Goal: Information Seeking & Learning: Find specific page/section

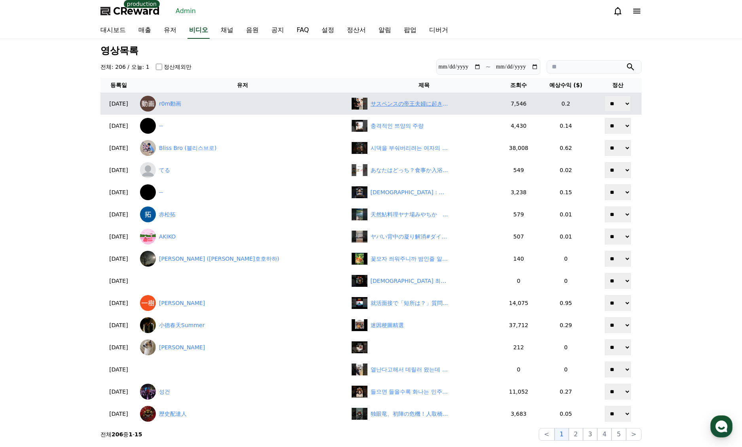
click at [371, 100] on div "サスペンスの帝王夫婦に起きた想定外の結末" at bounding box center [410, 104] width 79 height 8
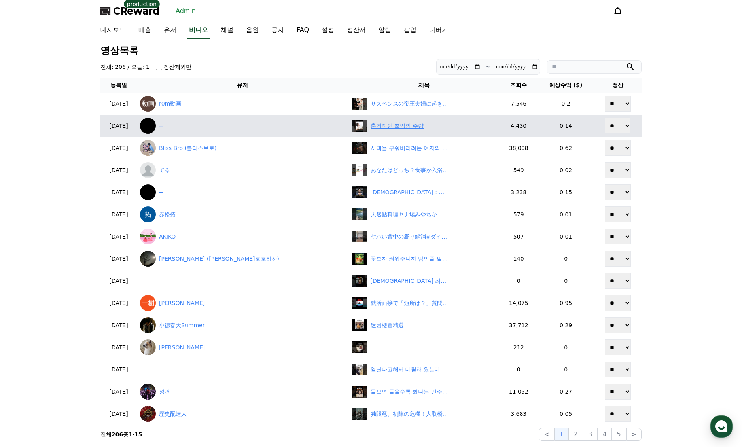
click at [371, 128] on div "충격적인 쯔양의 주량" at bounding box center [397, 126] width 53 height 8
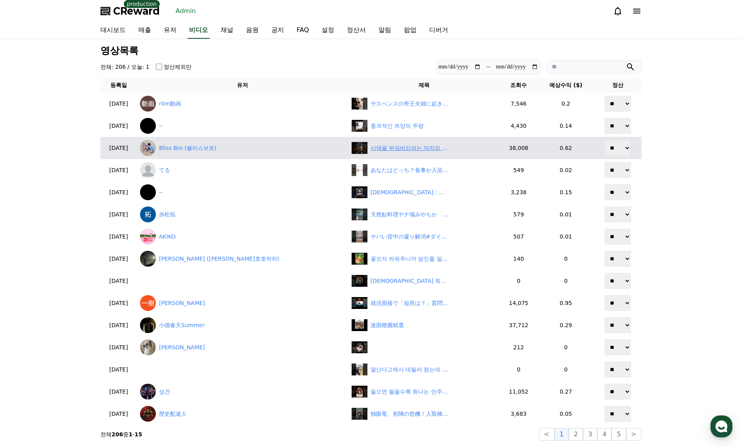
click at [371, 149] on div "시댁을 부숴버리려는 여자의 이야기 9화 | 새로운 인물의 등장, 복수의 서막 | 깜포" at bounding box center [410, 148] width 79 height 8
click at [227, 152] on link "Bliss Bro (블리스브로)" at bounding box center [242, 148] width 205 height 16
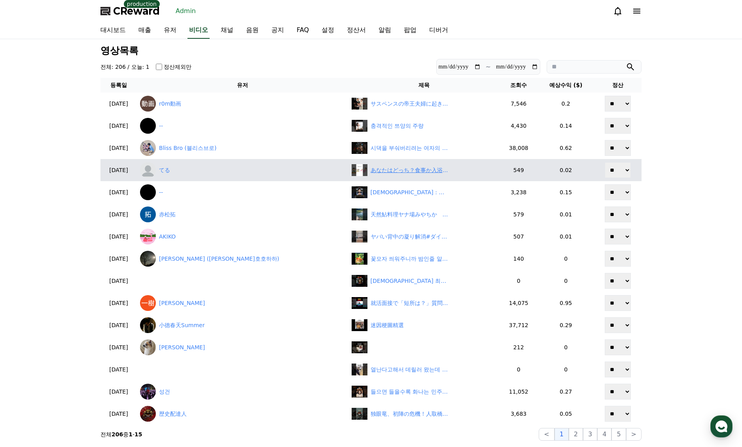
click at [371, 170] on div "あなたはどっち？食事か入浴か？衝撃の事実#ライフハック #ショート #豆知識 #健康" at bounding box center [410, 170] width 79 height 8
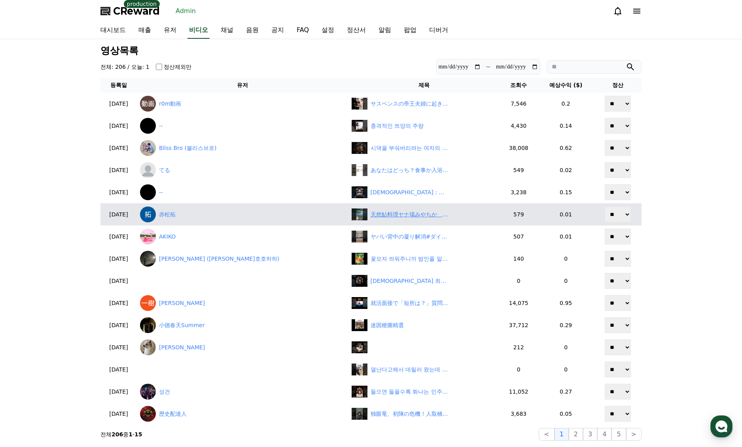
click at [371, 218] on div "天然鮎料理ヤナ場みやちか　#岐阜#郡上市 #川 #自然 #山 #魚 #アユ #shorts #japan" at bounding box center [410, 214] width 79 height 8
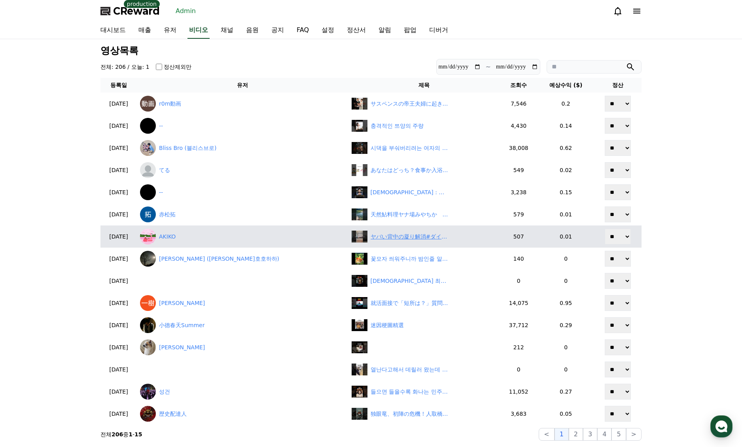
click at [371, 239] on div "ヤバい背中の凝り解消#ダイエット #ダイエットママ #産後ダイエット #背中痩せ#凝り解消" at bounding box center [410, 237] width 79 height 8
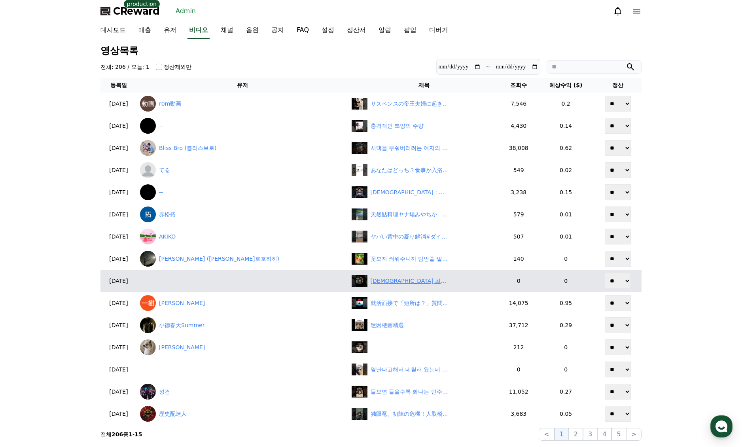
click at [371, 280] on div "그녀의 최후통첩…“들어줘, 수혁아.” #최후통첩 #삼촌 #조카 #파리의연인 #LoversInParis #kdrama #engsub" at bounding box center [410, 281] width 79 height 8
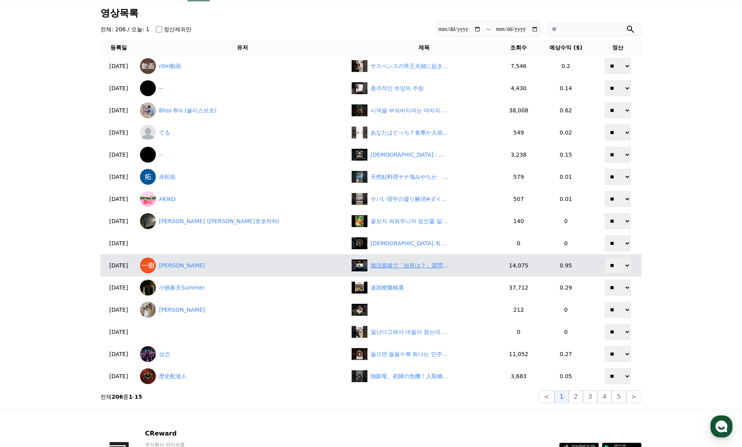
scroll to position [40, 0]
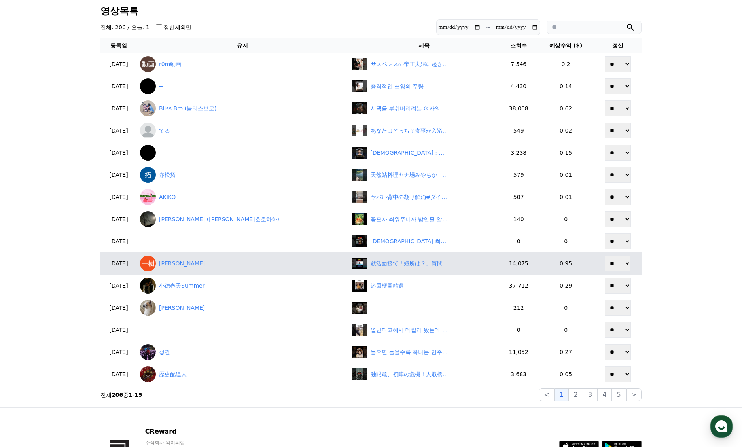
click at [371, 265] on div "就活面接で「短所は？」質問の答え方 #ひろゆき #ひろゆき切り抜き#就活 #転職" at bounding box center [410, 263] width 79 height 8
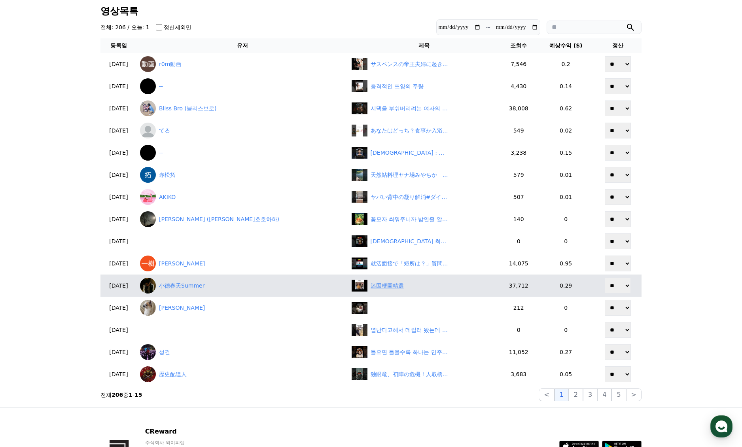
click at [371, 283] on div "迷因梗圖精選" at bounding box center [387, 286] width 33 height 8
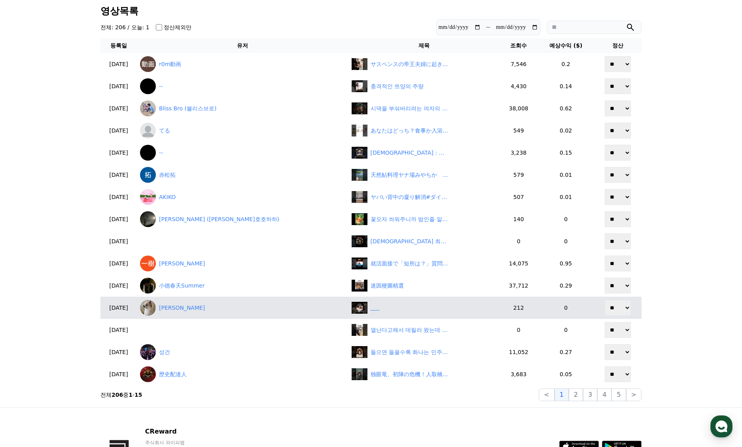
click at [352, 310] on div "‎ ‎ ‎ ‎ ‎ ‎" at bounding box center [424, 308] width 145 height 12
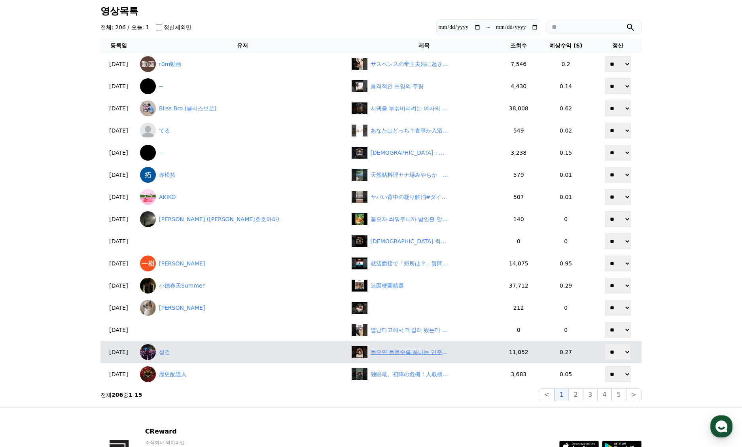
click at [371, 349] on div "들으면 들을수록 화나는 민주당의 이진숙 탄압" at bounding box center [410, 352] width 79 height 8
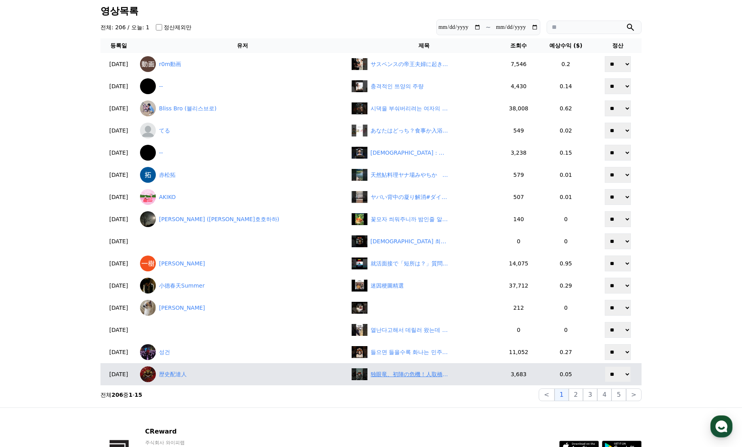
click at [371, 376] on div "独眼竜、初陣の危機！人取橋の戦い 第五話「政宗の決断と、その後に待つ奥州制覇への道」　#伊達政宗　#歴史　#戦国時代" at bounding box center [410, 374] width 79 height 8
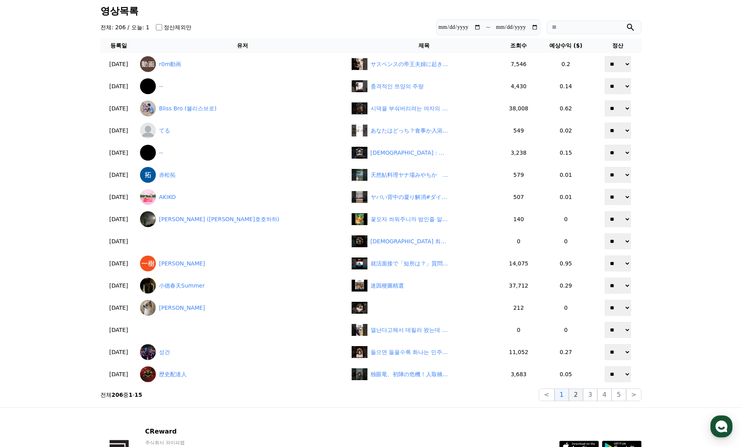
click at [582, 396] on button "2" at bounding box center [576, 394] width 14 height 13
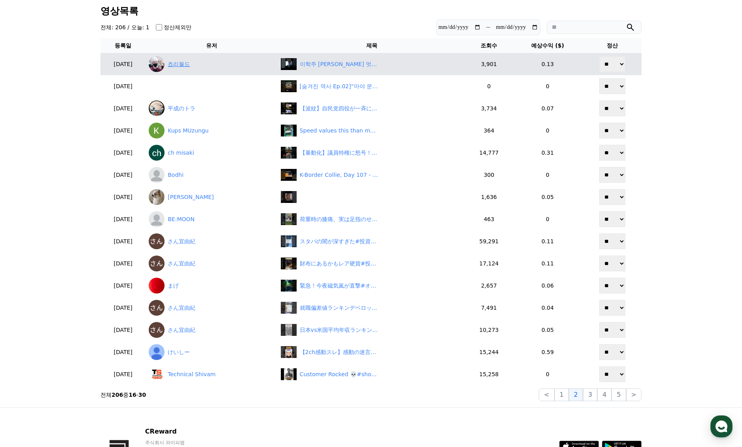
click at [198, 70] on link "쵸리월드" at bounding box center [211, 64] width 125 height 16
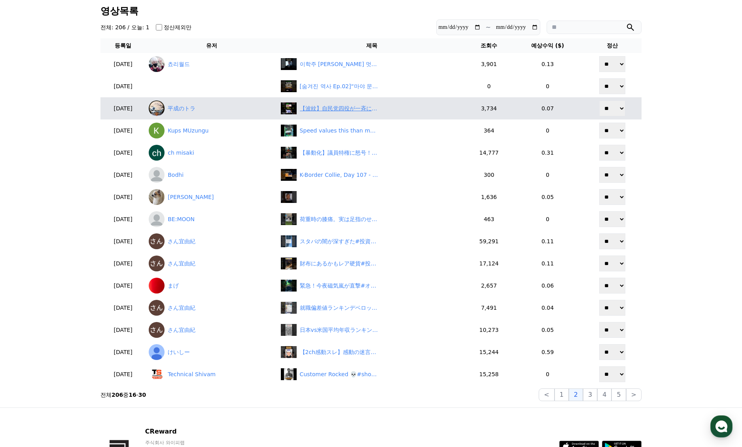
click at [352, 107] on div "【波紋】自民党四役が一斉に辞意表明！「石破降ろし」にネット激怒…　#shorts" at bounding box center [339, 108] width 79 height 8
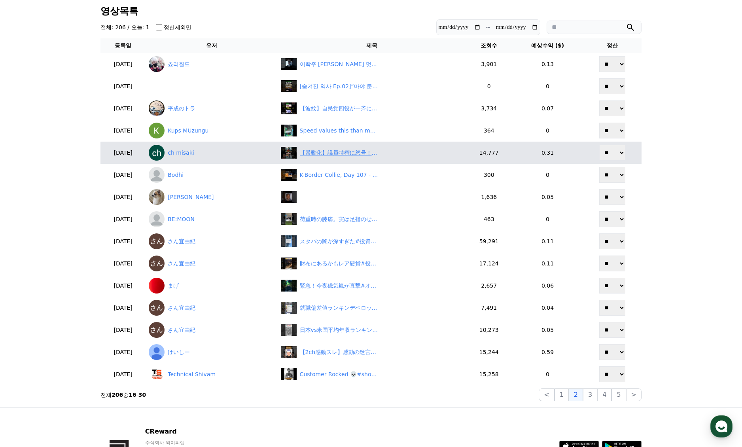
click at [361, 153] on div "【暴動化】議員特権に怒号！インドネシアで死者も…日本にも波及？" at bounding box center [339, 153] width 79 height 8
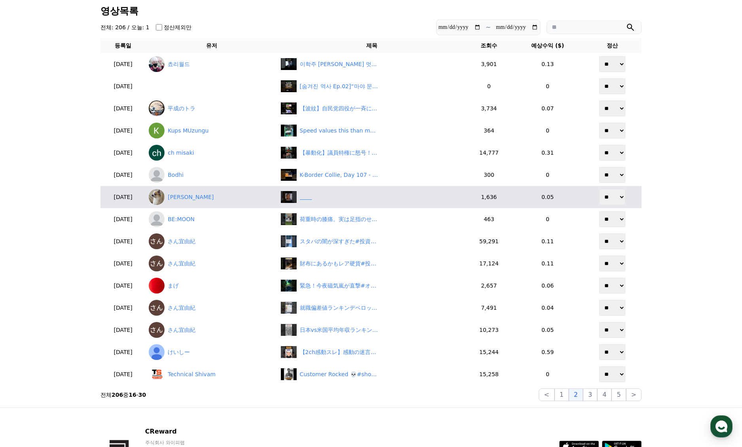
click at [352, 193] on div "‎ ‎ ‎ ‎ ‎ ‎ ‎ ‎" at bounding box center [372, 197] width 182 height 12
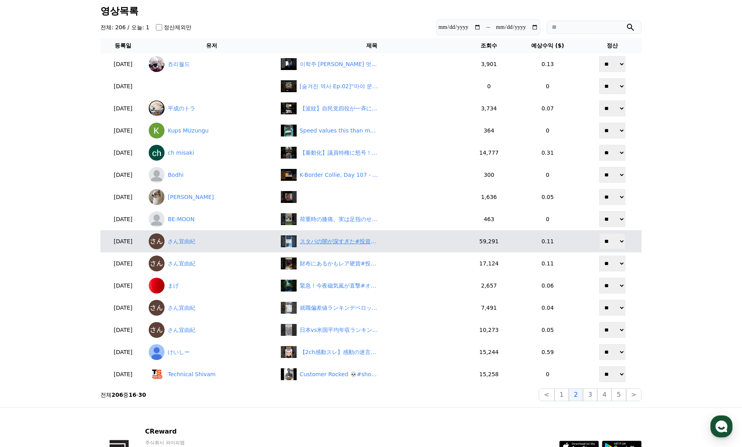
click at [349, 243] on div "スタバの闇が深すぎた#投資#転職#貯金" at bounding box center [339, 241] width 79 height 8
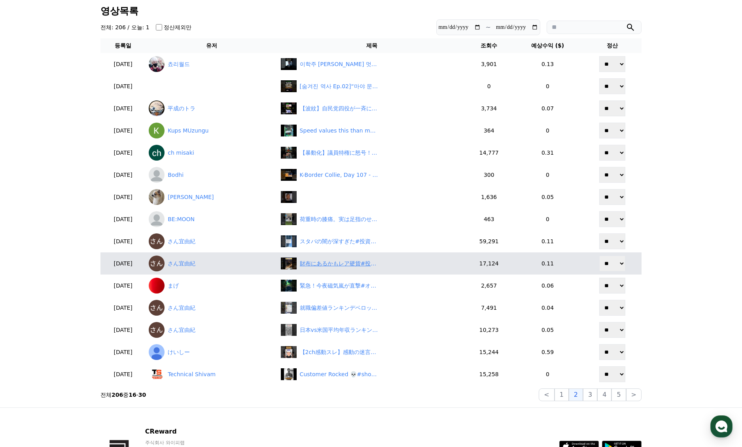
click at [348, 260] on div "財布にあるかもレア硬貨#投資#転職#貯金" at bounding box center [339, 263] width 79 height 8
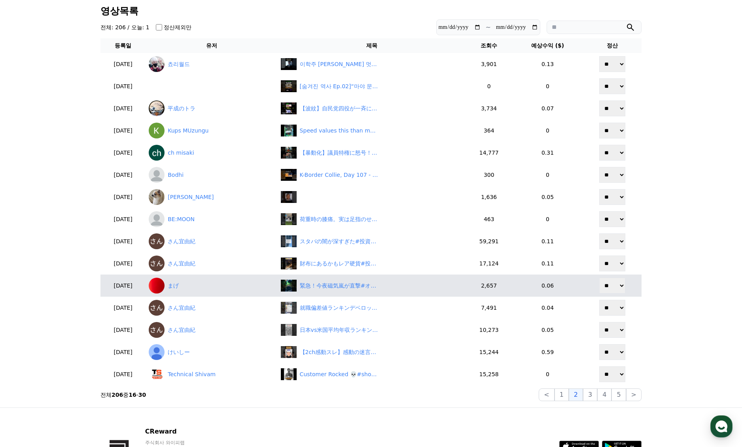
click at [363, 293] on td "緊急！今夜磁気嵐が直撃#オーロラ速報#太陽活動#磁気嵐#宇宙天気#宇宙のひみつラボ" at bounding box center [372, 285] width 188 height 22
click at [363, 287] on div "緊急！今夜磁気嵐が直撃#オーロラ速報#太陽活動#磁気嵐#宇宙天気#宇宙のひみつラボ" at bounding box center [339, 286] width 79 height 8
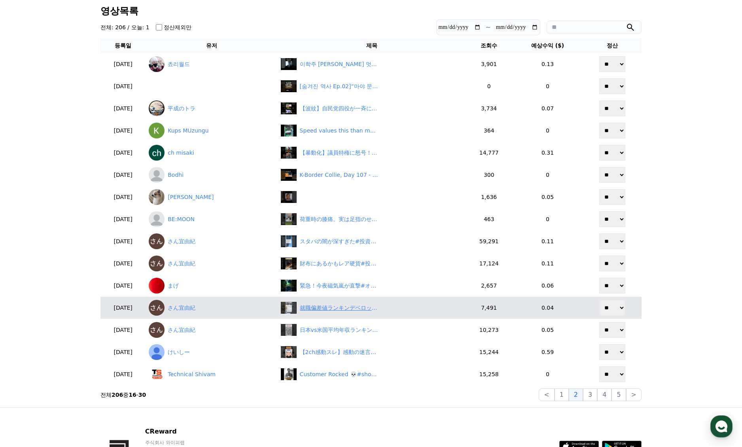
click at [362, 306] on div "就職偏差値ランキンデベロッパー業界編#投資#転職#貯金" at bounding box center [339, 308] width 79 height 8
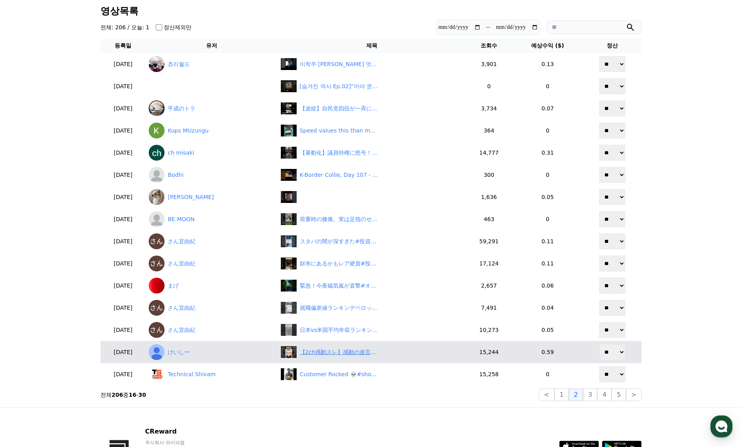
click at [351, 353] on div "【2ch感動スレ】感動の迷言集～イケオジとギャル～#2ch #2ch感動スレ" at bounding box center [339, 352] width 79 height 8
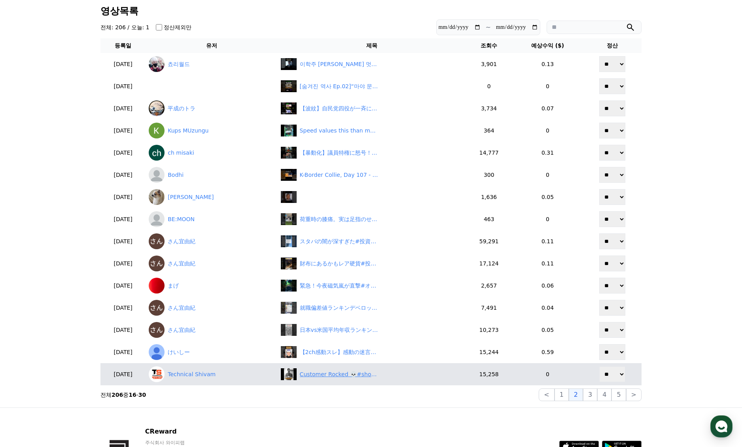
click at [363, 377] on div "Customer Rocked 💀#shorts #skull #trollface #funny" at bounding box center [339, 374] width 79 height 8
click at [213, 377] on link "Technical Shivam" at bounding box center [211, 374] width 125 height 16
click at [617, 375] on select "** **" at bounding box center [612, 374] width 26 height 16
select select "********"
click at [601, 366] on select "** **" at bounding box center [612, 374] width 26 height 16
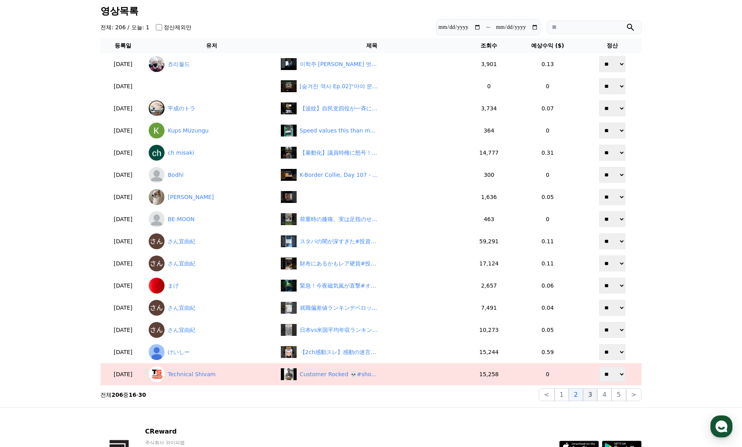
click at [589, 392] on button "3" at bounding box center [590, 394] width 14 height 13
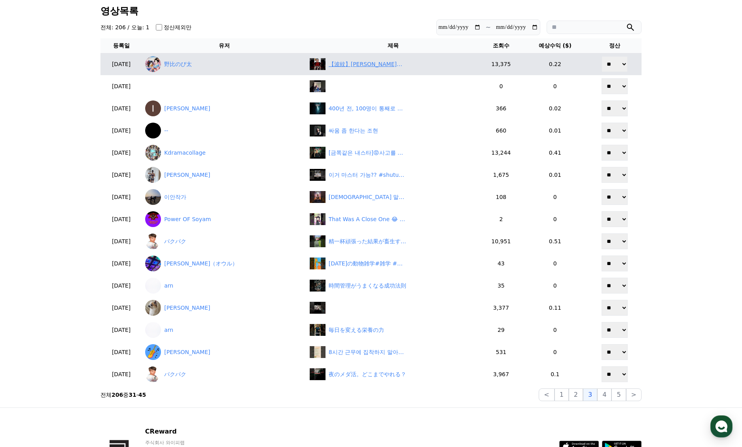
click at [344, 64] on div "【波紋】森山幹事長が辞意表明！石破政権崩壊の引き金か？　#shorts" at bounding box center [368, 64] width 79 height 8
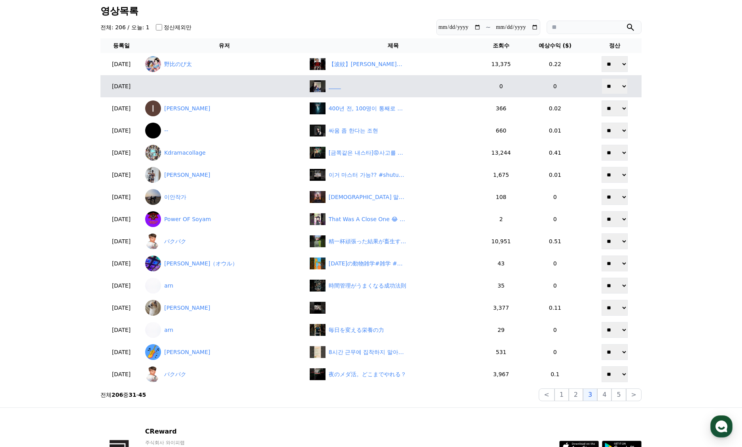
click at [355, 85] on div "‎ ‎ ‎ ‎ ‎ ‎ ‎ ‎" at bounding box center [393, 86] width 167 height 12
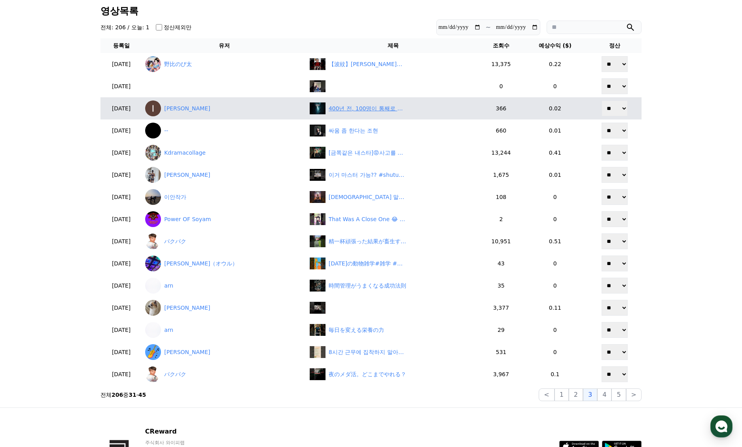
click at [345, 106] on div "400년 전, 100명이 통째로 사라졌다 – 로아노크 실종 사건 (The Lost Colony)" at bounding box center [368, 108] width 79 height 8
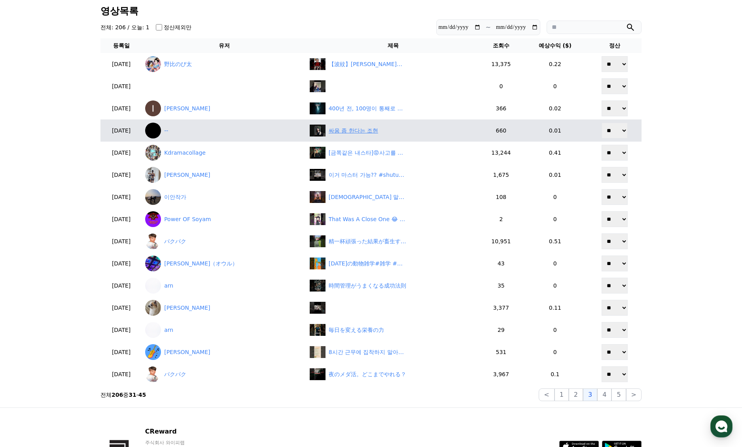
click at [345, 129] on div "싸움 좀 한다는 조현" at bounding box center [353, 131] width 49 height 8
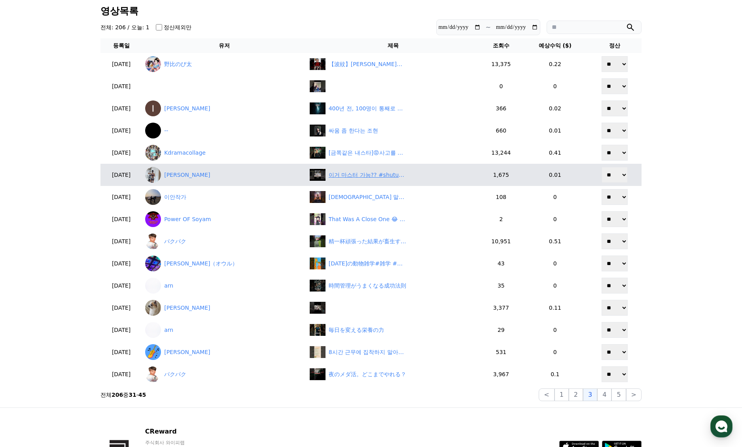
click at [353, 174] on div "이거 마스터 가능?? #shutupfit #닥치고운동 #10분운동 #맨몸운동 #전신운동 #스쿼트 #코어운동" at bounding box center [368, 175] width 79 height 8
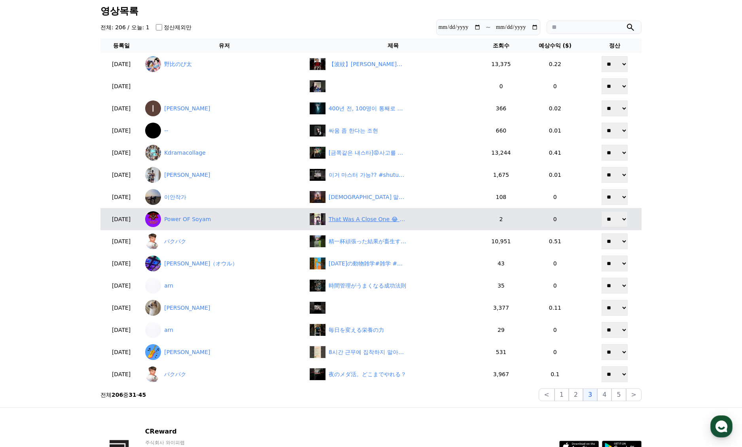
click at [364, 223] on div "That Was A Close One 😂 #shorts #anime #animemoments" at bounding box center [368, 219] width 79 height 8
click at [196, 214] on link "Power OF Soyam" at bounding box center [224, 219] width 158 height 16
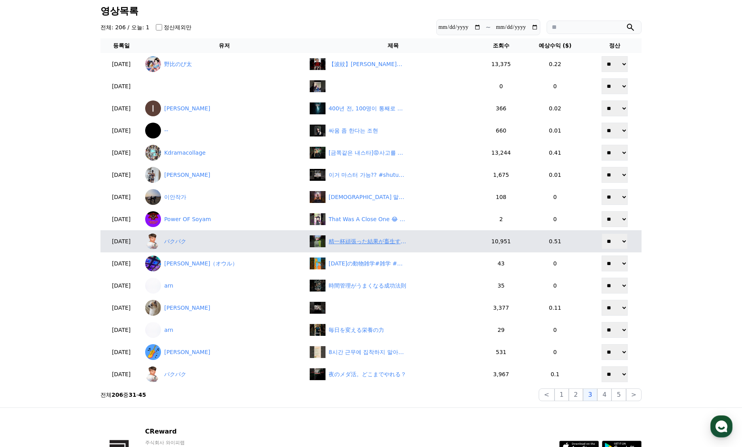
click at [375, 242] on div "精一杯頑張った結果が畜生すぎた。" at bounding box center [368, 241] width 79 height 8
click at [202, 242] on link "パクパク" at bounding box center [224, 241] width 158 height 16
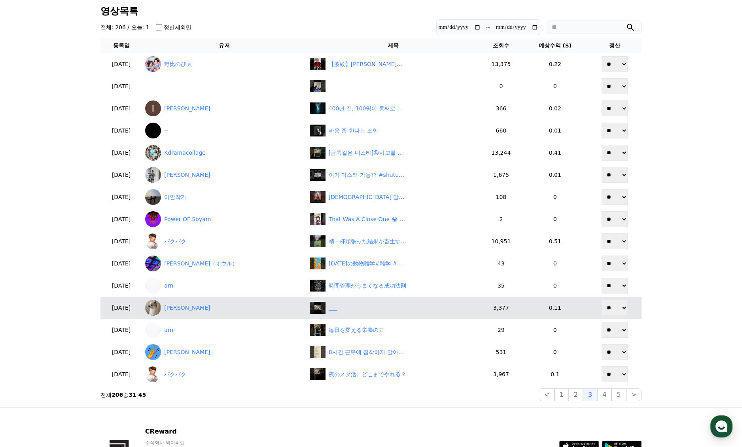
click at [352, 308] on div "‎ ‎ ‎ ‎ ‎ ‎" at bounding box center [393, 308] width 167 height 12
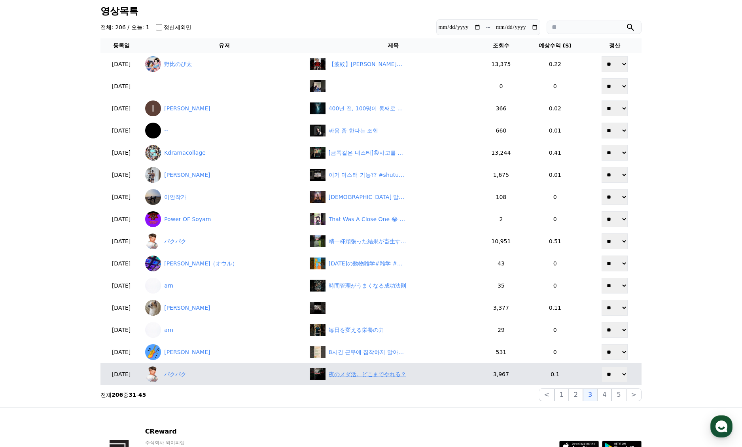
click at [363, 375] on div "夜のメダ活。どこまでやれる？" at bounding box center [368, 374] width 78 height 8
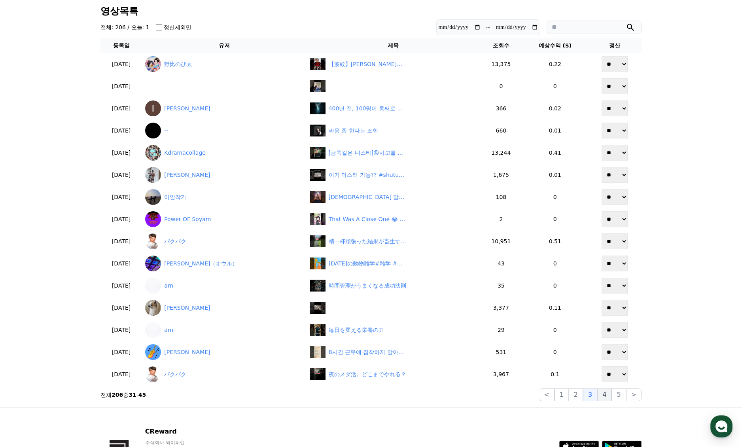
click at [603, 395] on button "4" at bounding box center [604, 394] width 14 height 13
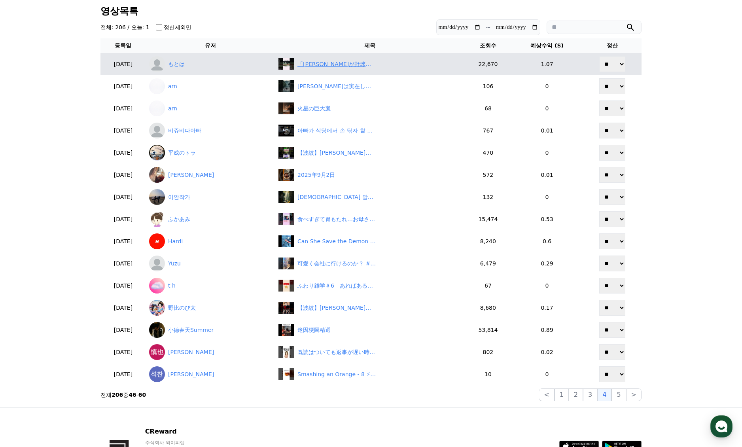
click at [327, 60] on div "「松井秀喜が野球人生で唯一我を忘れてキレた瞬間」に関する雑学 #野球 #プロ野球 #松井秀喜 #読売ジャイアンツ" at bounding box center [336, 64] width 79 height 8
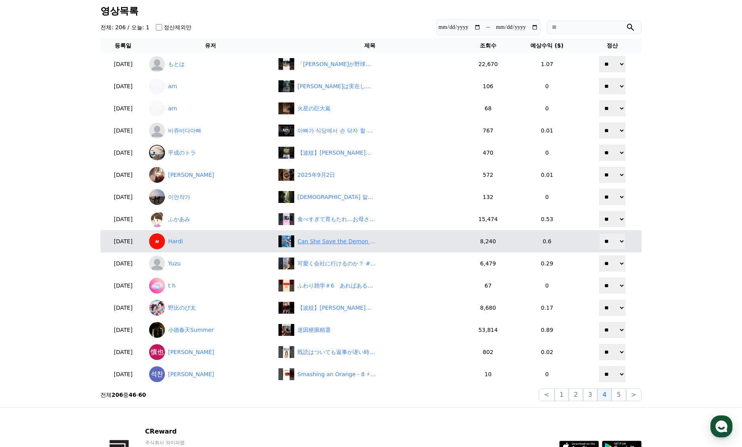
click at [337, 240] on div "Can She Save the Demon Sword 🥶 #anime" at bounding box center [336, 241] width 79 height 8
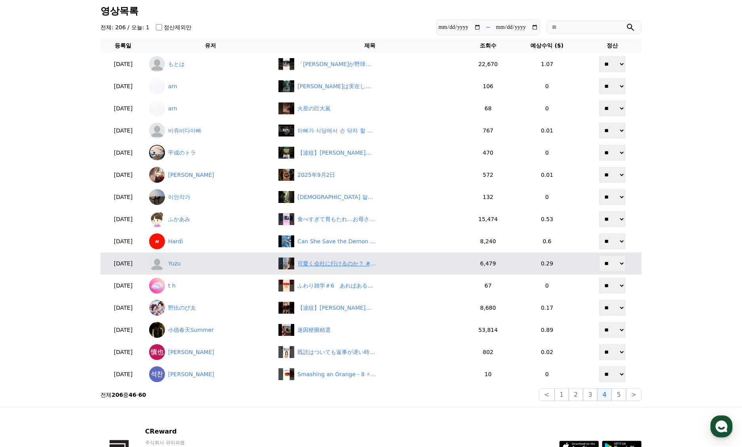
click at [321, 267] on div "可愛く会社に行けるのか？ #shorts #フリーター #社会人" at bounding box center [336, 263] width 79 height 8
click at [196, 262] on link "Yuzu" at bounding box center [210, 263] width 123 height 16
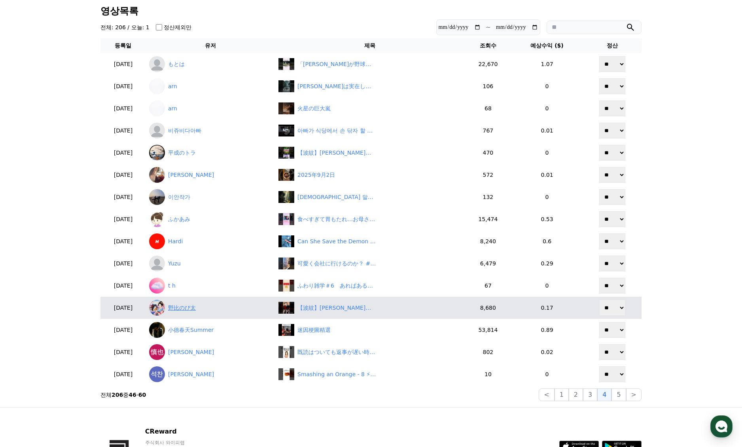
click at [222, 306] on link "野比のび太" at bounding box center [210, 308] width 123 height 16
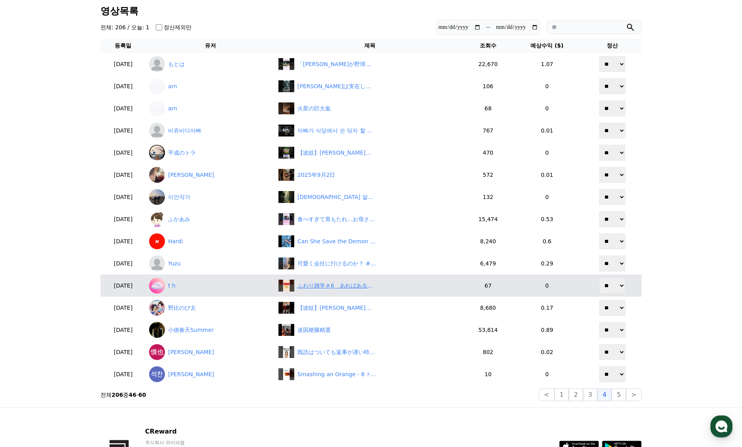
click at [343, 287] on div "ふわり雑学＃6　あればあるだけお金を使う夫を深堀りしてみた" at bounding box center [336, 286] width 79 height 8
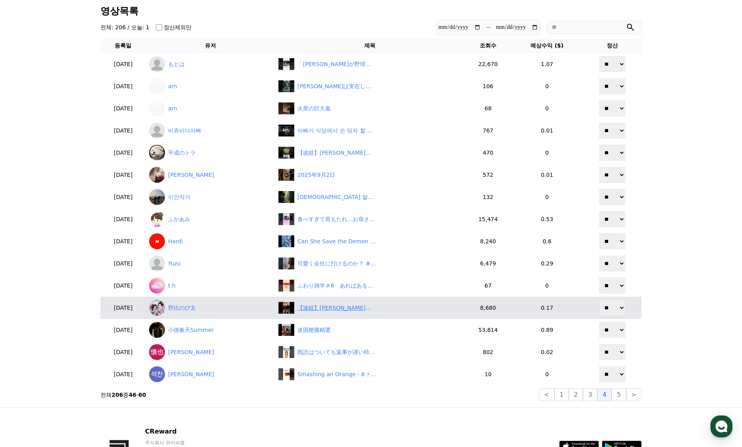
click at [329, 304] on div "【波紋】石破首相「地位にしがみつかない」も…曖昧発言にネット猛反発　#shorts" at bounding box center [336, 308] width 79 height 8
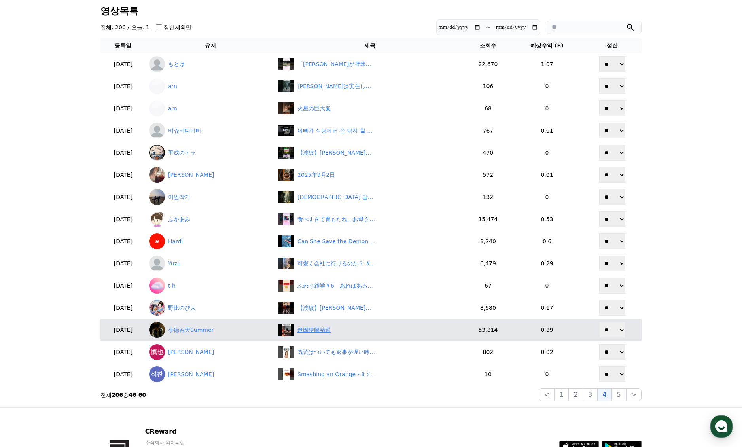
click at [330, 336] on div "迷因梗圖精選" at bounding box center [369, 330] width 183 height 12
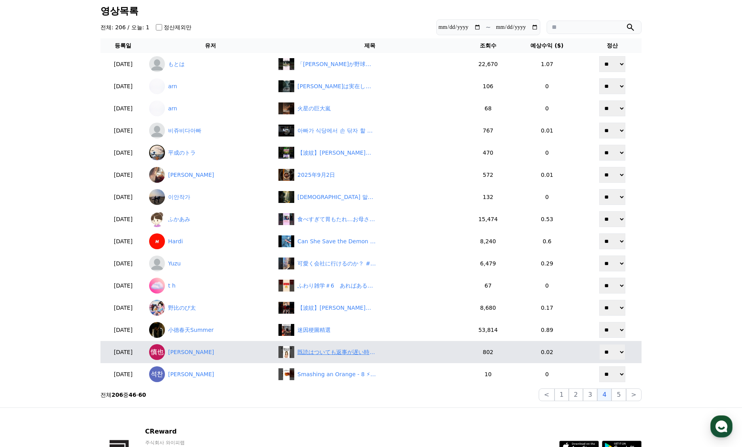
click at [313, 352] on div "既読はついても返事が遅い時の正解対応5選#恋愛 #恋愛雑学 #shorts" at bounding box center [336, 352] width 79 height 8
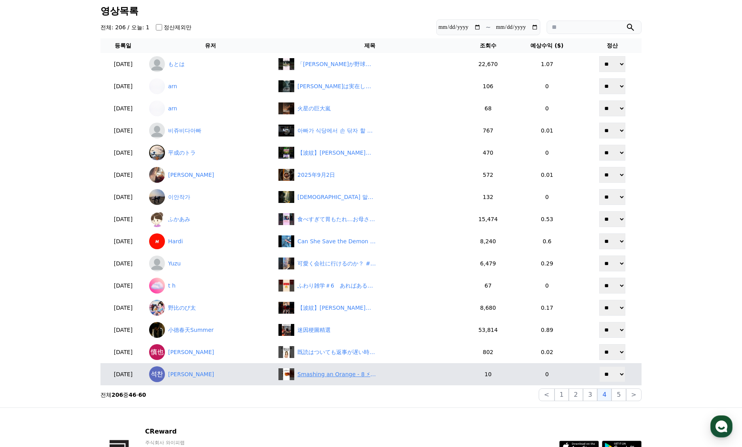
click at [311, 374] on div "Smashing an Orange - 8 ⚡ | Will It Smash?#satisfying #satisfyingvideo #aiasmr #…" at bounding box center [336, 374] width 79 height 8
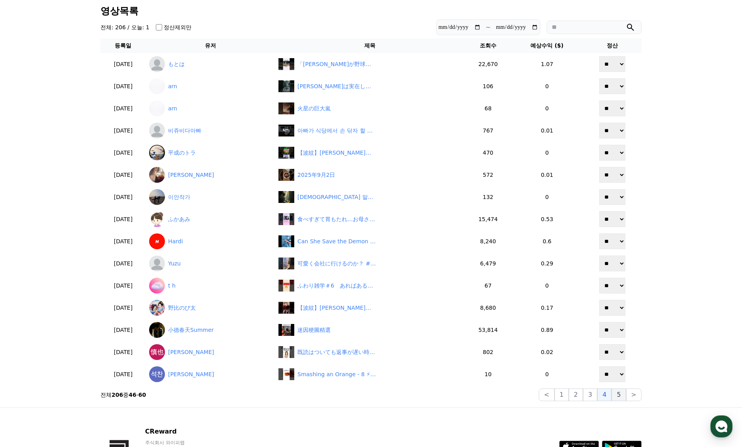
click at [615, 393] on button "5" at bounding box center [618, 394] width 14 height 13
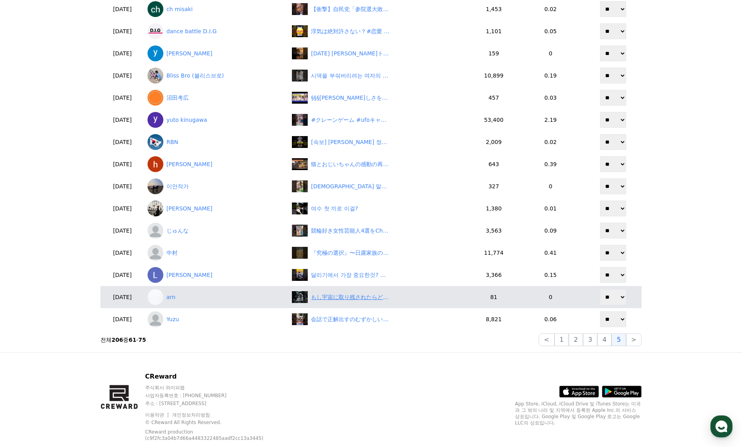
scroll to position [114, 0]
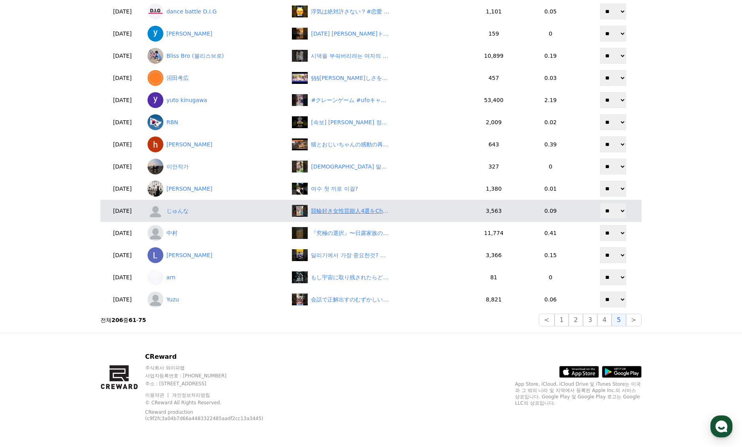
click at [361, 208] on div "競輪好き女性芸能人4選をChatGPTに聞いてみた #競輪 #ランキング #ガールズ競輪 #女子競輪 #競輪チャンネル #競輪ライブ #PIST6 #ヒカル …" at bounding box center [350, 211] width 79 height 8
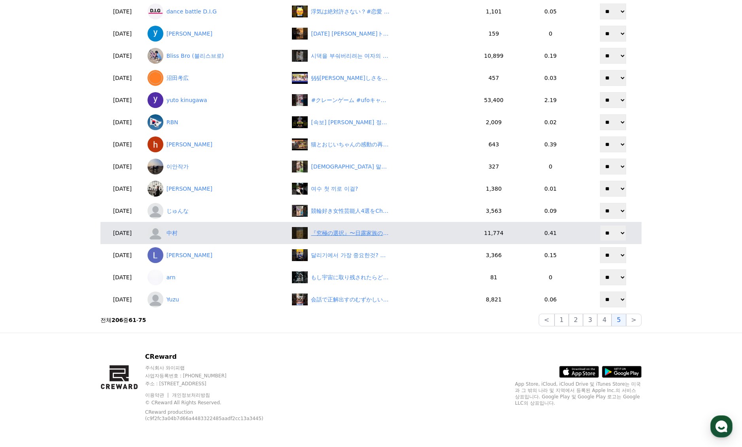
click at [331, 235] on div "『究極の選択』〜日露家族の日常〜 #海外" at bounding box center [350, 233] width 79 height 8
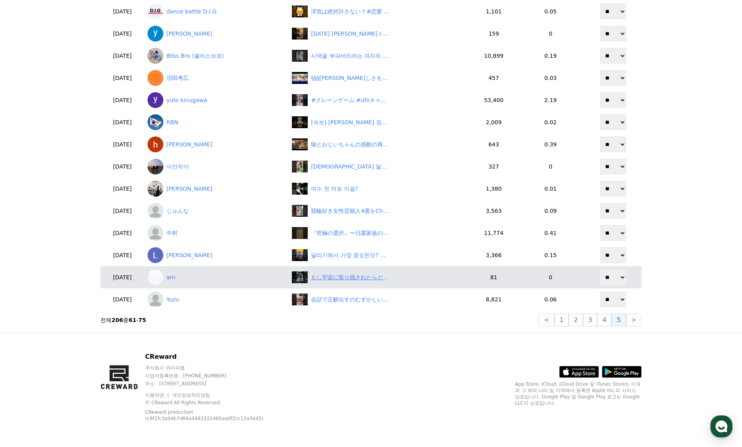
click at [324, 274] on div "もし宇宙に取り残されたらどんな行動をとるべきか？" at bounding box center [350, 277] width 79 height 8
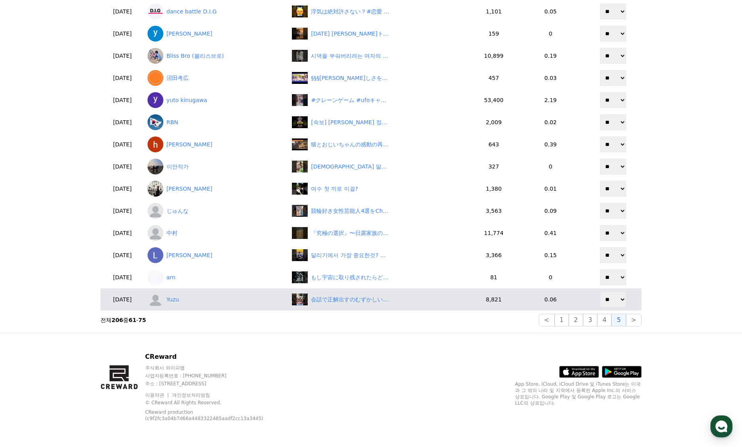
click at [339, 291] on td "会話で正解出すのむずかしい #shorts #同棲 #カップル #日常" at bounding box center [380, 299] width 182 height 22
click at [347, 300] on div "会話で正解出すのむずかしい #shorts #同棲 #カップル #日常" at bounding box center [350, 299] width 79 height 8
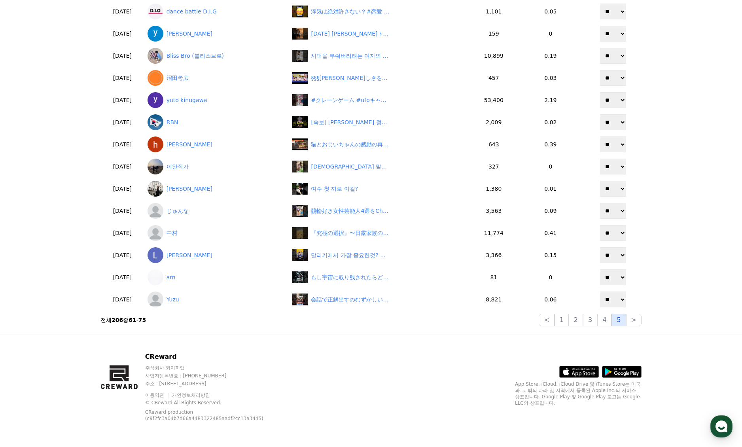
click at [624, 319] on button "5" at bounding box center [618, 320] width 14 height 13
click at [629, 319] on button ">" at bounding box center [633, 320] width 15 height 13
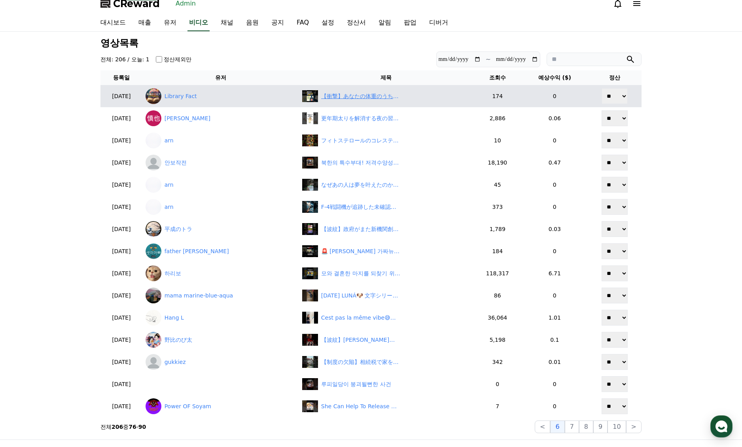
scroll to position [0, 0]
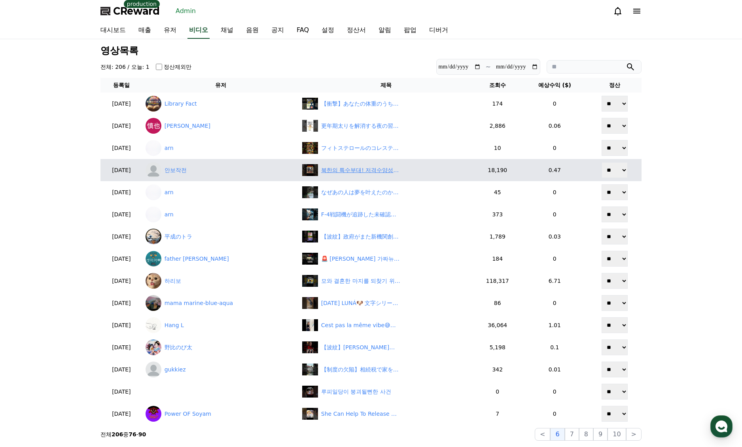
click at [373, 168] on div "북한의 특수부대! 저격수양성소 등장" at bounding box center [360, 170] width 79 height 8
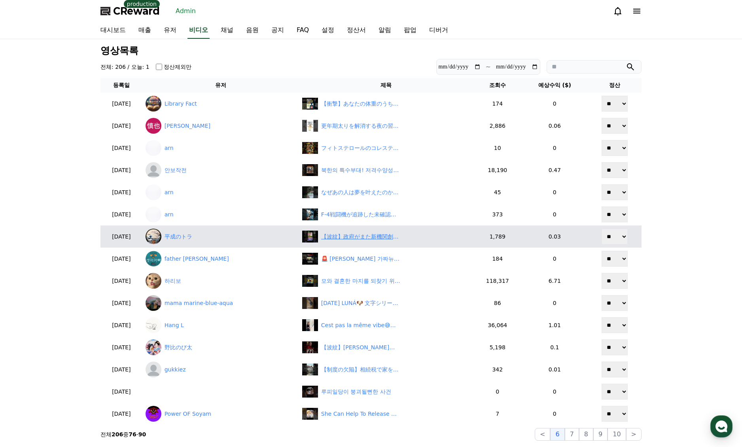
click at [352, 235] on div "【波紋】政府がまた新機関創設!? 「税金ムダ遣い」と国民の怒り爆発！　#shorts" at bounding box center [360, 237] width 79 height 8
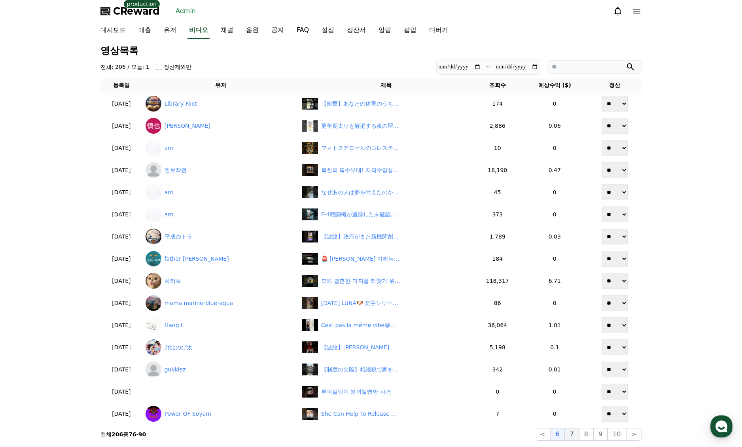
click at [579, 435] on button "7" at bounding box center [572, 434] width 14 height 13
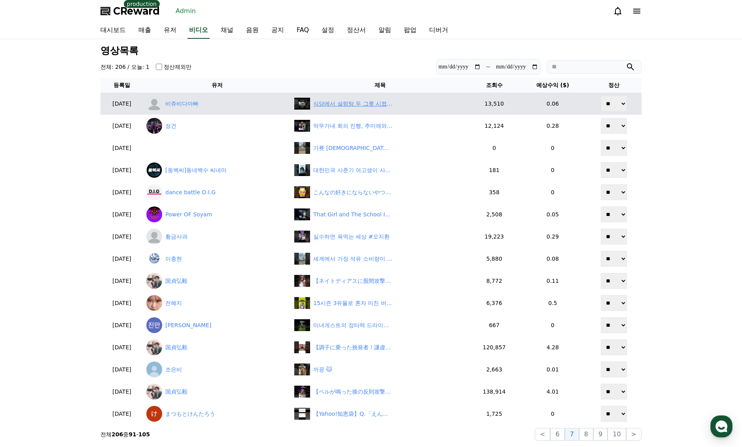
click at [353, 107] on div "식당에서 설렁탕 두 그릇 시켰을 때 사장님 반응은??🤣🤣#shorts #쇼츠 #비쥬비다TV #남매일상 #육아브이로그 #먹방 #MUKBANG #…" at bounding box center [352, 104] width 79 height 8
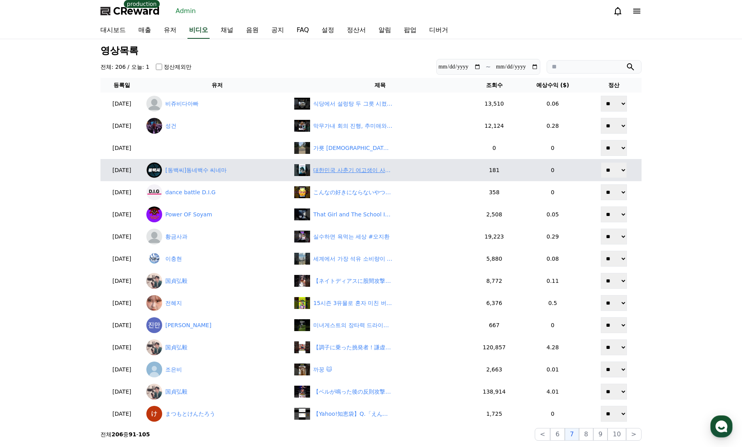
click at [366, 171] on div "대한민국 사춘기 여고생이 사랑에 빠지는 순간 #고백의역사 #신은수 #kdrama #kfilm" at bounding box center [352, 170] width 79 height 8
click at [224, 173] on link "[동백씨]동네백수 씨네마" at bounding box center [217, 170] width 142 height 16
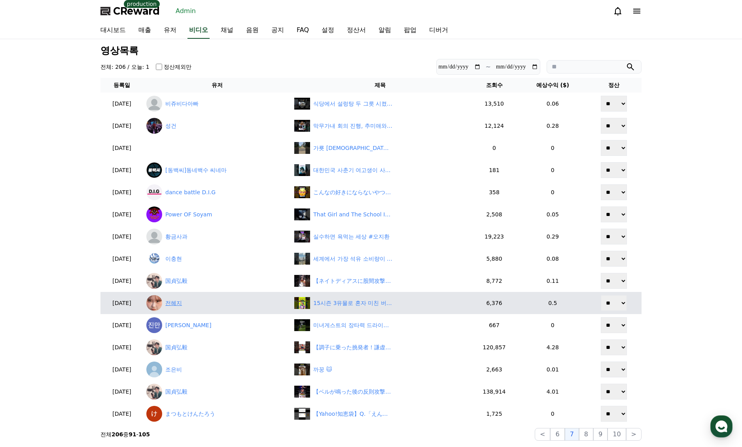
click at [189, 299] on link "전혜지" at bounding box center [217, 303] width 142 height 16
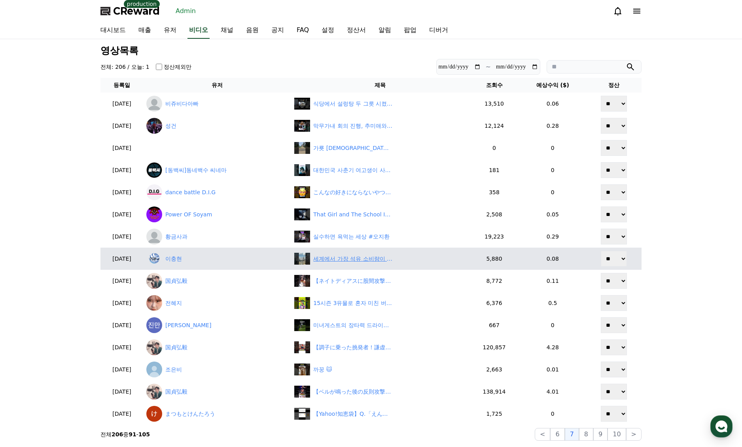
click at [348, 261] on div "세계에서 가장 석유 소비량이 많은 나라 TOP10" at bounding box center [352, 259] width 79 height 8
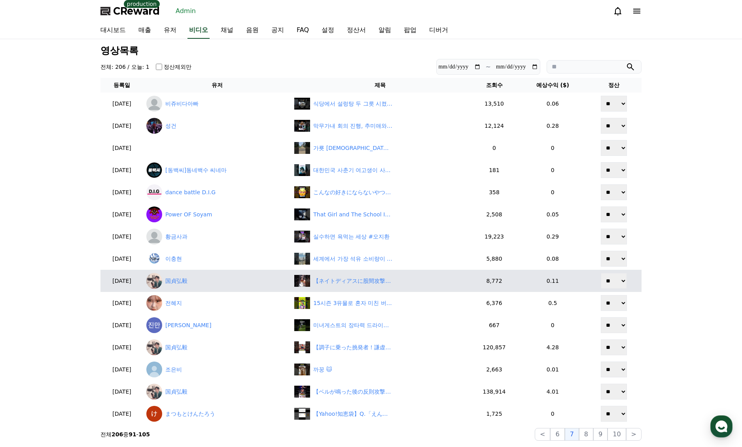
click at [375, 288] on td "【ネイトディアスに股間攻撃はご法度】#格闘技#mma #総合格闘技 #shorts" at bounding box center [380, 281] width 178 height 22
click at [371, 284] on div "【ネイトディアスに股間攻撃はご法度】#格闘技#mma #総合格闘技 #shorts" at bounding box center [352, 281] width 79 height 8
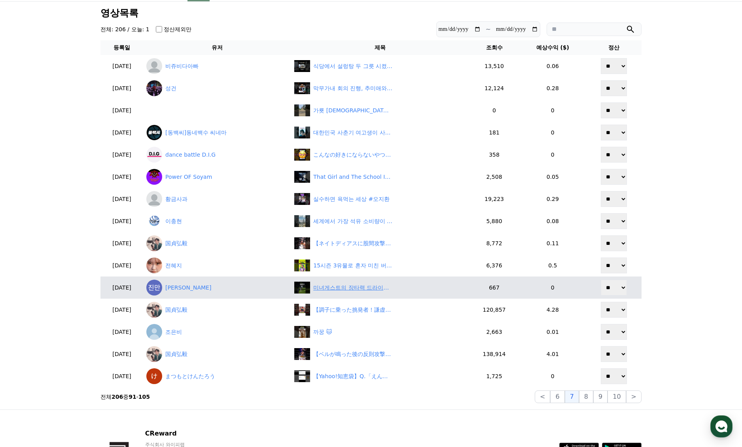
scroll to position [40, 0]
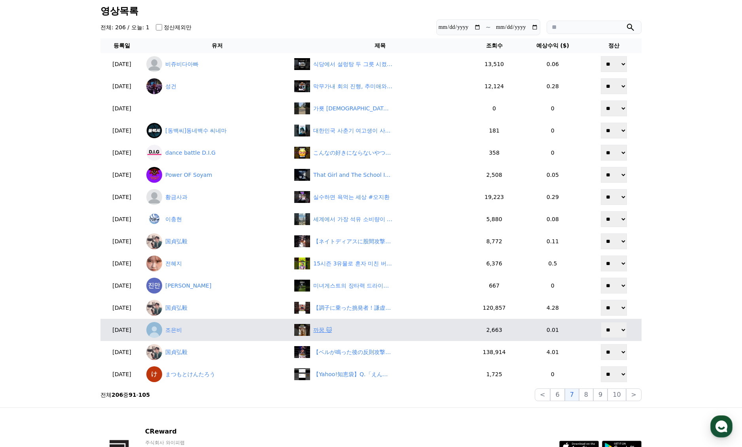
click at [328, 332] on div "까꿍 🐱" at bounding box center [322, 330] width 19 height 8
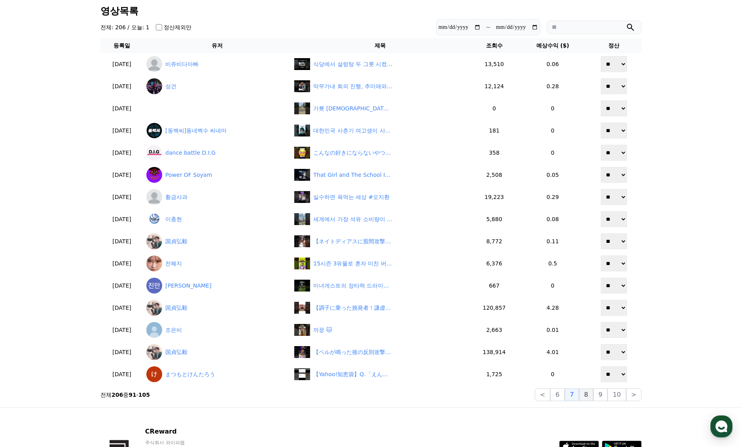
click at [587, 395] on button "8" at bounding box center [586, 394] width 14 height 13
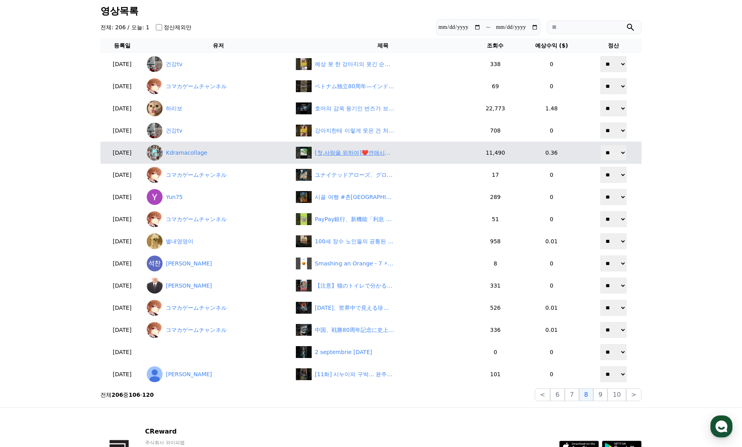
click at [351, 153] on div "[첫,사랑을 위하여]❤️연애시작? 용기 내는 지안, #첫사랑을위하여,#드라마,#예고,#리뷰,#염정아,#박해준,#월화드라마,#가족드라마,#드라마…" at bounding box center [354, 153] width 79 height 8
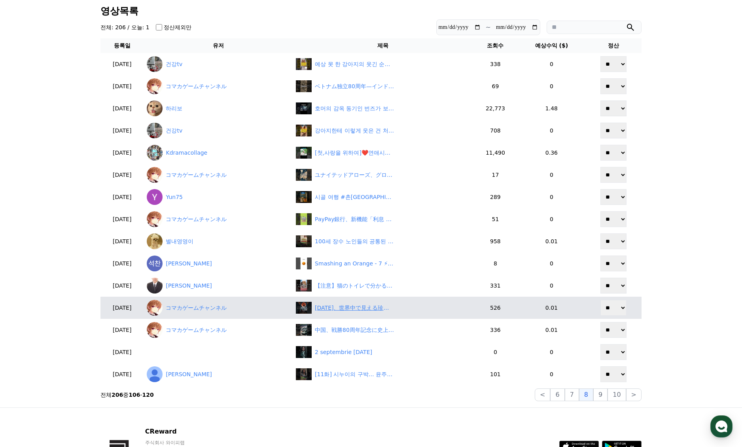
click at [354, 303] on div "9月7日、世界中で見える珍しい“ブラッドムーン”月食" at bounding box center [383, 308] width 174 height 12
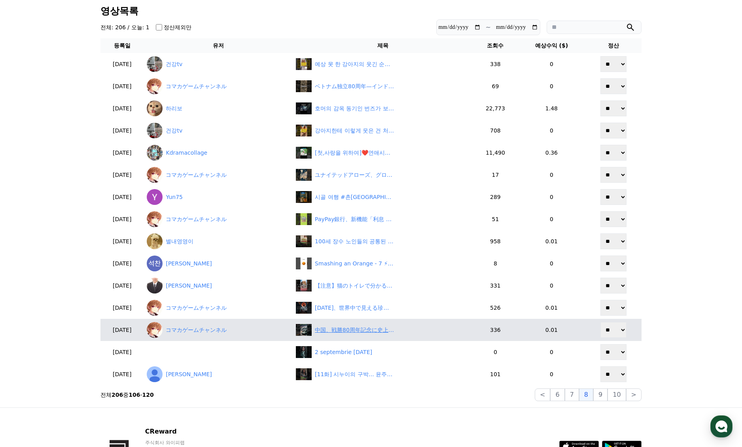
click at [369, 329] on div "中国、戦勝80周年記念に史上最大級の軍事パレードを予定" at bounding box center [354, 330] width 79 height 8
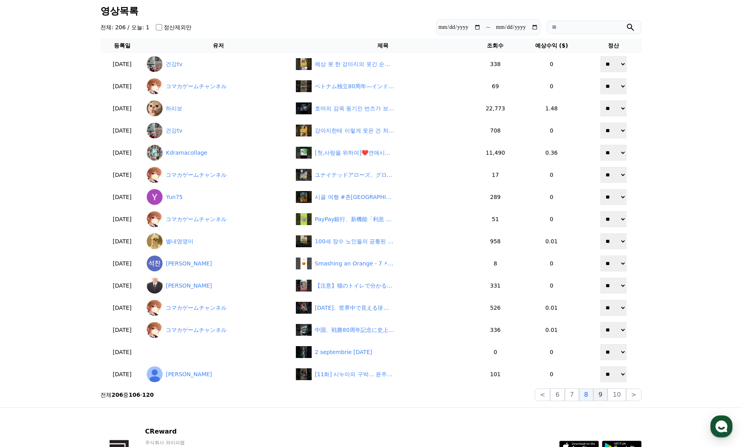
click at [607, 393] on button "9" at bounding box center [600, 394] width 14 height 13
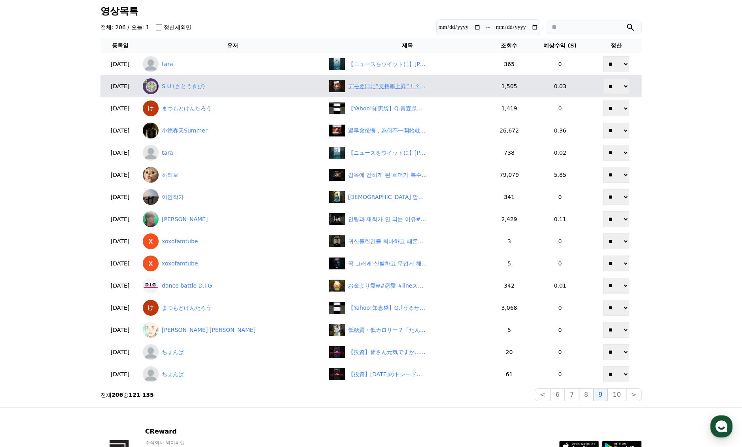
click at [329, 92] on div "デモ翌日に”支持率上昇”！？国民はNO！新聞はYES？ #news #shorts" at bounding box center [407, 86] width 157 height 12
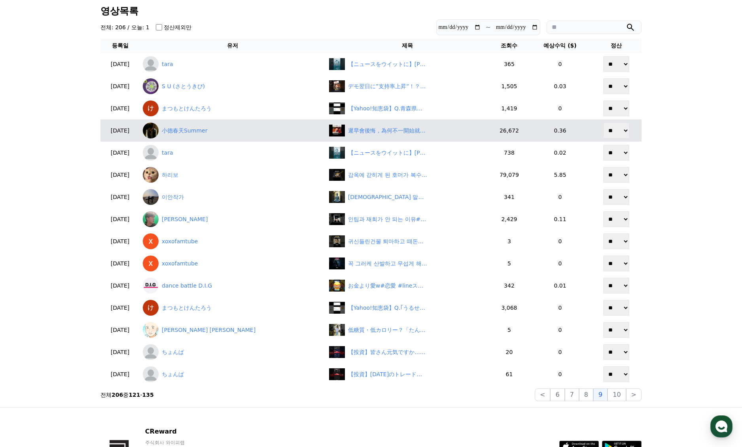
click at [341, 140] on td "遲早會後悔，為何不一開始就後悔" at bounding box center [407, 130] width 163 height 22
click at [348, 131] on div "遲早會後悔，為何不一開始就後悔" at bounding box center [387, 131] width 79 height 8
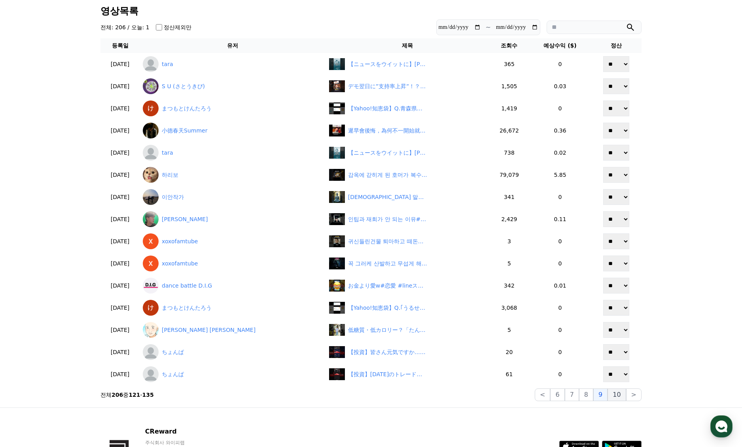
click at [613, 397] on button "10" at bounding box center [616, 394] width 18 height 13
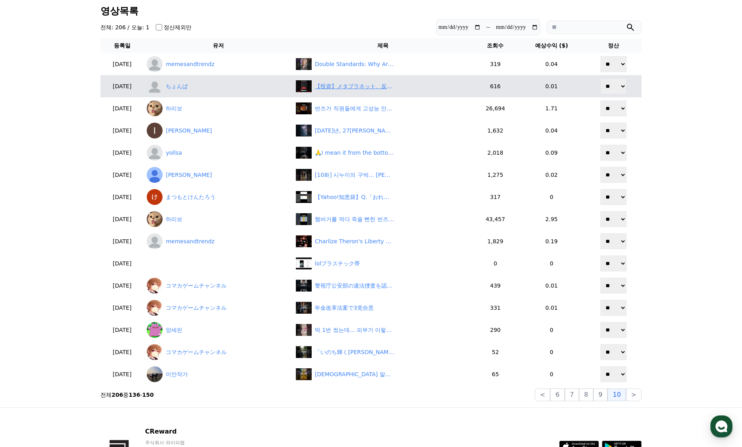
click at [362, 85] on div "【投資】メタプラネット、反発か！？#メタプラネット #ビットコイン #トランプ大統領#deepseek#FOMC#パウエル#トランプ関税#決算#CPI#PPI…" at bounding box center [354, 86] width 79 height 8
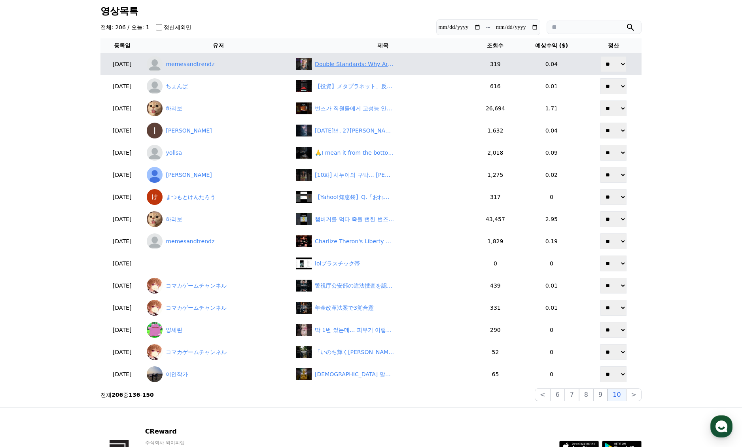
click at [350, 68] on div "Double Standards: Why Are Liberals Always Evading Answers? #shorts" at bounding box center [383, 64] width 174 height 12
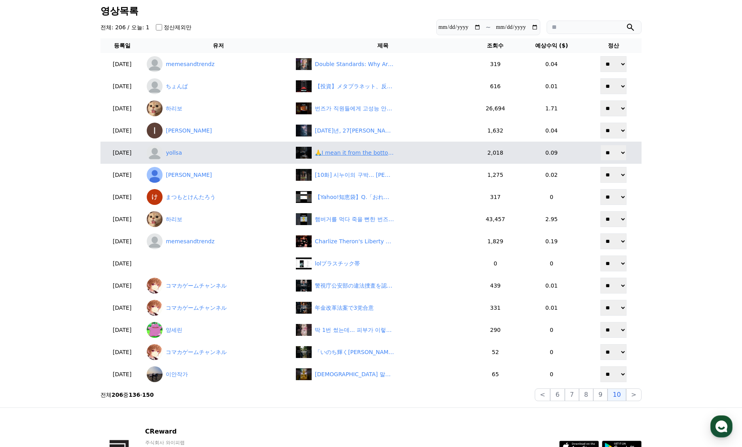
click at [340, 148] on div "🙏I mean it from the bottom of my heart, I need your help.✨ #movie #shorts" at bounding box center [383, 153] width 174 height 12
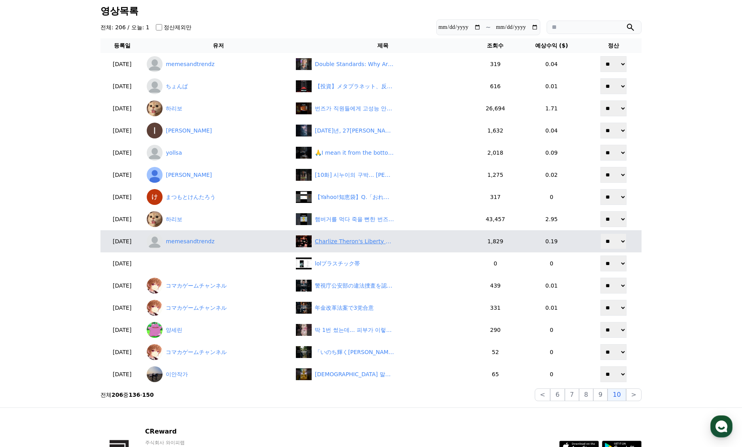
click at [365, 239] on div "Charlize Theron's Liberty vs. Political Hypocrisy: Double Standards? #shorts" at bounding box center [354, 241] width 79 height 8
click at [228, 242] on link "memesandtrendz" at bounding box center [218, 241] width 143 height 16
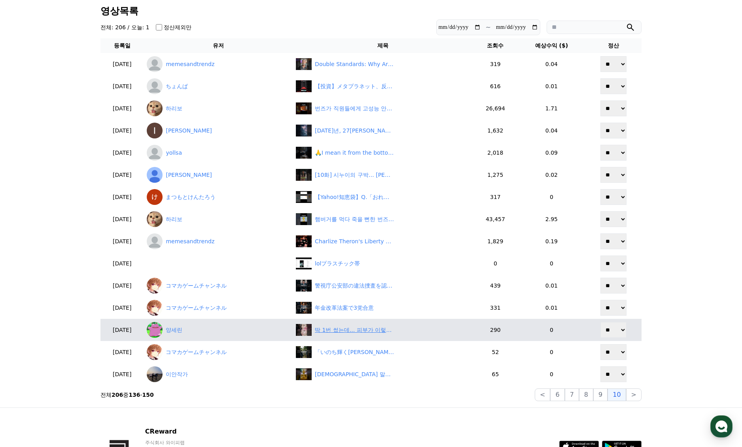
click at [356, 333] on div "딱 1번 썼는데... 피부가 이렇게 변했다고? 모공관리 꿀템 #키시닝뷰티 #시카듀스킨케어" at bounding box center [354, 330] width 79 height 8
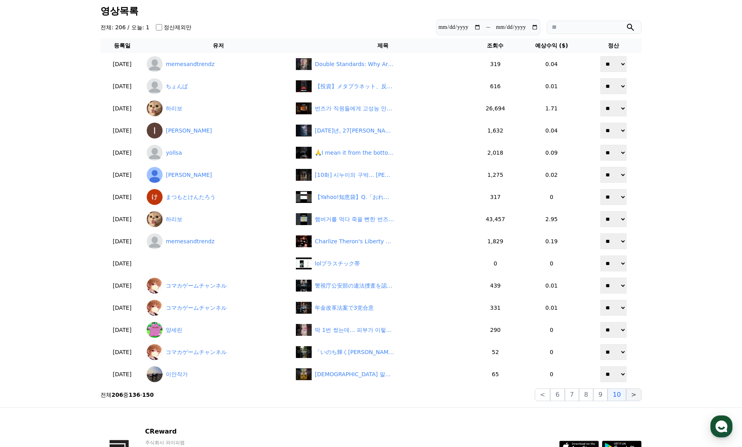
click at [636, 395] on button ">" at bounding box center [633, 394] width 15 height 13
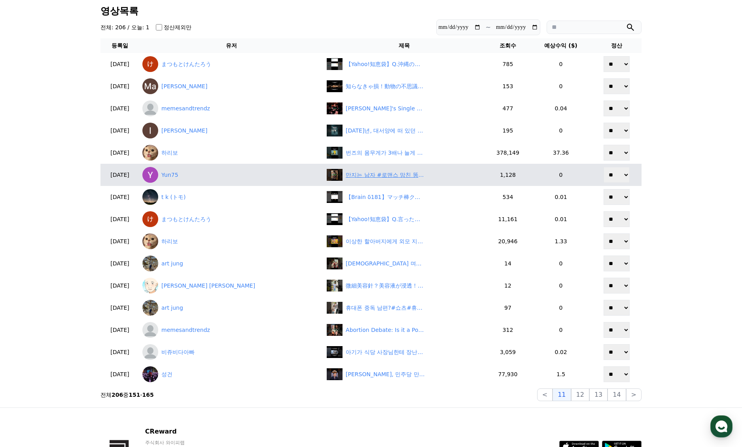
click at [346, 174] on div "만지는 남자 #로맨스 망친 똥배 사건#쇼츠 #연애썰 #똥배 #프로바이오틱스 #유산균 #헬시오리진스 #다이어트 #건강템 #커플밈 #썰채널" at bounding box center [385, 175] width 79 height 8
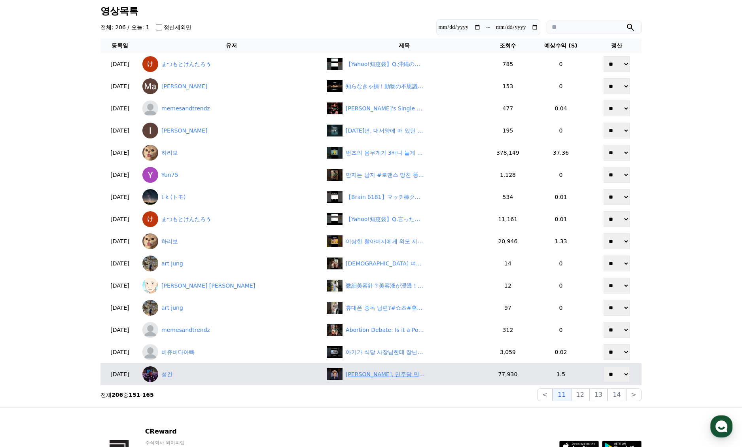
click at [346, 377] on div "장동혁, 민주당 만행 침묵하는 법관들 법복 벗어라" at bounding box center [385, 374] width 79 height 8
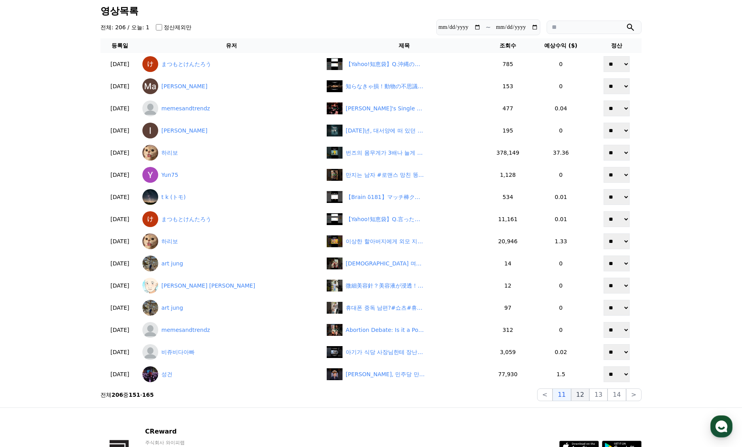
click at [585, 392] on button "12" at bounding box center [580, 394] width 18 height 13
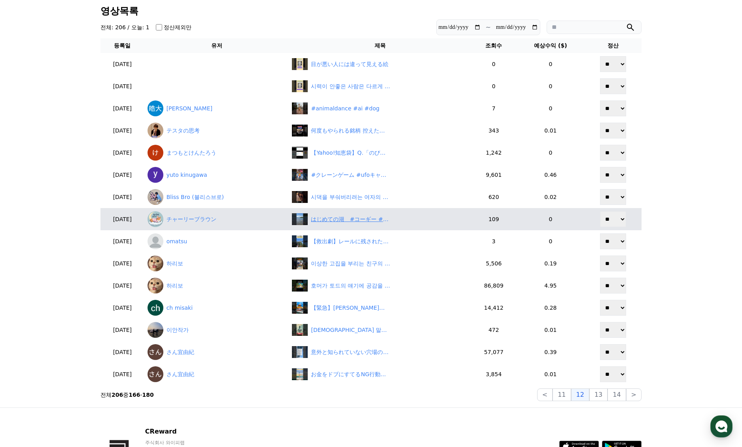
click at [351, 221] on div "はじめての湖　#コーギー #swimming #shorts" at bounding box center [350, 219] width 79 height 8
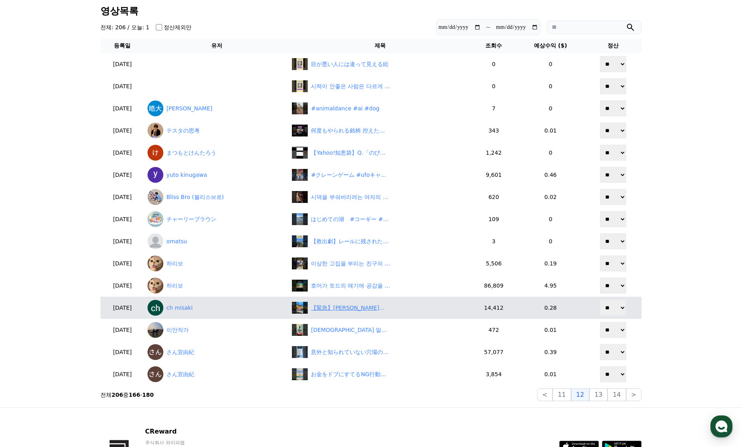
click at [364, 308] on div "【緊急】石破首相ピンチ！自民党「総裁選前倒し」で退陣圧力か！？" at bounding box center [350, 308] width 79 height 8
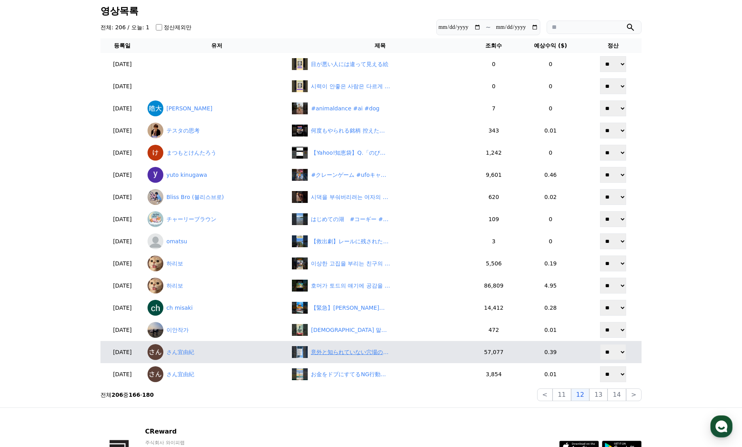
click at [365, 356] on div "意外と知られていない穴場の職業#投資#転職#貯金" at bounding box center [380, 352] width 176 height 12
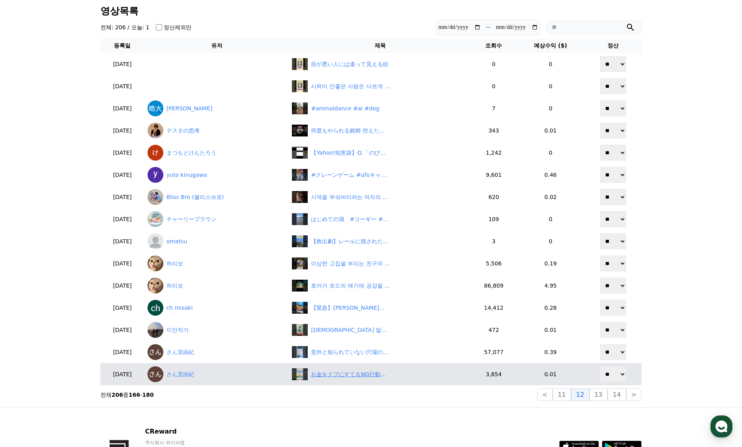
click at [363, 379] on div "お金をドブにすてるNG行動#投資#転職#貯金" at bounding box center [380, 374] width 176 height 12
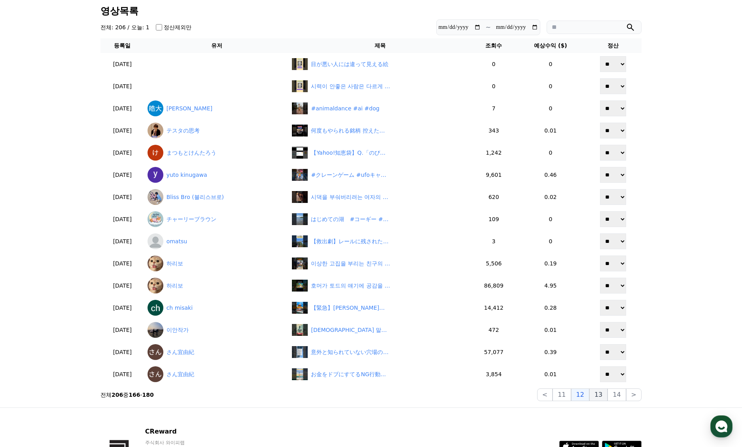
click at [607, 391] on button "13" at bounding box center [598, 394] width 18 height 13
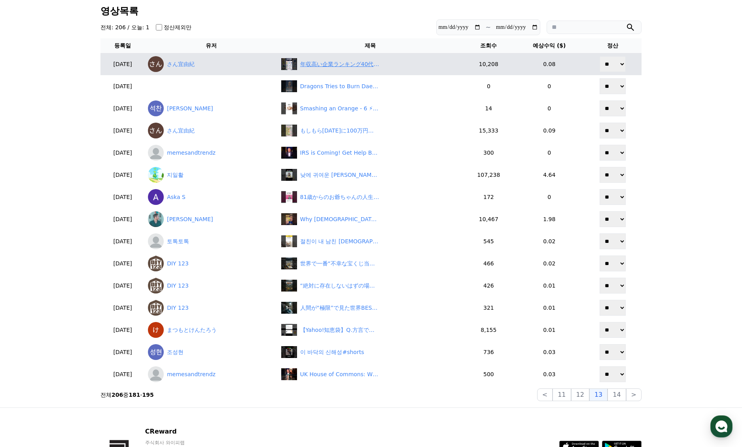
click at [368, 63] on div "年収高い企業ランキング40代#投資#転職#貯金" at bounding box center [339, 64] width 79 height 8
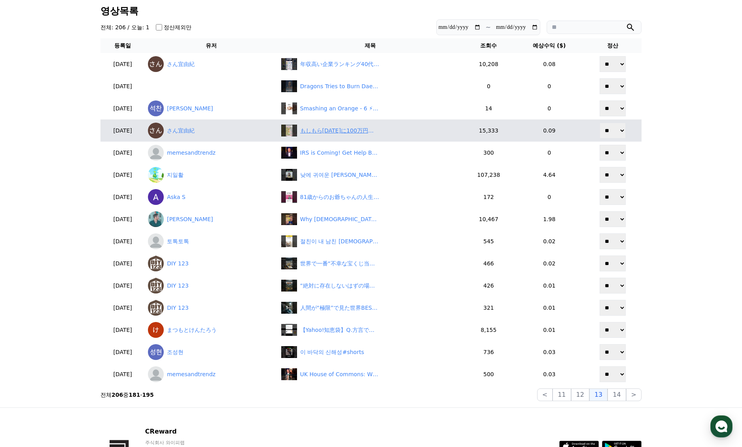
click at [347, 131] on div "もしもら2010年に100万円投資してたら#投資#転職#貯金" at bounding box center [339, 131] width 79 height 8
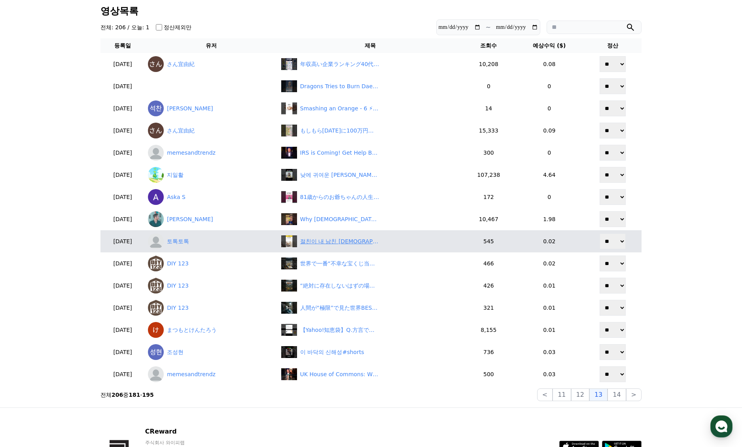
click at [352, 239] on div "절친이 내 남친 뺏음?그날 바로 손절했다#썰쇼츠 #연애공감" at bounding box center [339, 241] width 79 height 8
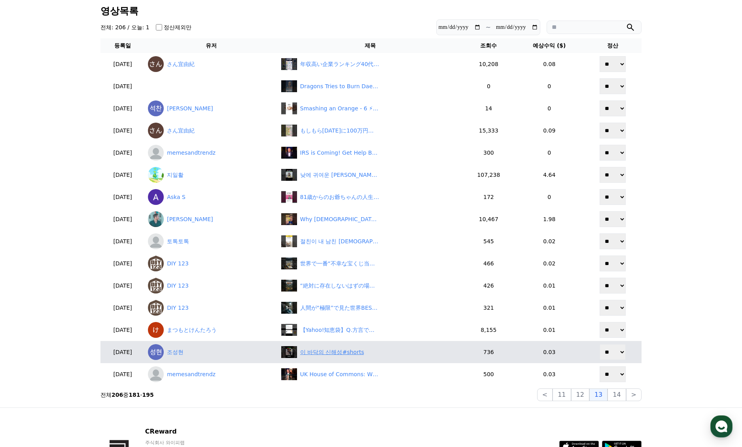
click at [352, 353] on div "이 바닥의 신해성#shorts" at bounding box center [332, 352] width 64 height 8
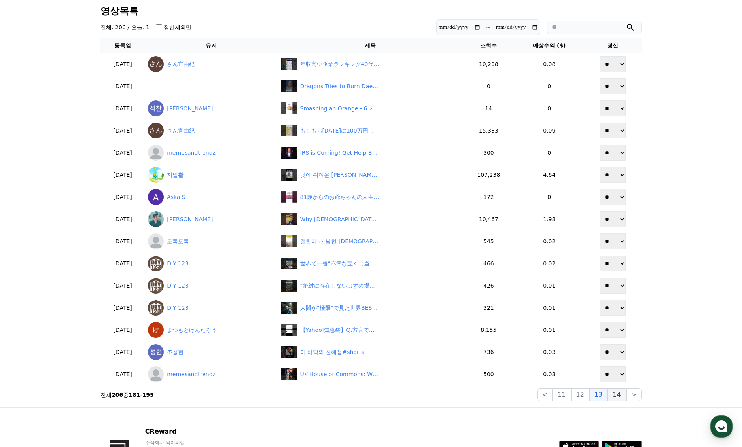
click at [623, 399] on button "14" at bounding box center [616, 394] width 18 height 13
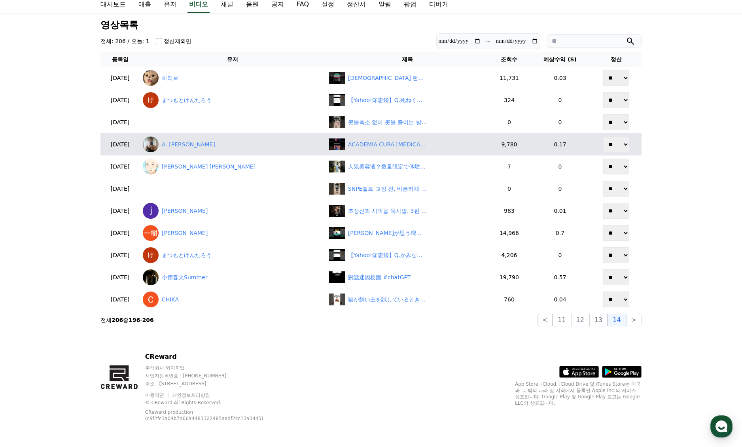
click at [352, 146] on div "ACADEMIA CURA DIABETES #shorts" at bounding box center [387, 144] width 79 height 8
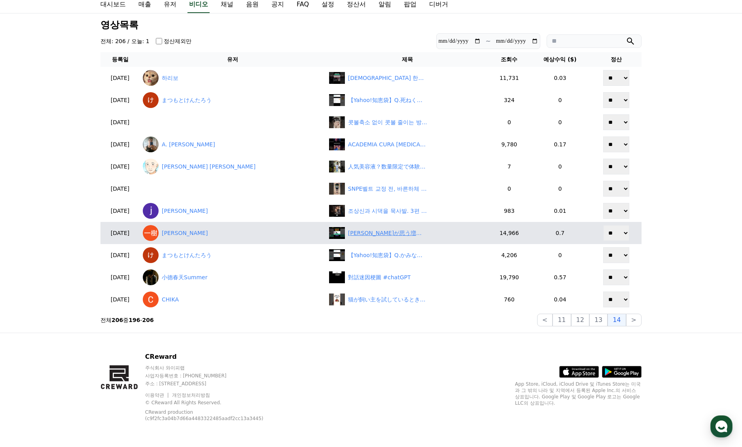
click at [348, 230] on div "ひろゆきが思う増税するならあの税だった #ひろゆき #経済 #増税" at bounding box center [387, 233] width 79 height 8
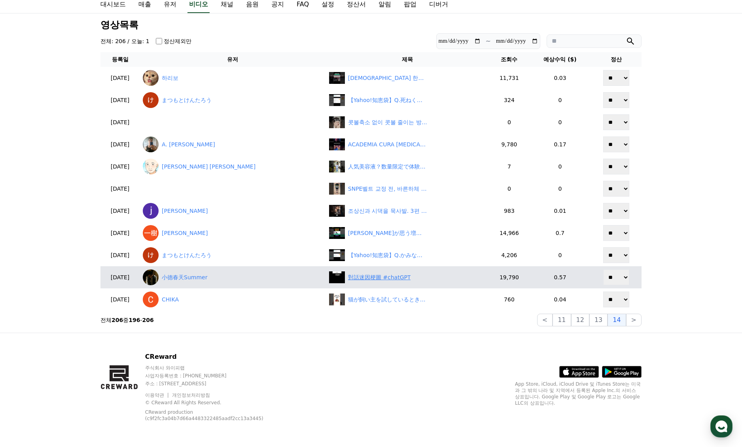
click at [348, 280] on div "對話迷因梗圖 #chatGPT" at bounding box center [379, 277] width 63 height 8
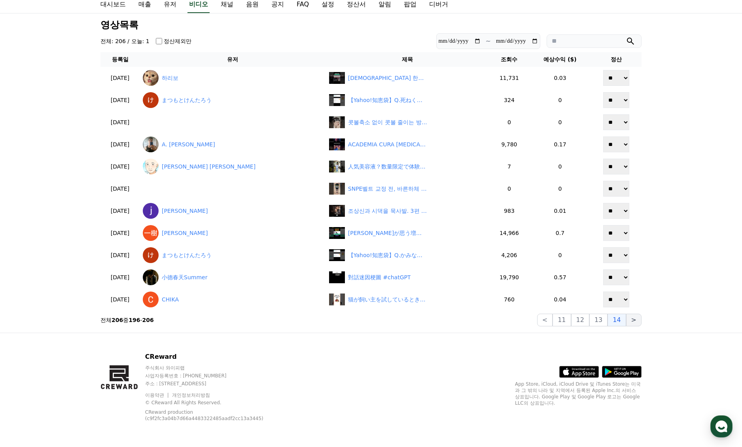
click at [630, 320] on button ">" at bounding box center [633, 320] width 15 height 13
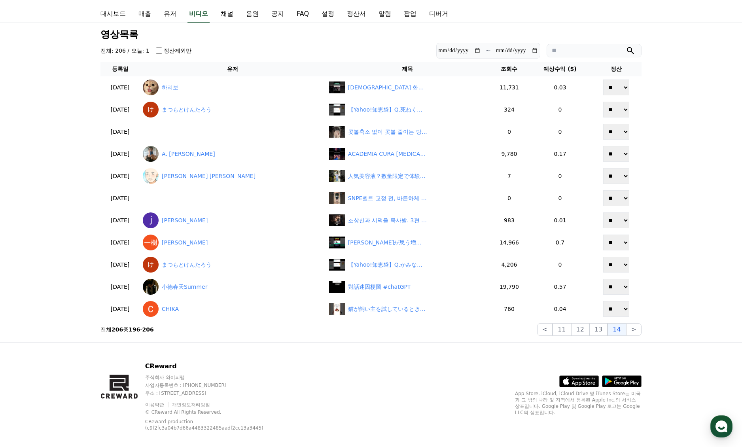
scroll to position [0, 0]
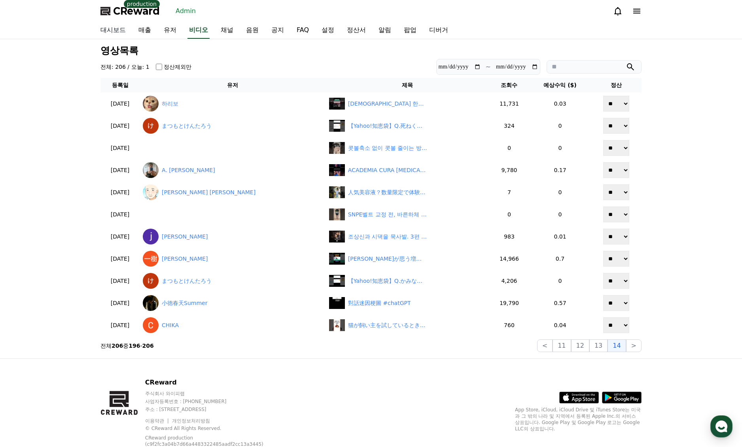
click at [108, 29] on link "대시보드" at bounding box center [113, 30] width 38 height 17
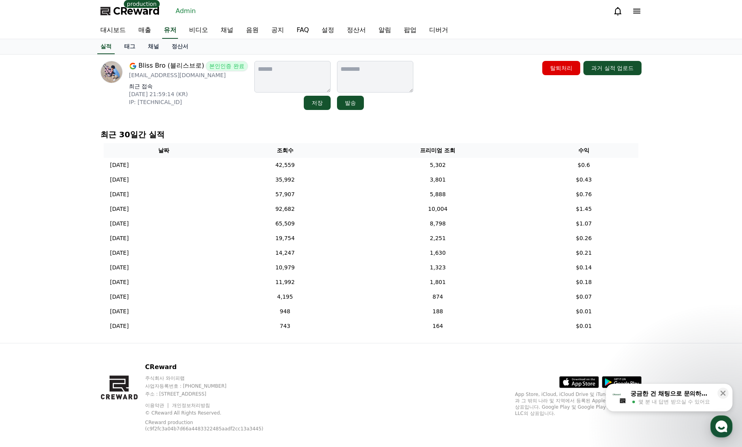
click at [488, 119] on div "Bliss Bro (블리스브로) 본인인증 완료 asafire777@gmail.com 최근 접속 2025-09-07 21:59:14 (KR) I…" at bounding box center [371, 199] width 554 height 288
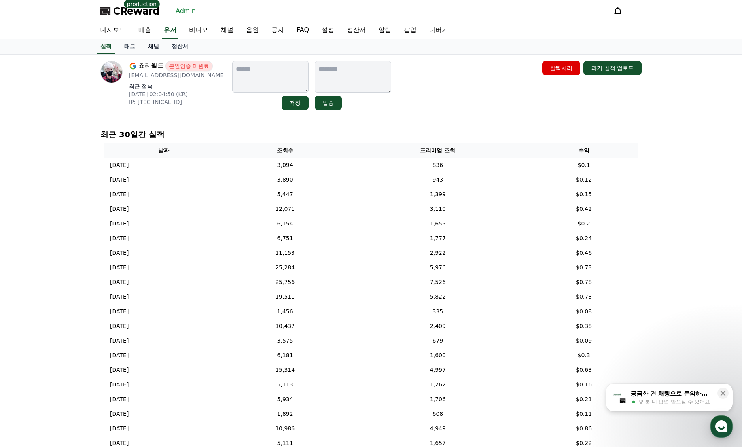
click at [155, 49] on link "채널" at bounding box center [154, 46] width 24 height 15
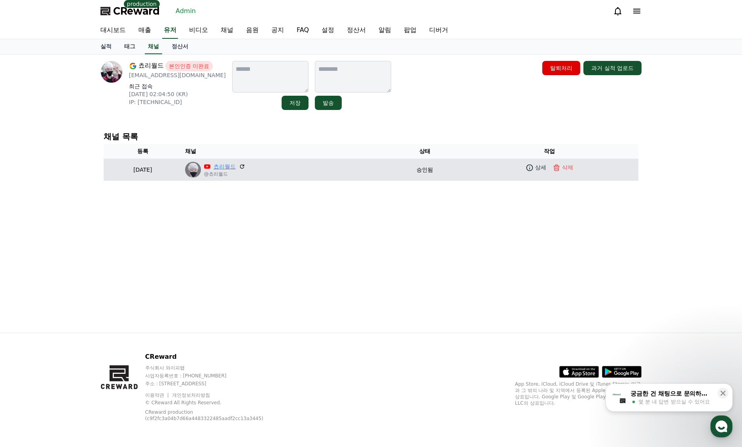
click at [236, 168] on link "쵸리월드" at bounding box center [225, 167] width 22 height 8
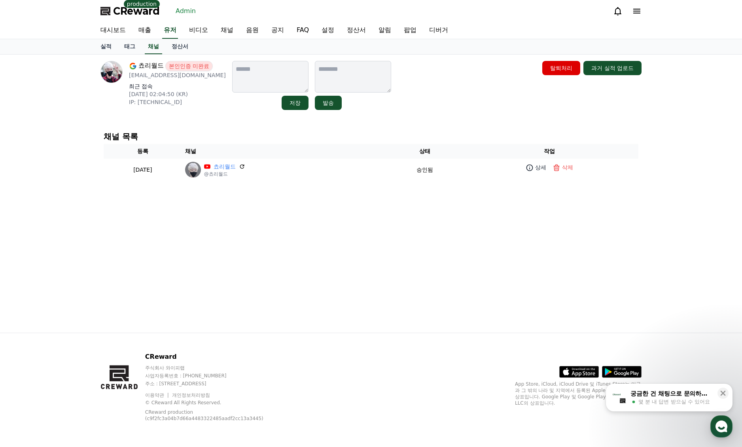
click at [443, 120] on div "쵸리월드 본인인증 미완료 jhczz18@gmail.com 최근 접속 2025-08-17 02:04:50 (KR) IP: 2001:2d8:220…" at bounding box center [371, 194] width 554 height 278
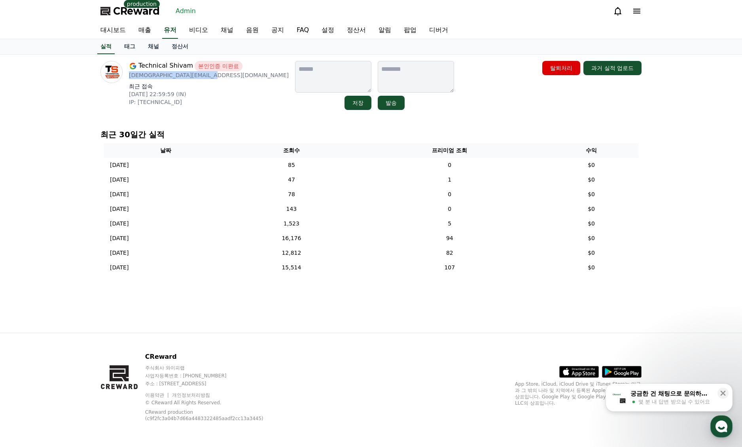
drag, startPoint x: 212, startPoint y: 77, endPoint x: 128, endPoint y: 76, distance: 84.2
click at [128, 76] on div "Technical Shivam 본인인증 미완료 shivamnishad6928@gmail.com 최근 접속 2025-07-30 22:59:59 …" at bounding box center [194, 85] width 188 height 49
copy p "shivamnishad6928@gmail.com"
click at [155, 46] on link "채널" at bounding box center [154, 46] width 24 height 15
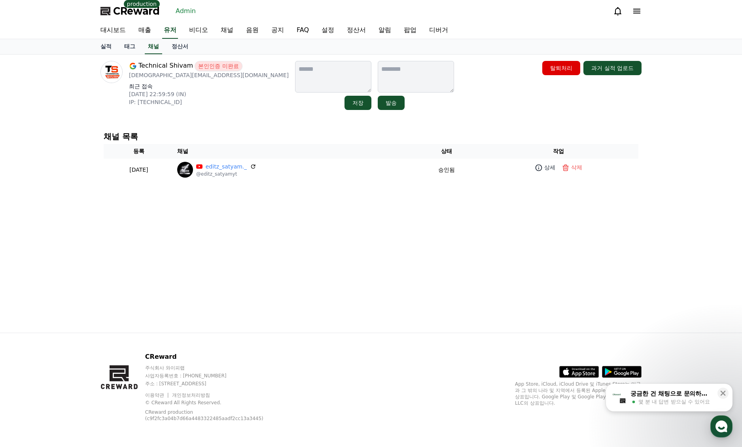
click at [267, 123] on div "Technical Shivam 본인인증 미완료 shivamnishad6928@gmail.com 최근 접속 2025-07-30 22:59:59 …" at bounding box center [371, 194] width 554 height 278
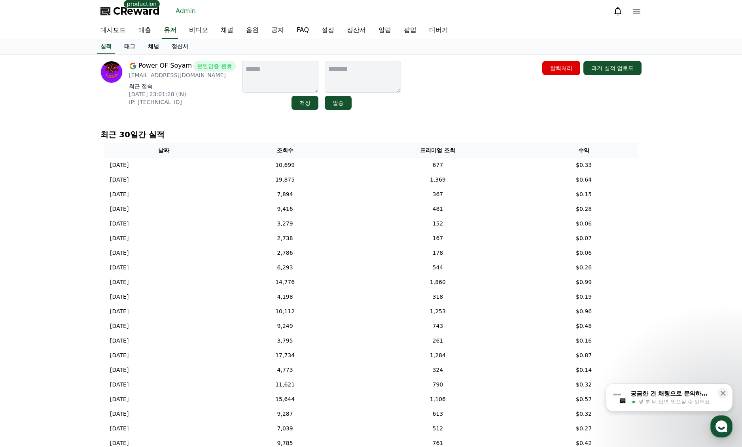
click at [152, 48] on link "채널" at bounding box center [154, 46] width 24 height 15
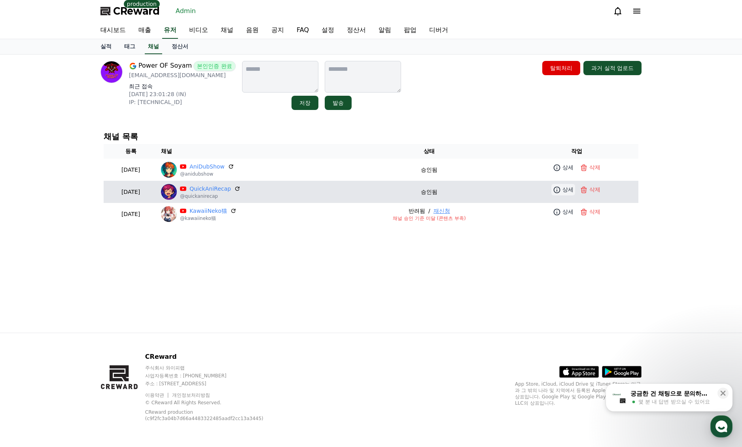
click at [567, 191] on p "상세" at bounding box center [567, 189] width 11 height 8
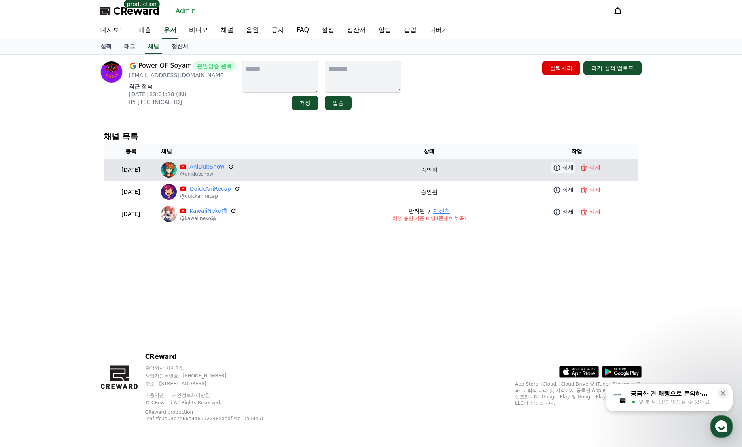
click at [565, 167] on p "상세" at bounding box center [567, 167] width 11 height 8
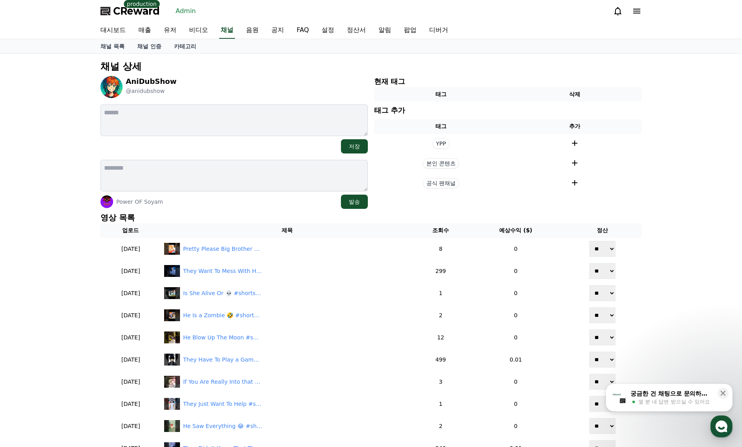
click at [673, 172] on div "채널 상세 AniDubShow @anidubshow 저장 Power OF [PERSON_NAME] 발송 현재 태그 태그 삭제 태그 추가 태그 …" at bounding box center [371, 377] width 742 height 646
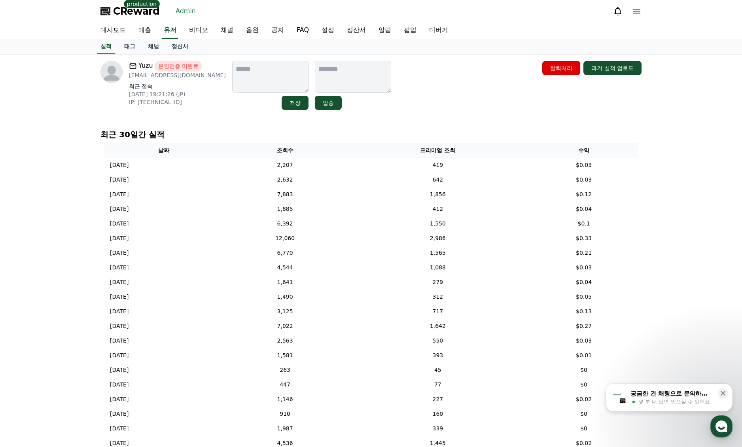
drag, startPoint x: 152, startPoint y: 49, endPoint x: 171, endPoint y: 69, distance: 27.1
click at [152, 49] on link "채널" at bounding box center [154, 46] width 24 height 15
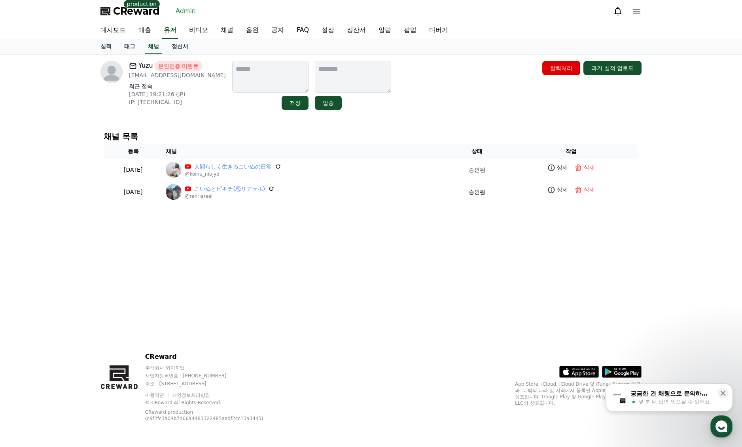
click at [499, 127] on div "채널 목록 등록 채널 상태 작업 2025-08-26 08-26 人間らしく生きるこいぬの日常 @koinu_nitijyo 승인됨 상세 삭제 2025…" at bounding box center [370, 167] width 547 height 83
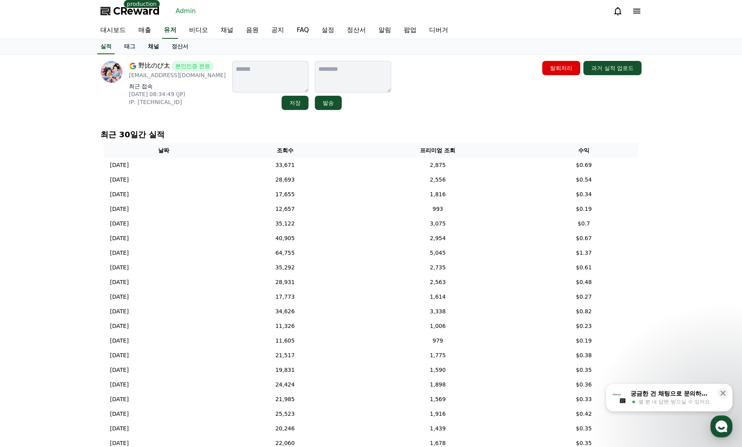
click at [156, 45] on link "채널" at bounding box center [154, 46] width 24 height 15
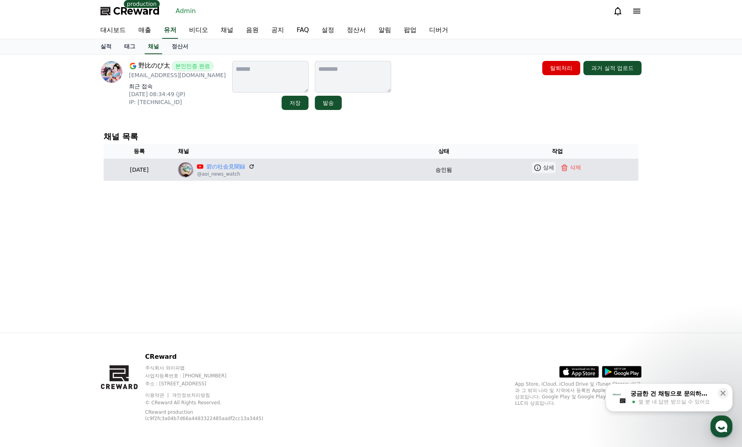
click at [547, 170] on link "상세" at bounding box center [544, 167] width 24 height 11
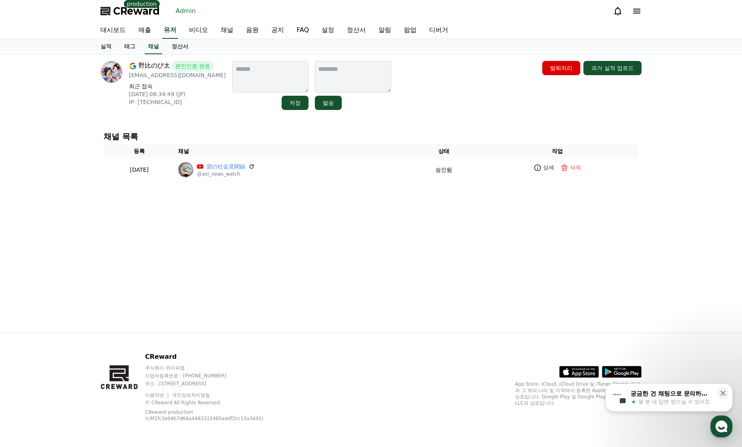
drag, startPoint x: 369, startPoint y: 229, endPoint x: 360, endPoint y: 231, distance: 9.2
click at [369, 229] on div "野比のび太 본인인증 완료 [EMAIL_ADDRESS][DOMAIN_NAME] 최근 접속 [DATE] 08:34:49 (JP) IP: [TECH…" at bounding box center [371, 194] width 554 height 278
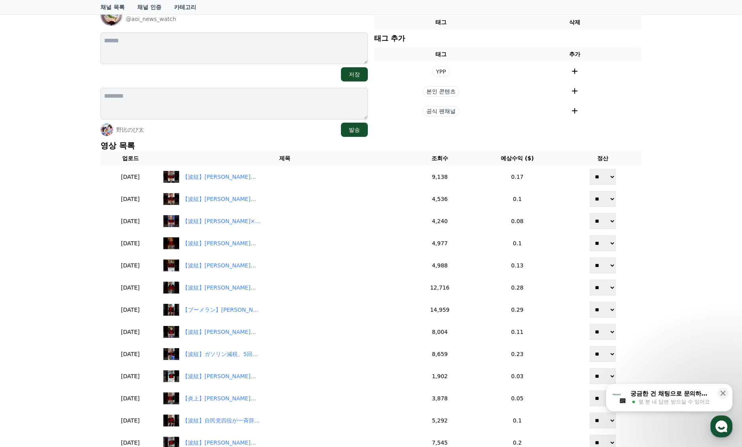
scroll to position [79, 0]
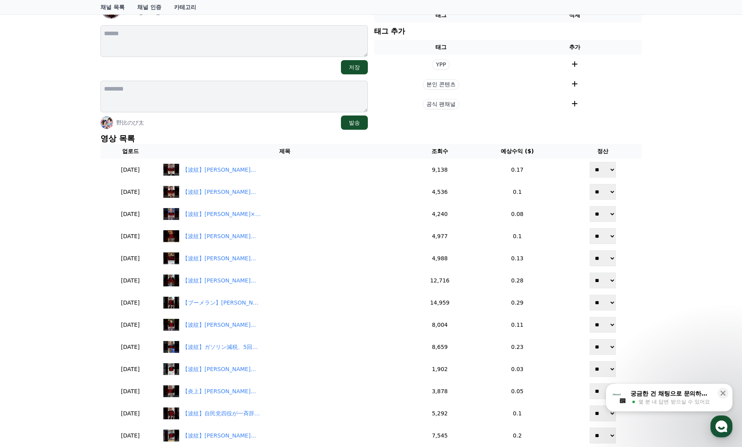
click at [673, 183] on div "채널 상세 碧の社会見聞録 @aoi_news_watch 저장 [PERSON_NAME] 발송 현재 태그 태그 삭제 태그 추가 태그 추가 YPP 본…" at bounding box center [371, 298] width 742 height 646
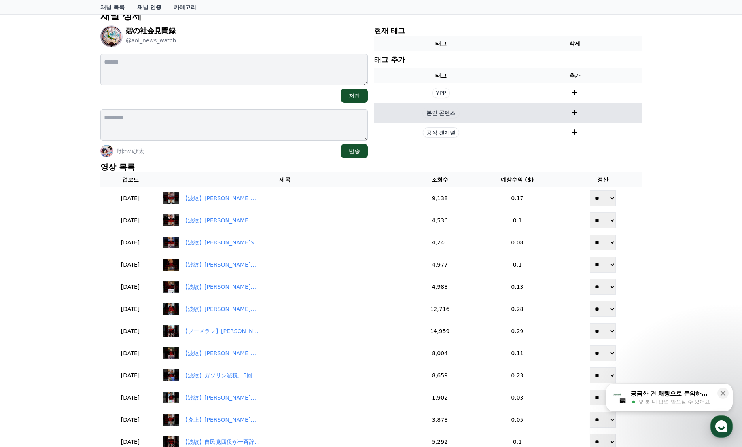
scroll to position [0, 0]
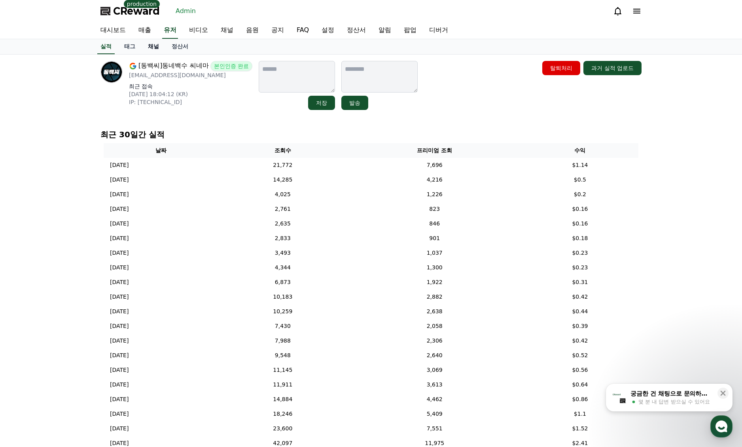
click at [153, 47] on link "채널" at bounding box center [154, 46] width 24 height 15
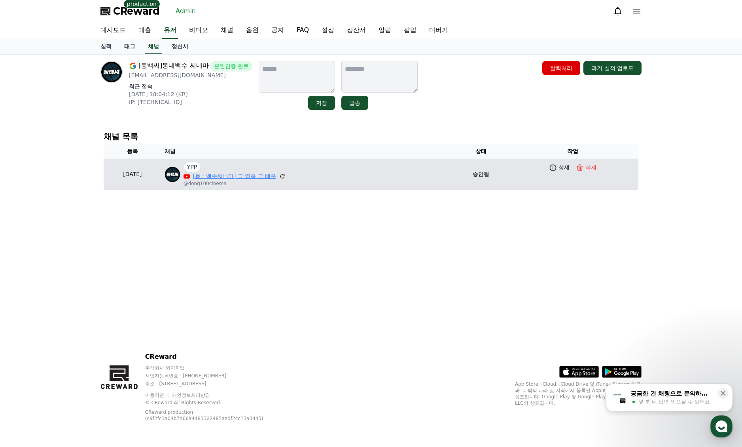
click at [235, 175] on link "[동네백수씨네마] 그 영화 그 배우" at bounding box center [234, 176] width 83 height 8
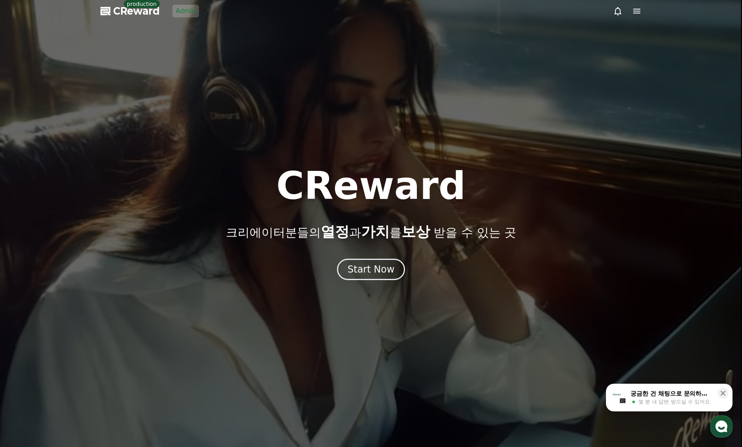
click at [182, 6] on link "Admin" at bounding box center [185, 11] width 26 height 13
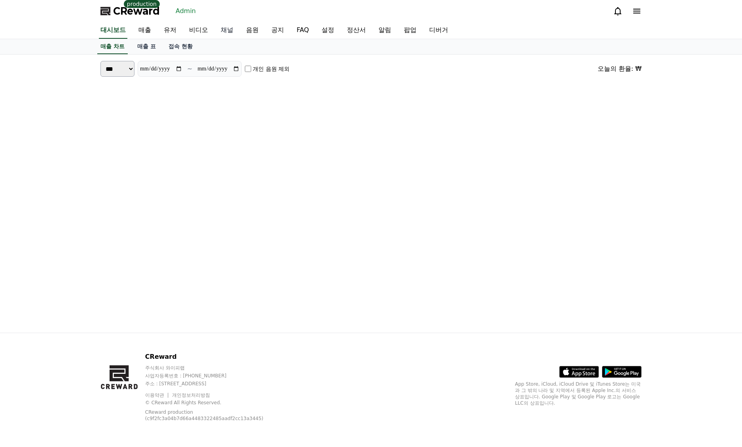
click at [230, 28] on link "채널" at bounding box center [226, 30] width 25 height 17
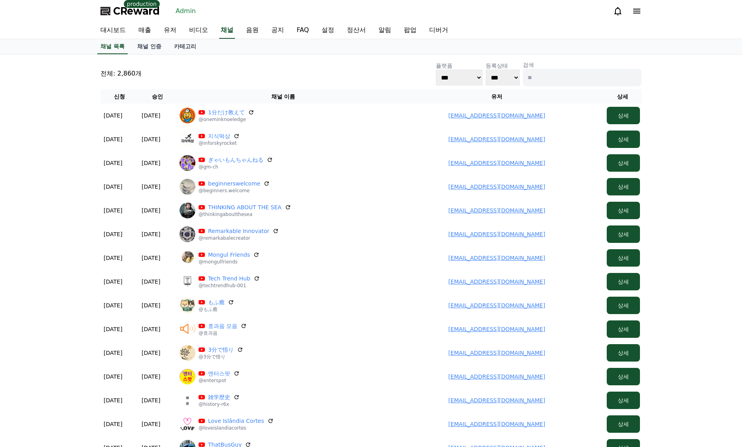
click at [544, 77] on input at bounding box center [582, 77] width 119 height 17
paste input "**********"
type input "**********"
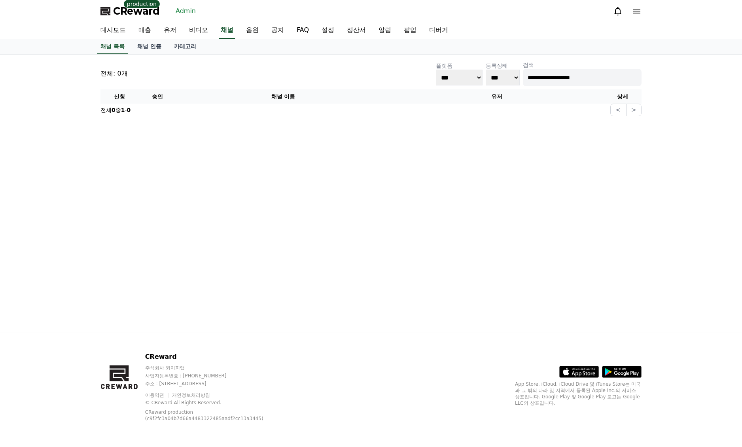
click at [527, 77] on input "**********" at bounding box center [582, 77] width 119 height 17
click at [176, 29] on link "유저" at bounding box center [169, 30] width 25 height 17
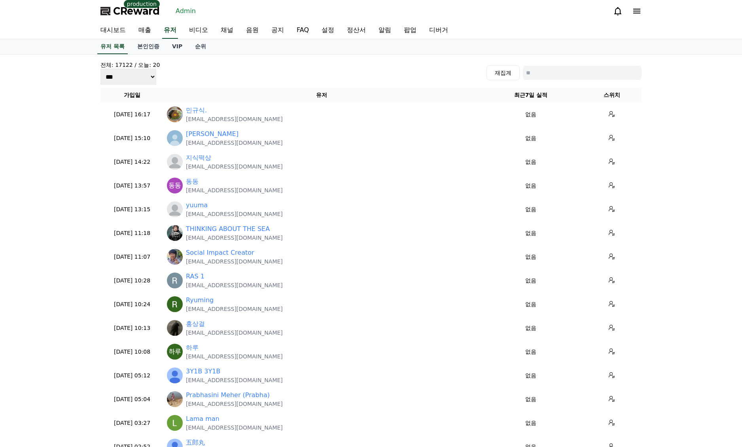
click at [569, 66] on input at bounding box center [582, 73] width 119 height 14
paste input "**********"
type input "**********"
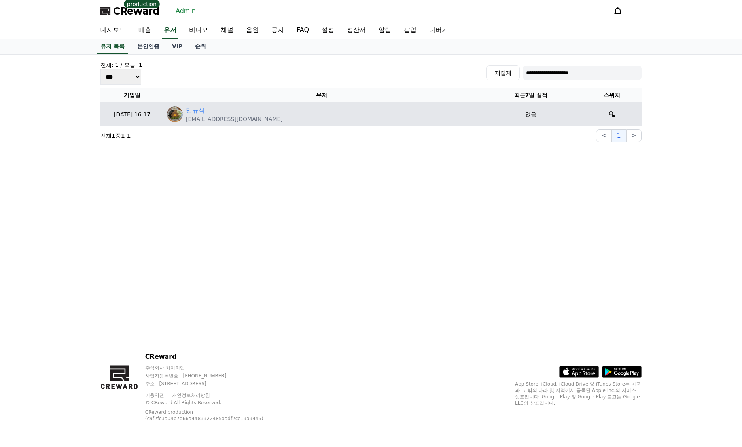
click at [206, 114] on link "민규식." at bounding box center [196, 110] width 21 height 9
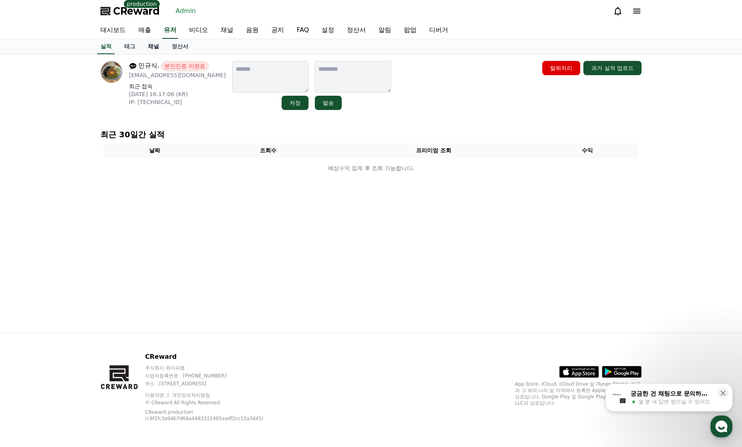
click at [151, 45] on link "채널" at bounding box center [154, 46] width 24 height 15
click at [447, 96] on div "민규식. 본인인증 미완료 turtlemin78@gmail.com 최근 접속 2025-09-09 16:17:06 (KR) IP: 180.68.8…" at bounding box center [370, 85] width 541 height 49
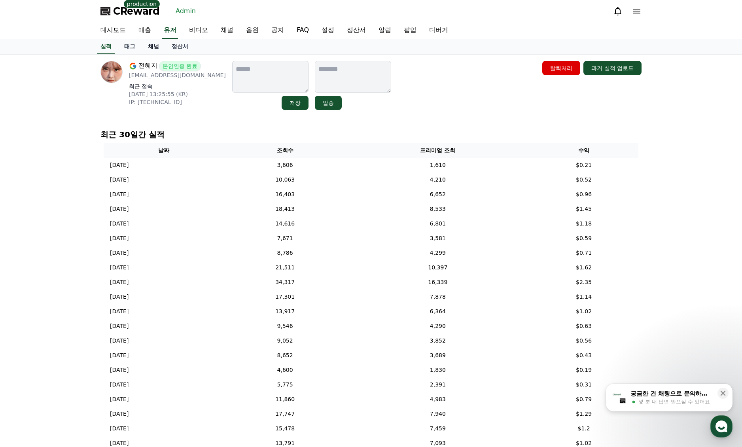
click at [153, 47] on link "채널" at bounding box center [154, 46] width 24 height 15
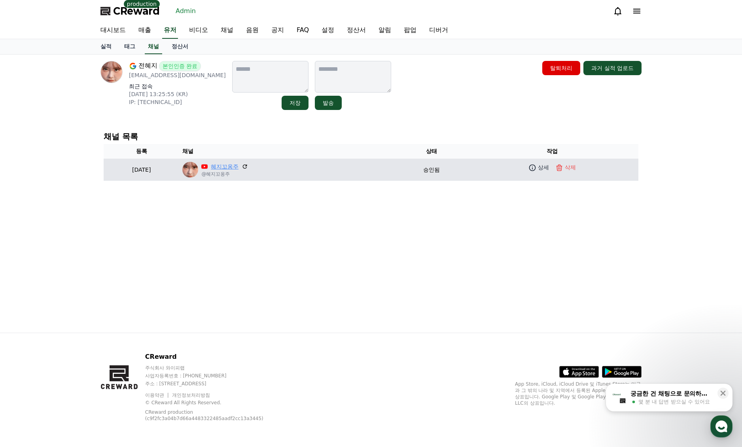
click at [238, 167] on link "혜지꼬옹주" at bounding box center [225, 167] width 28 height 8
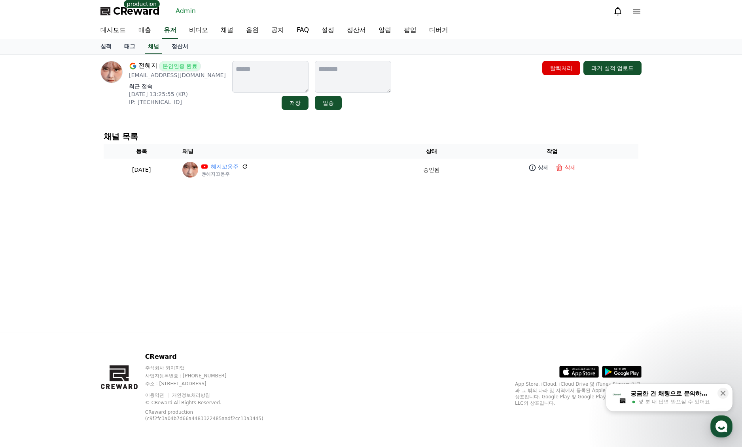
click at [429, 95] on div "전혜지 본인인증 완료 [EMAIL_ADDRESS][DOMAIN_NAME] 최근 접속 [DATE] 13:25:55 (KR) IP: [TECHNI…" at bounding box center [370, 85] width 541 height 49
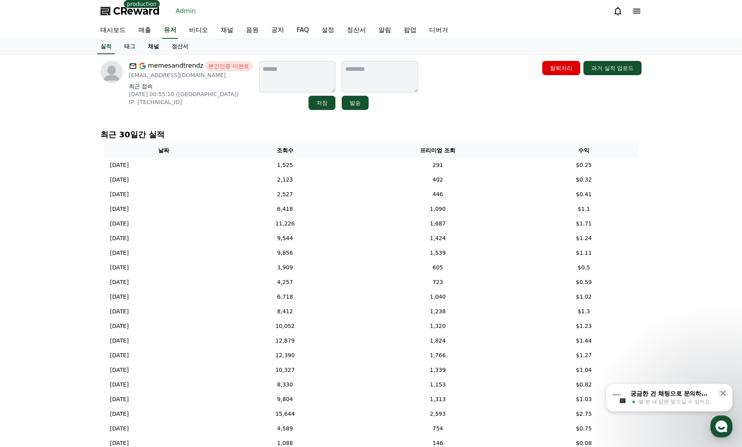
click at [153, 48] on link "채널" at bounding box center [154, 46] width 24 height 15
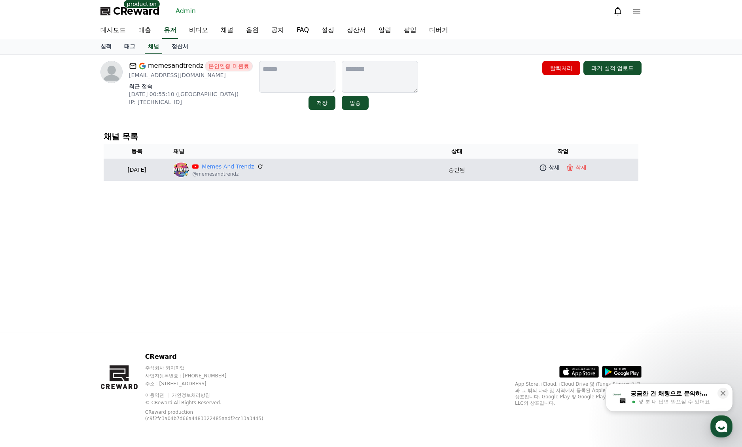
click at [247, 165] on link "Memes And Trendz" at bounding box center [228, 167] width 52 height 8
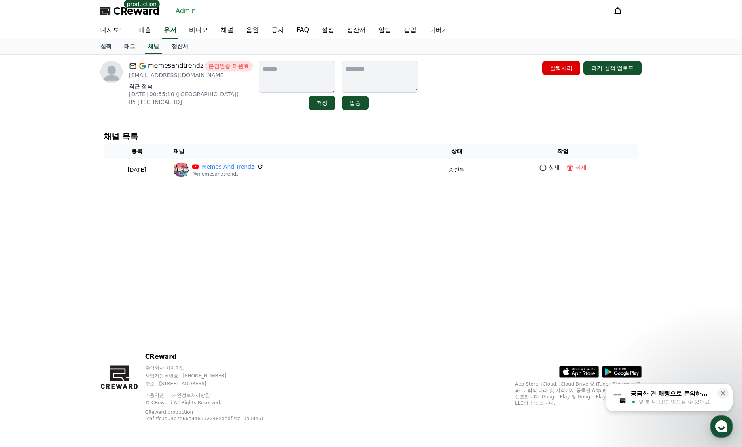
click at [443, 98] on div "memesandtrendz 본인인증 미완료 [EMAIL_ADDRESS][DOMAIN_NAME] 최근 접속 [DATE] 00:55:10 ([GE…" at bounding box center [370, 85] width 541 height 49
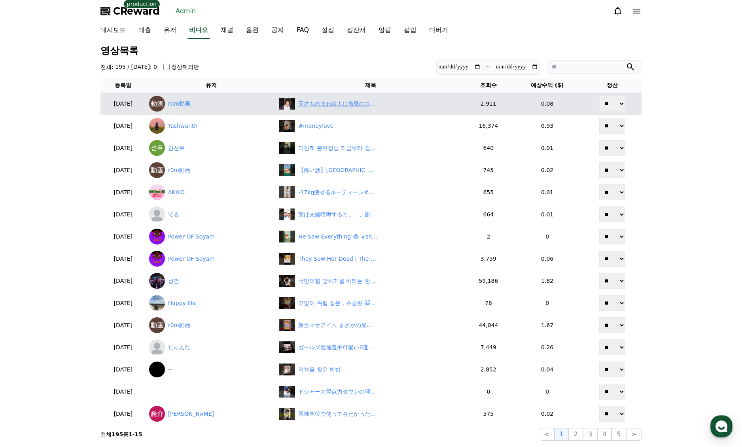
click at [323, 103] on div "天才ものまね芸人に衝撃のスキャンダル" at bounding box center [337, 104] width 79 height 8
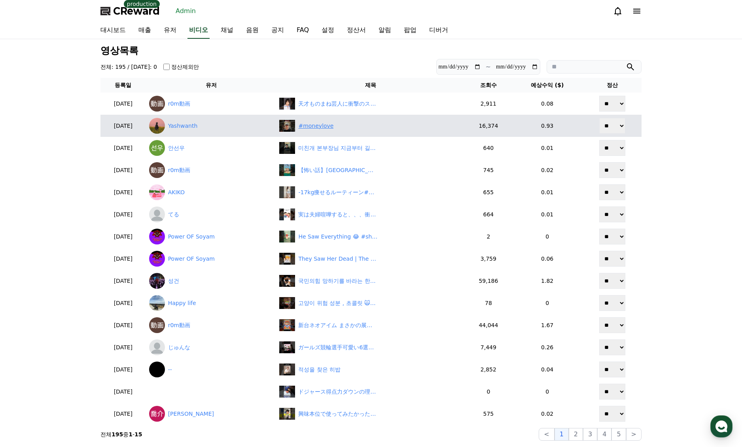
click at [317, 129] on div "#moneylove" at bounding box center [315, 126] width 35 height 8
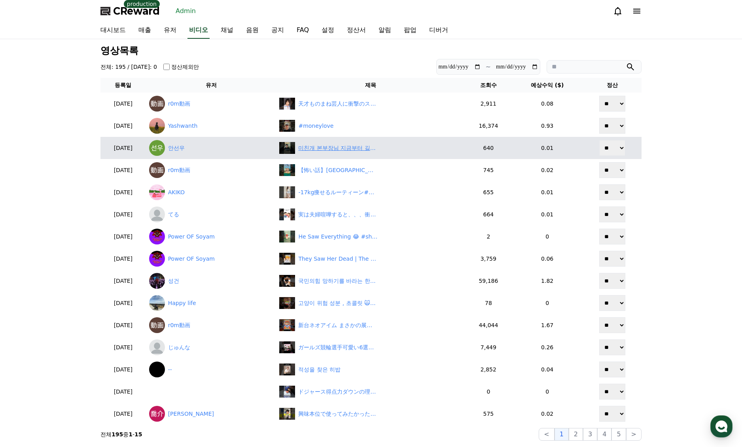
click at [320, 148] on div "미친개 본부장님 지금부터 길들이겠습니다. https://www.youtube.com/@readyaction #레디액션" at bounding box center [337, 148] width 79 height 8
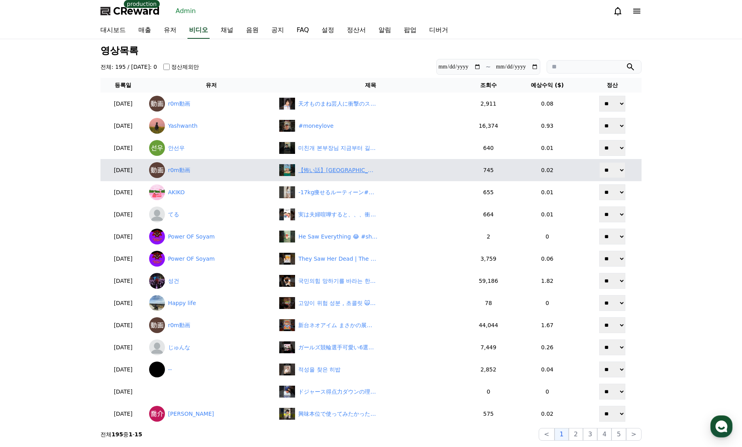
click at [333, 169] on div "【怖い話】沖縄県豊見城市編『瀬長島の美しい絶景に隠された恐ろしい真実』" at bounding box center [337, 170] width 79 height 8
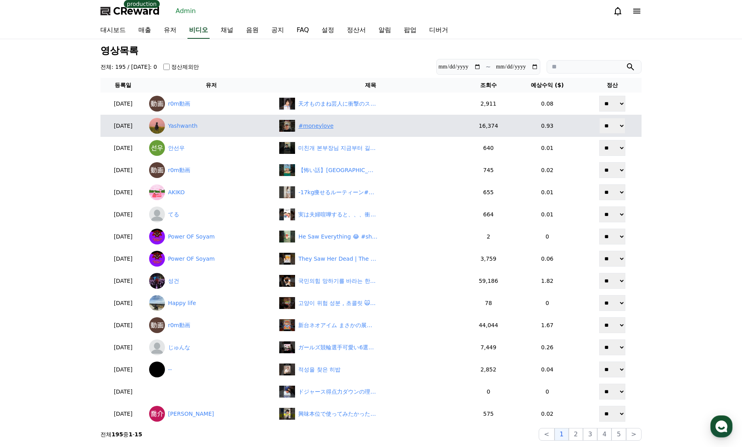
click at [324, 130] on div "#moneylove" at bounding box center [315, 126] width 35 height 8
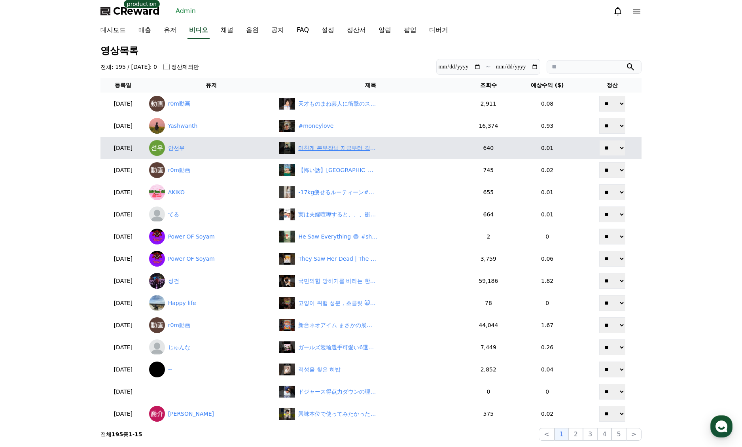
click at [331, 148] on div "미친개 본부장님 지금부터 길들이겠습니다. https://www.youtube.com/@readyaction #레디액션" at bounding box center [337, 148] width 79 height 8
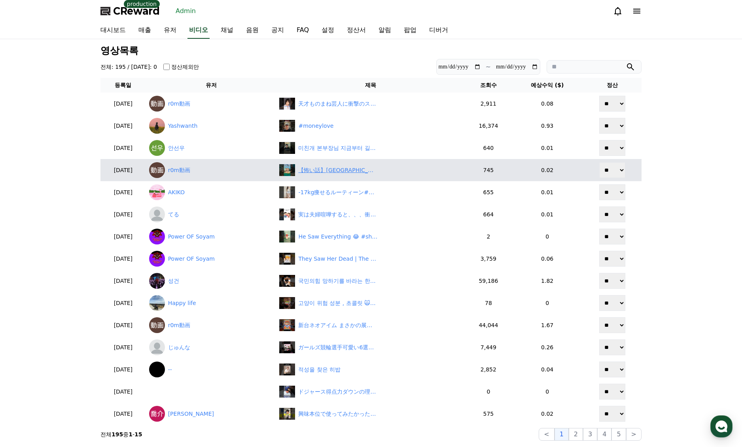
click at [332, 171] on div "【怖い話】沖縄県豊見城市編『瀬長島の美しい絶景に隠された恐ろしい真実』" at bounding box center [337, 170] width 79 height 8
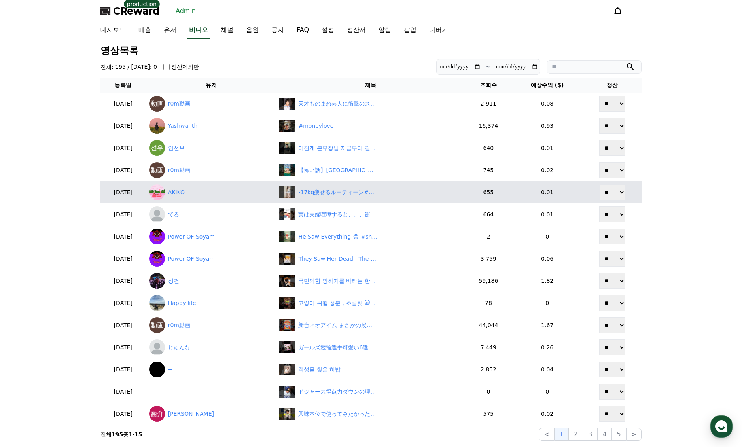
click at [337, 192] on div "-17kg痩せるルーティーン#ダイエット #ダイエットママ #産後ダイエット #ルーティーン" at bounding box center [337, 192] width 79 height 8
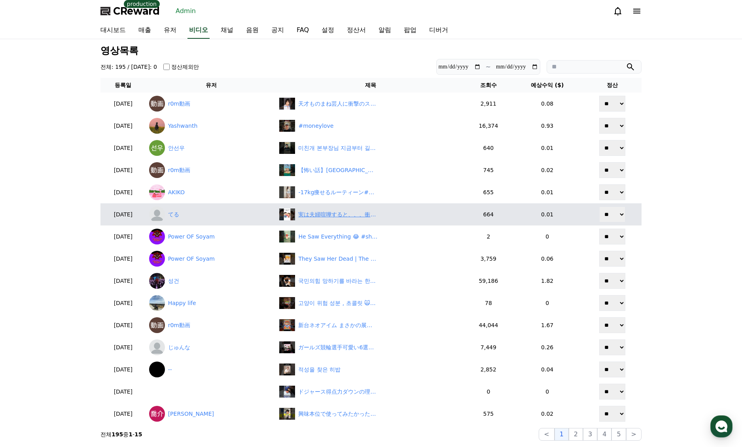
click at [329, 212] on div "実は夫婦喧嘩すると、、、衝撃の事実！#雑学 #子育てに関して #夫婦 #健康" at bounding box center [337, 214] width 79 height 8
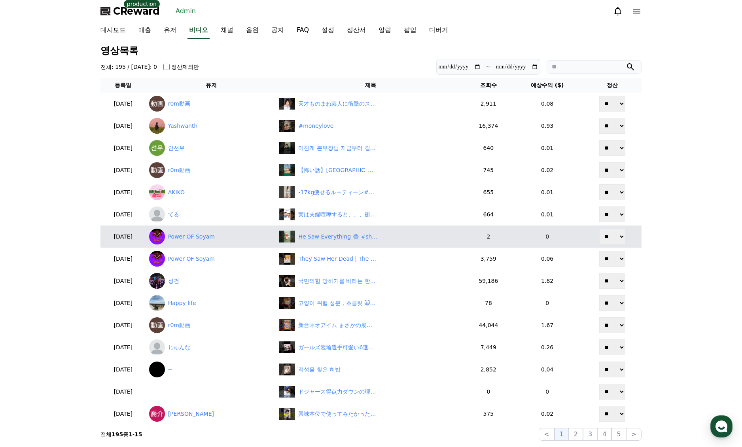
click at [333, 233] on div "He Saw Everything 😂 #shorts #anime #animemoments" at bounding box center [337, 237] width 79 height 8
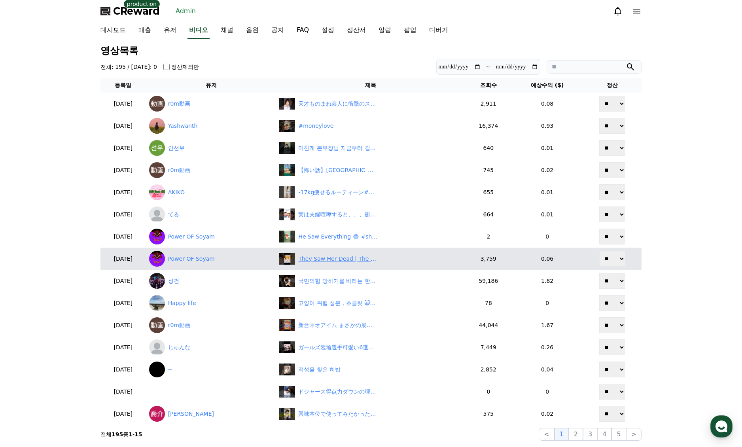
click at [334, 259] on div "They Saw Her Dead | The Promised Neverland | #shorts #Anime #animerecap" at bounding box center [337, 259] width 79 height 8
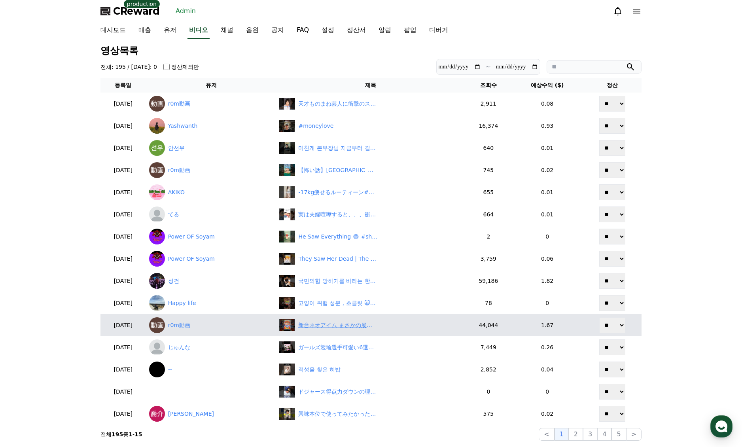
click at [326, 326] on div "新台ネオアイム まさかの展開に全員困惑" at bounding box center [337, 325] width 79 height 8
click at [193, 323] on link "r0m動画" at bounding box center [211, 325] width 124 height 16
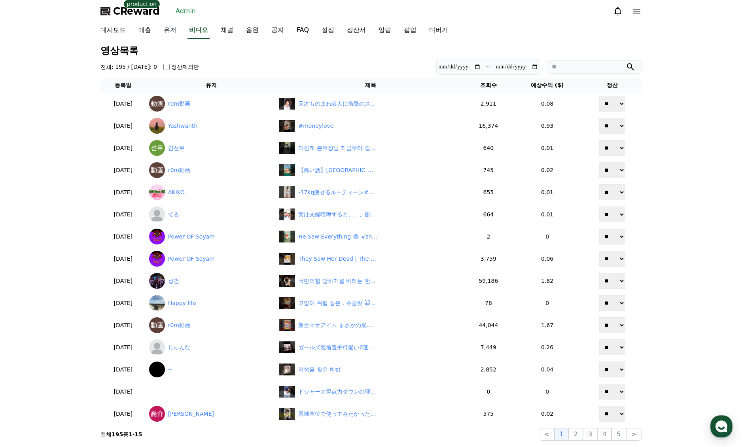
click at [174, 31] on link "유저" at bounding box center [169, 30] width 25 height 17
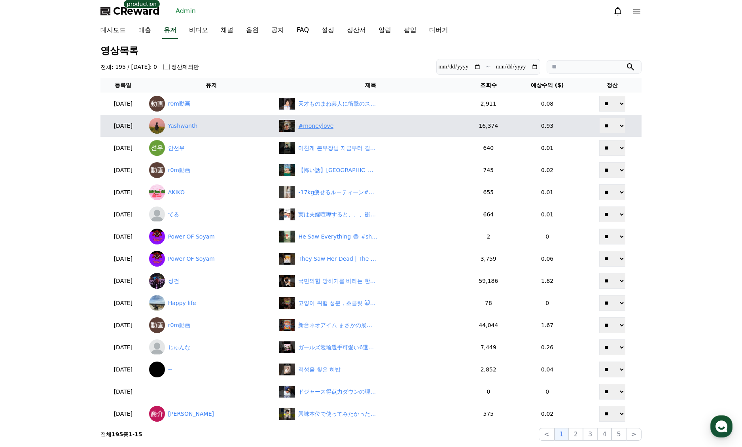
click at [333, 127] on div "#moneylove" at bounding box center [315, 126] width 35 height 8
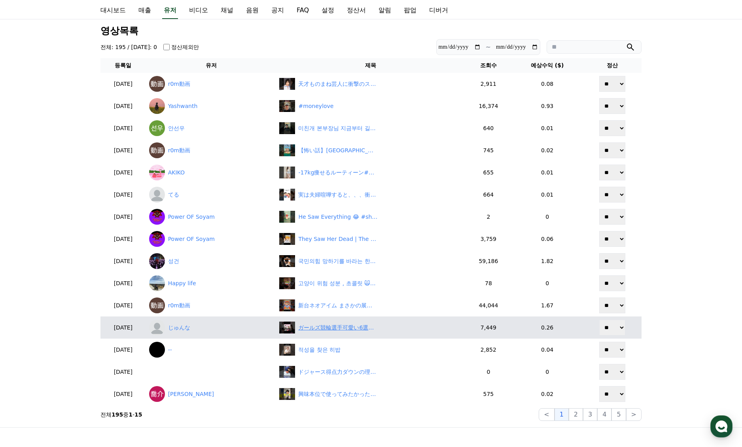
scroll to position [79, 0]
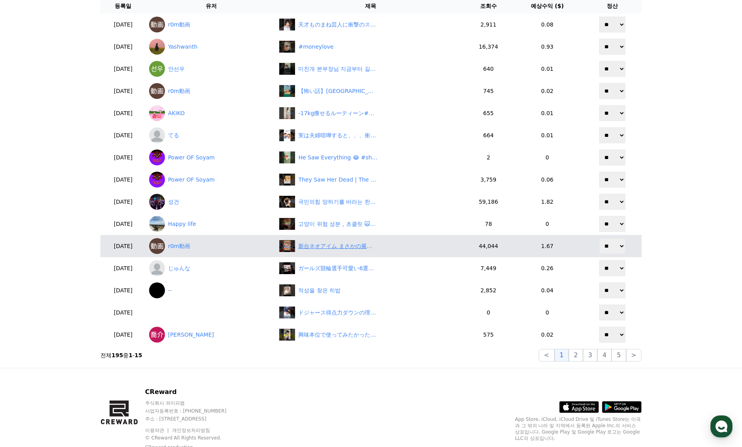
click at [329, 247] on div "新台ネオアイム まさかの展開に全員困惑" at bounding box center [337, 246] width 79 height 8
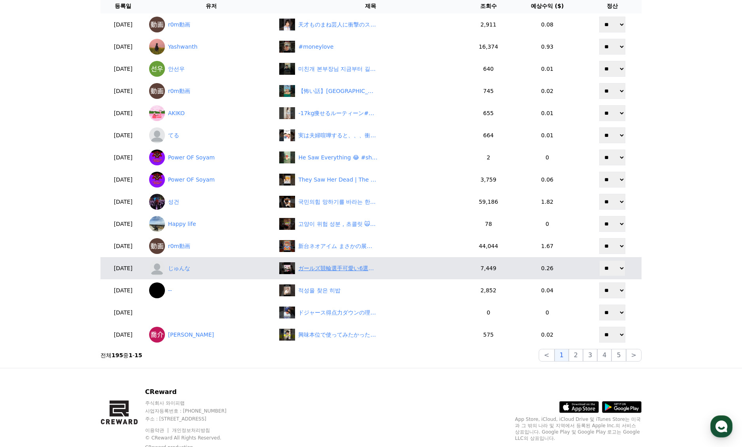
click at [339, 268] on div "ガールズ競輪選手可愛い6選パート2 ChatGPT使って #女子競輪 #ランキング #ガールズ競輪 #女子オールスター #競輪チャンネル #競輪ライブ #PI…" at bounding box center [337, 268] width 79 height 8
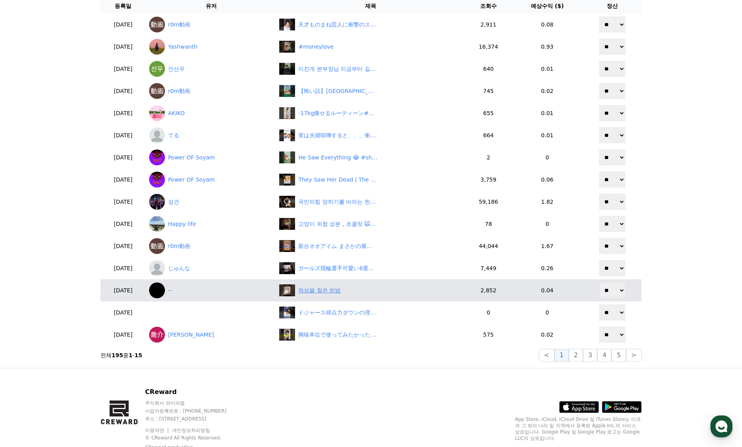
click at [322, 288] on div "적성을 찾은 히밥" at bounding box center [319, 290] width 42 height 8
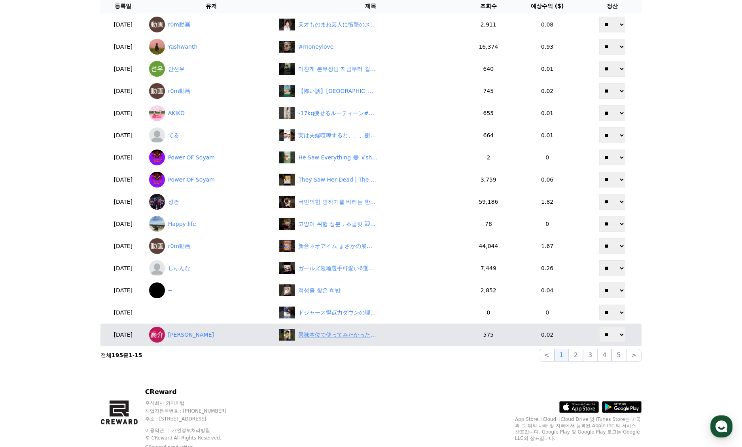
click at [346, 338] on div "興味本位で使ってみたかったwww" at bounding box center [337, 335] width 79 height 8
click at [204, 335] on link "渡部喬介" at bounding box center [211, 335] width 124 height 16
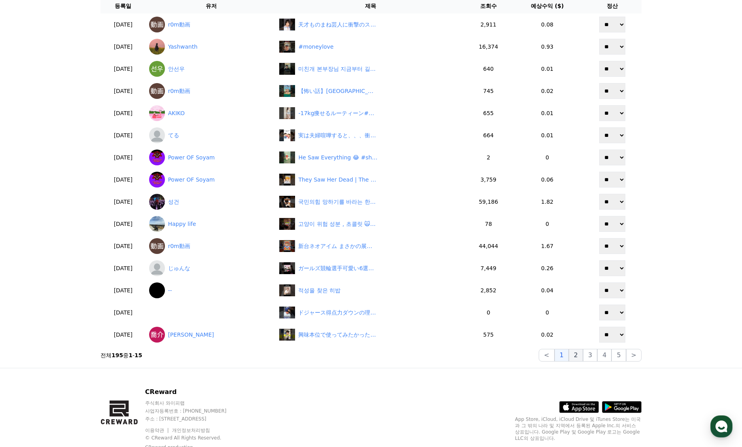
click at [578, 351] on button "2" at bounding box center [576, 355] width 14 height 13
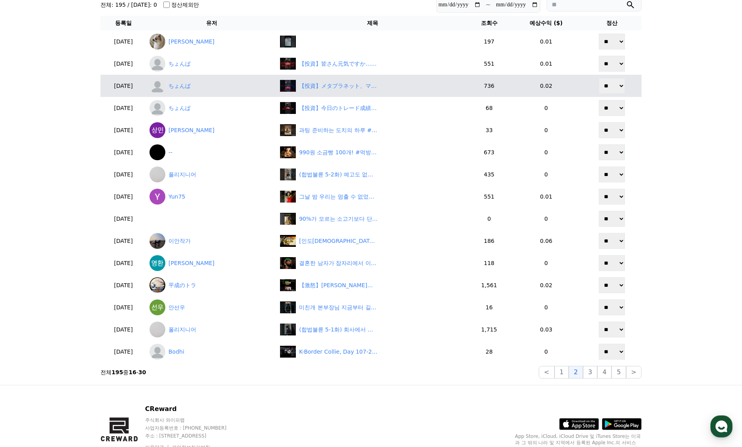
scroll to position [40, 0]
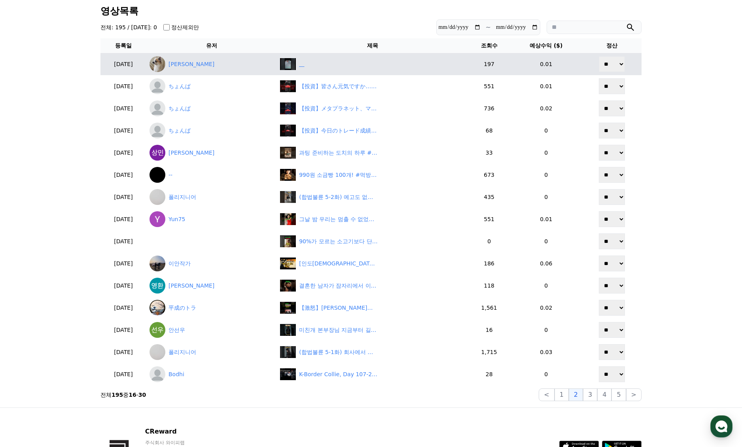
click at [392, 66] on div "‎ ‎ ‎ ‎" at bounding box center [372, 64] width 185 height 12
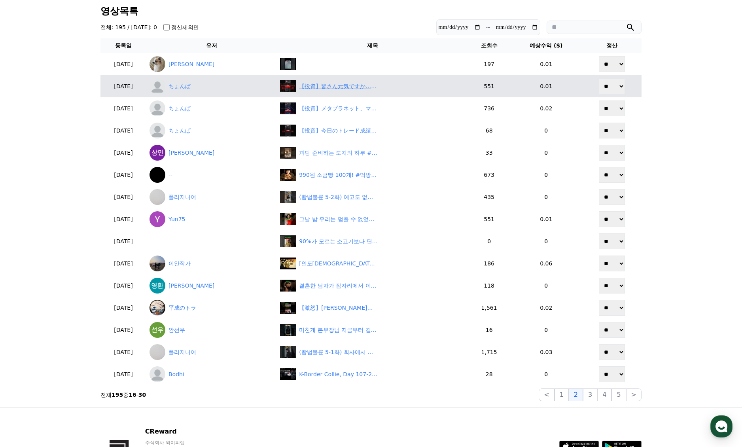
click at [344, 87] on div "【投資】皆さん元気ですか…含み損200万超えました#日本株 #トランプ大統領#日経平均 #FOMC#パウエル#トランプ関税#CPI#PPI#雇用統計#信用取引…" at bounding box center [338, 86] width 79 height 8
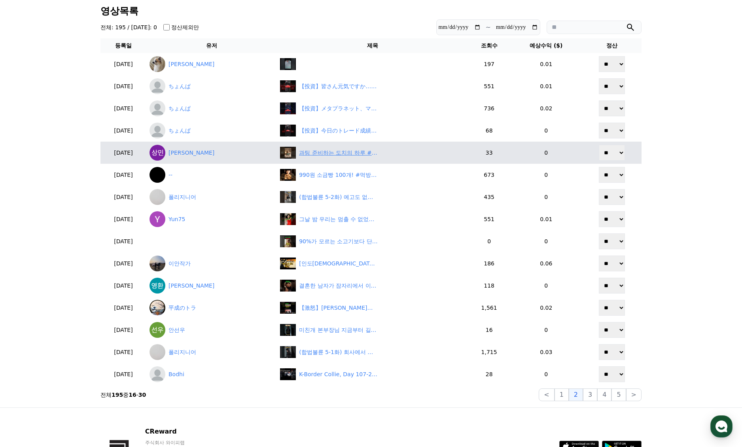
click at [369, 154] on div "과팅 준비하는 도치의 하루 #고슴도치" at bounding box center [338, 153] width 79 height 8
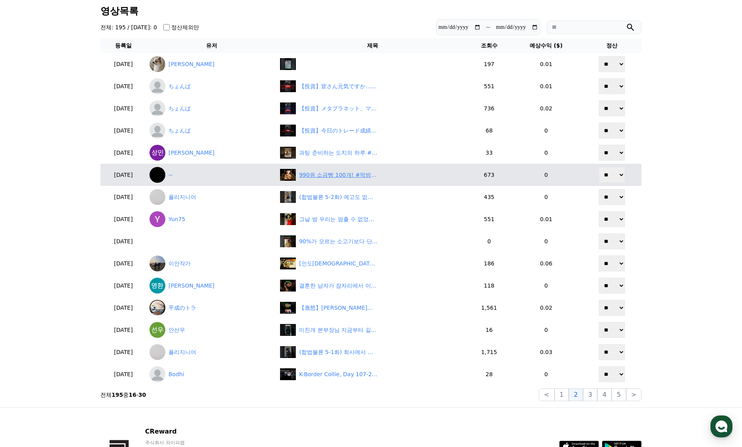
click at [360, 176] on div "990원 소금빵 100개! #먹방 #mukbang #koreanmukbanger" at bounding box center [338, 175] width 79 height 8
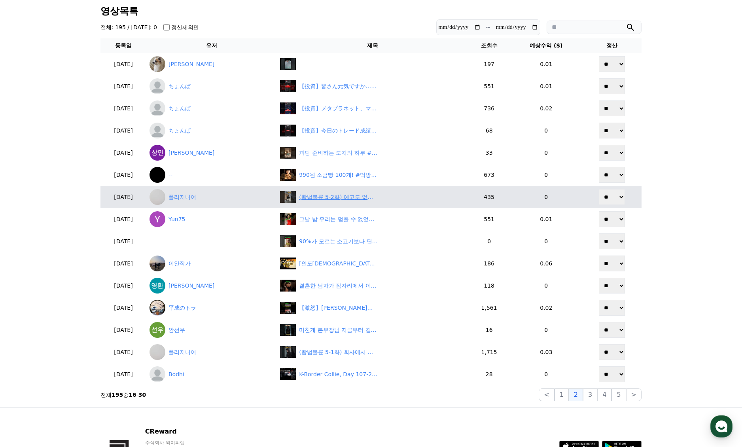
click at [361, 199] on div "(합법불륜 5-2화) 예고도 없이 나타난 대학선배 설레는 부인 #합법불륜 #레디액션" at bounding box center [338, 197] width 79 height 8
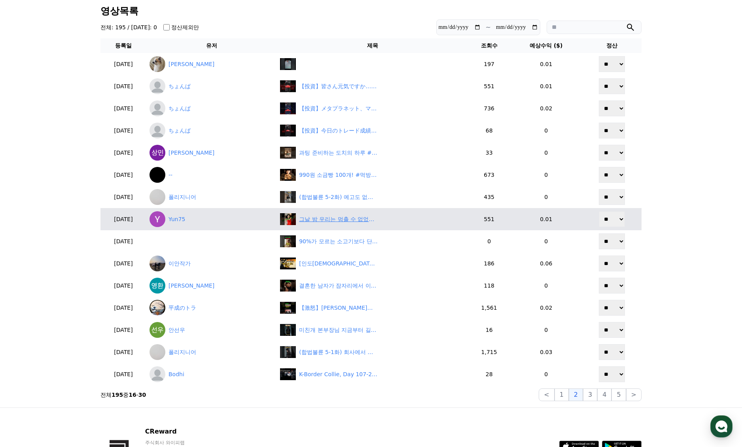
click at [366, 219] on div "그날 밤 우리는 멈출 수 없었던 이유… #구독자들만 아는 매트리스 썰 공개" at bounding box center [338, 219] width 79 height 8
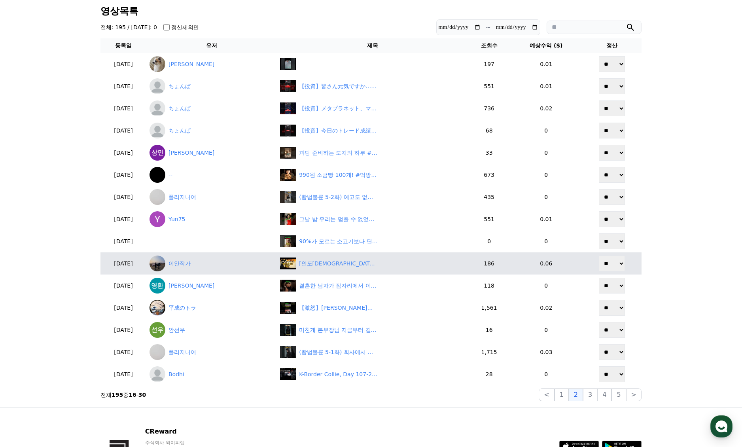
click at [345, 268] on div "[인도불교철학]-1, "철학으로 읽는 불교"" at bounding box center [372, 263] width 185 height 12
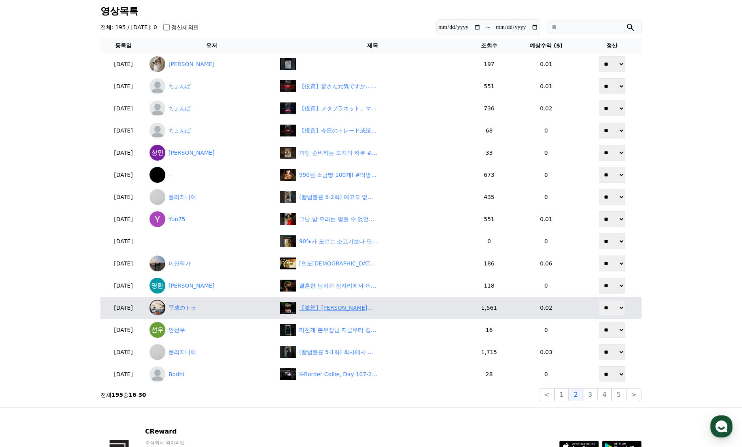
click at [358, 308] on div "【激怒】玉木雄一郎が政府にブチギレ！「減税のはずが増税？バカにするな！」　#shorts" at bounding box center [338, 308] width 79 height 8
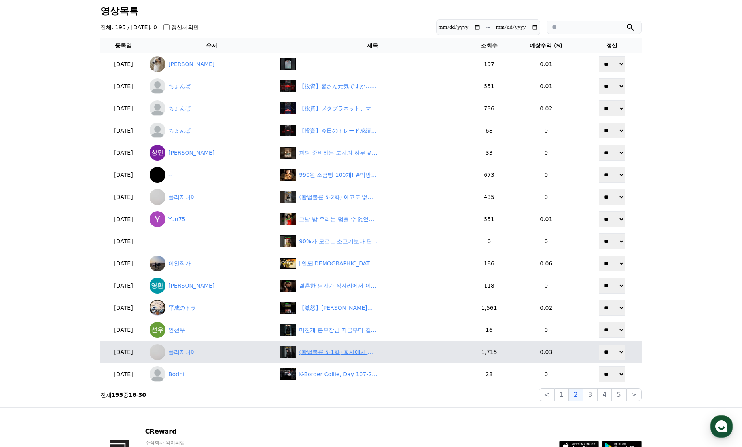
click at [339, 351] on div "(합법불륜 5-1화) 회사에서 상간녀랑 그 짓까지 하는 남편 #합법불륜 #레디액션" at bounding box center [338, 352] width 79 height 8
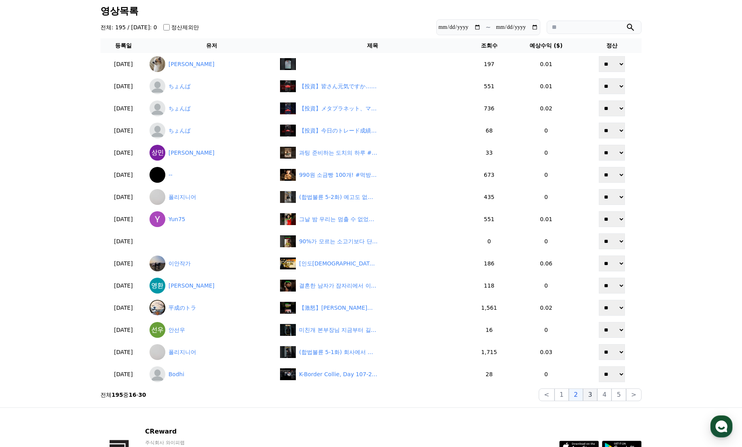
click at [593, 395] on button "3" at bounding box center [590, 394] width 14 height 13
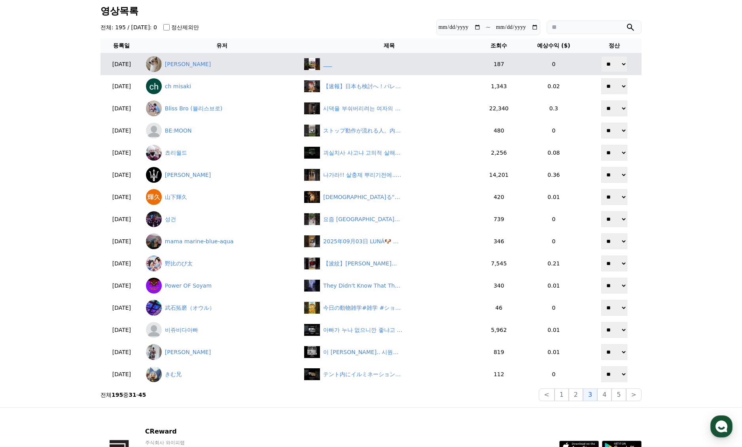
click at [352, 66] on div "‎ ‎ ‎ ‎ ‎ ‎" at bounding box center [389, 64] width 170 height 12
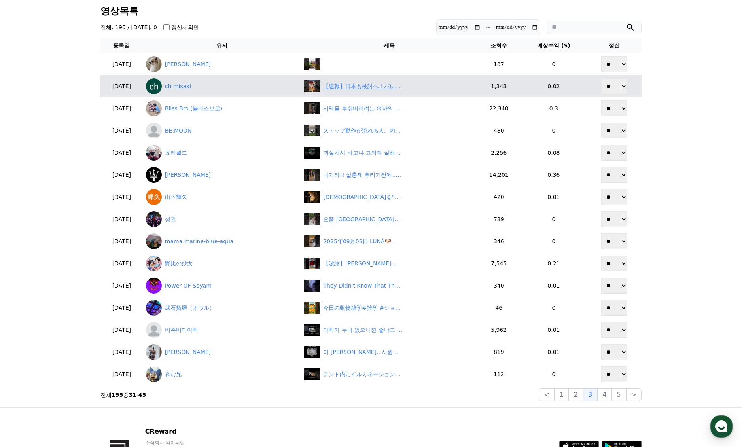
click at [366, 85] on div "【速報】日本も検討へ！パレスチナ国家承認に岩屋外相が言及" at bounding box center [362, 86] width 79 height 8
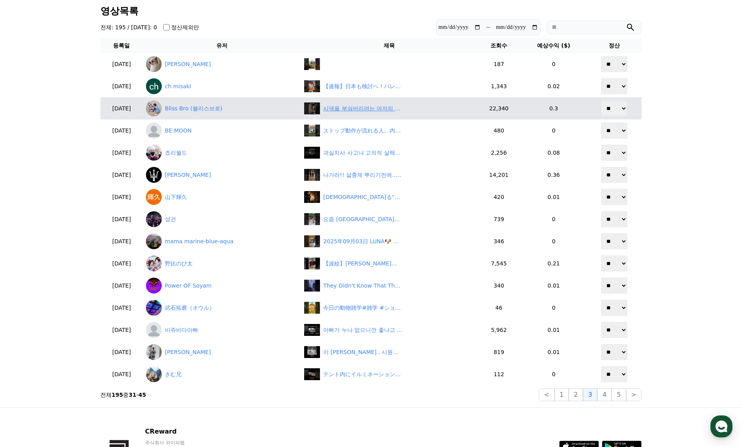
click at [376, 106] on div "시댁을 부숴버리려는 여자의 이야기 11화 | 기생충2, 분노의 사이다 | 깜포" at bounding box center [362, 108] width 79 height 8
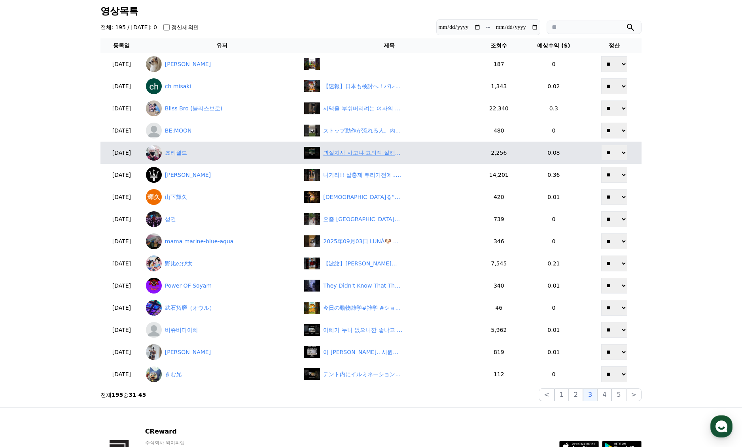
click at [361, 157] on div "괴실치사 사고냐 고의적 살해냐 한끗차이 / 넷플릭스드리마 에스콰이어" at bounding box center [362, 153] width 79 height 8
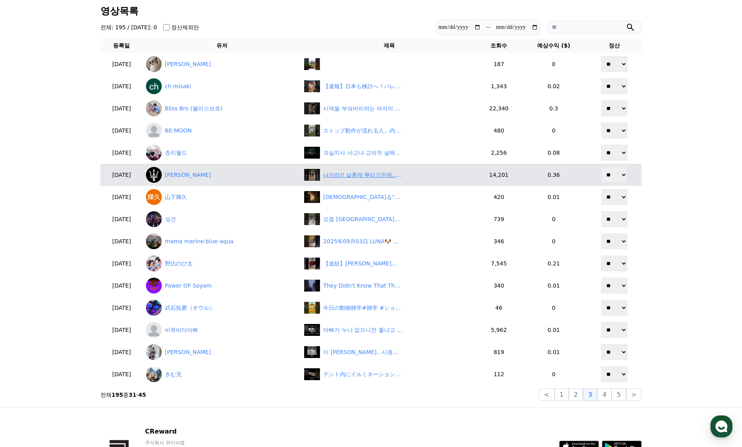
click at [361, 174] on div "나가라!! 살충제 뿌리기전에.. #숏챠 #shortcha #조상신과 시댁을 묵사발 냈습니다 #숏드라마" at bounding box center [362, 175] width 79 height 8
click at [367, 174] on div "나가라!! 살충제 뿌리기전에.. #숏챠 #shortcha #조상신과 시댁을 묵사발 냈습니다 #숏드라마" at bounding box center [362, 175] width 79 height 8
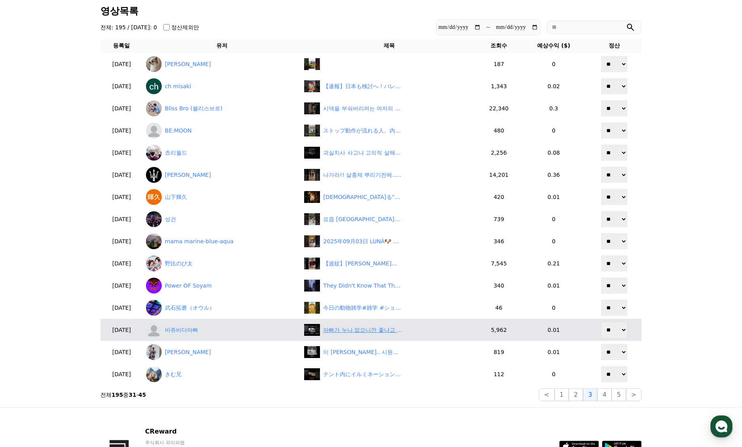
click at [357, 331] on div "아빠가 누나 없으니깐 좋냐고 물을 때 아기 반응은??🤣🤣#shorts #쇼츠 #비쥬비다TV #남매일상 #육아브이로그 #먹방 #MUKBANG #…" at bounding box center [362, 330] width 79 height 8
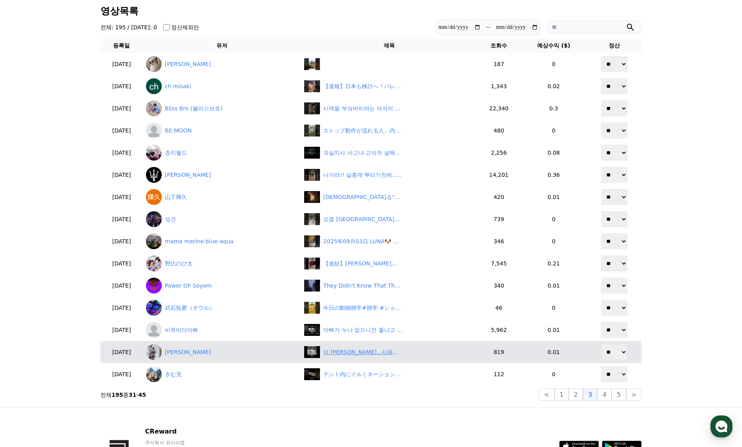
click at [366, 351] on div "이 루틴 무조건.. 시원함주의..👍 #shutupfit #10분운동 #맨몸운동 #스트레칭 #상체스트레칭 #손목스트레칭 #손목통증 #어깨스트레칭" at bounding box center [362, 352] width 79 height 8
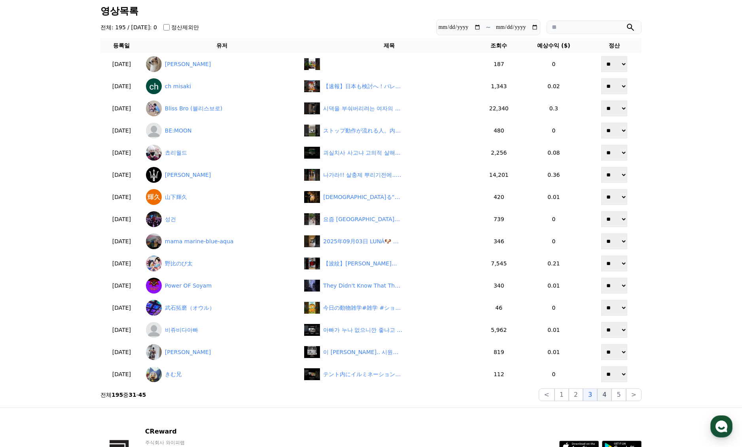
click at [603, 397] on button "4" at bounding box center [604, 394] width 14 height 13
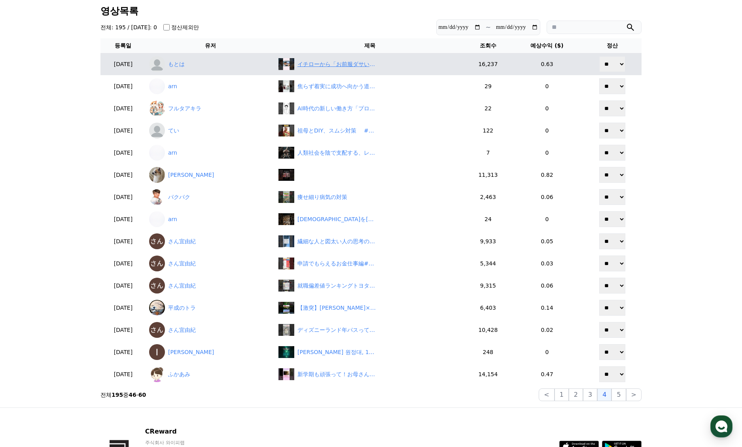
click at [361, 66] on div "イチローから「お前服ダサいな」とイジられたバレンティンに関する雑学　#プロ野球 #イチロー #マリナーズ #バレンティン" at bounding box center [336, 64] width 79 height 8
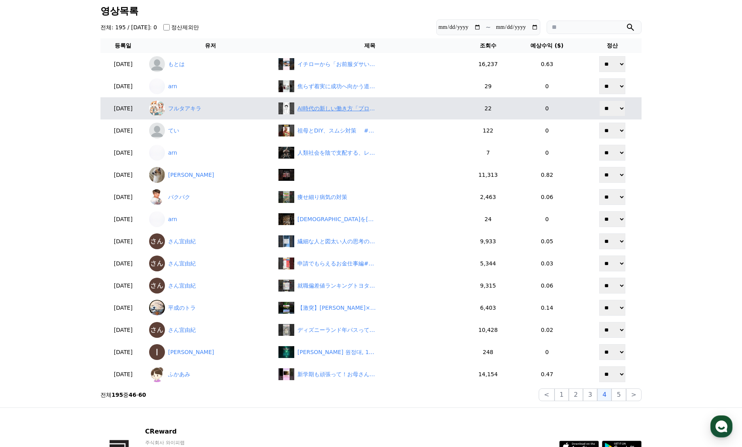
click at [367, 109] on div "AI時代の新しい働き方「プロンプトエンジニアリング」とは？ #自動運転 #未来 #AIに任せる #プロンプト #ChatGPT使い方 #ゴール設定 #効率化 …" at bounding box center [336, 108] width 79 height 8
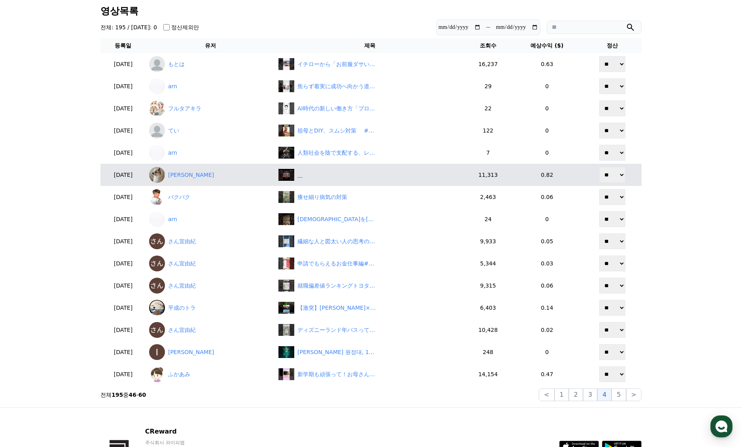
click at [339, 178] on div "‎ ‎ ‎ ‎" at bounding box center [369, 175] width 183 height 12
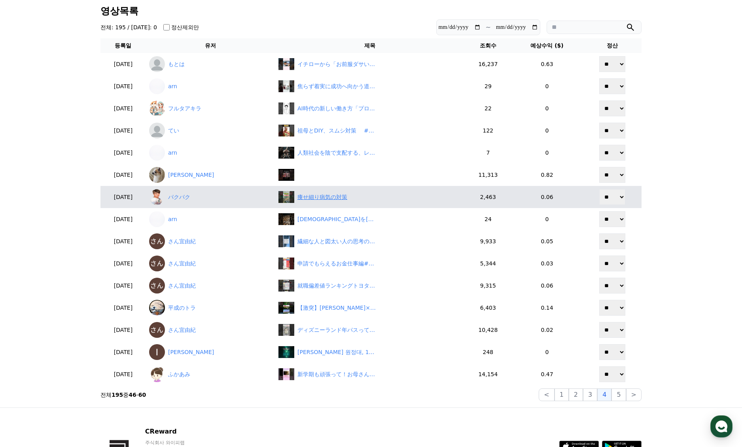
click at [347, 199] on div "痩せ細り病気の対策" at bounding box center [322, 197] width 50 height 8
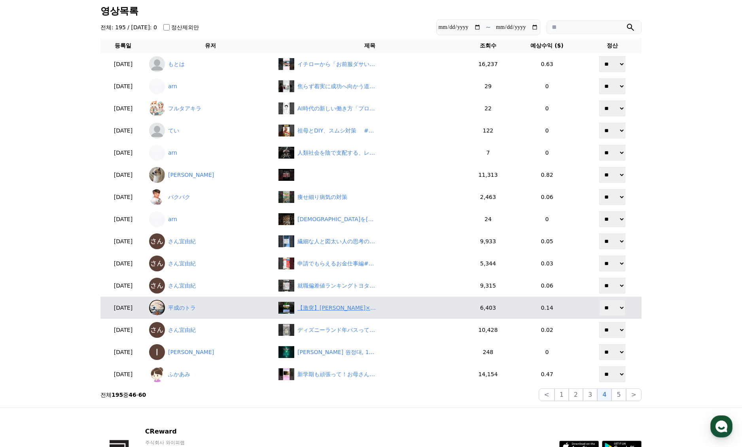
click at [348, 311] on div "【激突】田崎史郎×大谷昭宏が大バトル！「世論調査なんて意味ない？」にスタジオ騒然　#shorts" at bounding box center [336, 308] width 79 height 8
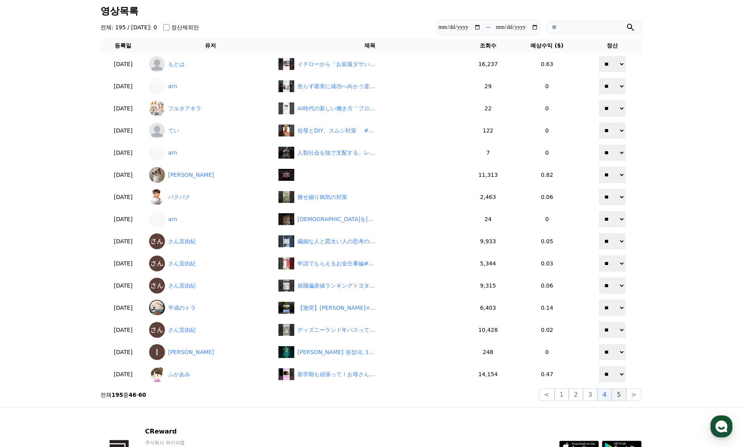
click at [624, 396] on button "5" at bounding box center [618, 394] width 14 height 13
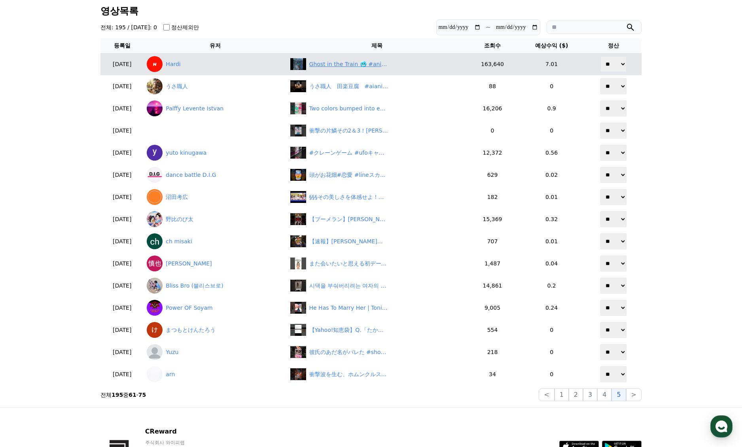
click at [341, 65] on div "Ghost in the Train 🥶 #anime #shorts #fyp" at bounding box center [348, 64] width 79 height 8
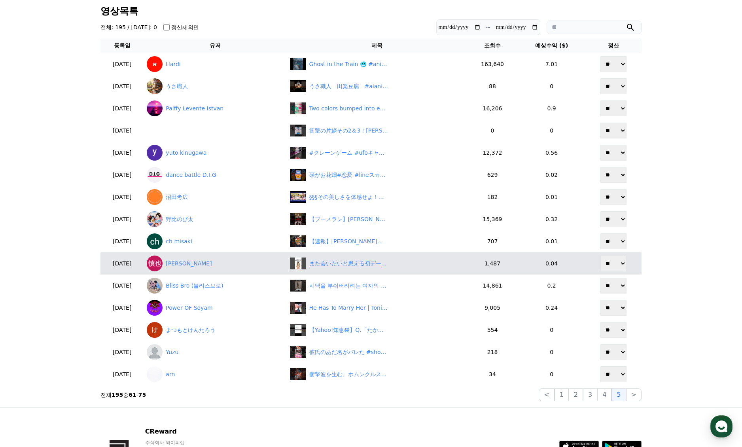
click at [352, 263] on div "また会いたいと思える初デートの会話5選#恋愛 #恋愛雑学 #shorts" at bounding box center [348, 263] width 79 height 8
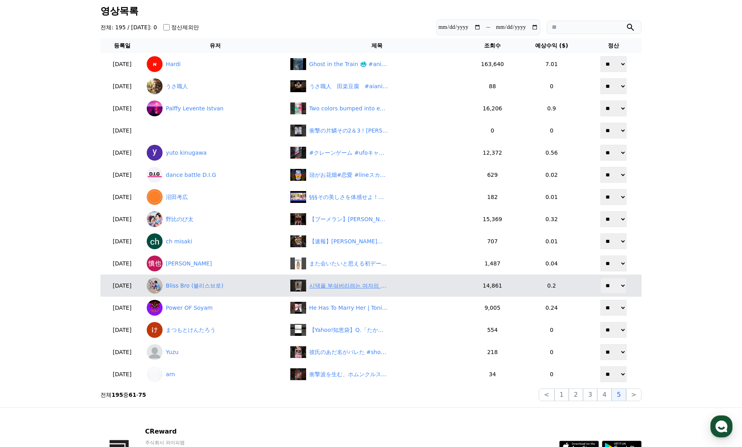
click at [330, 285] on div "시댁을 부숴버리려는 여자의 이야기 10화 | 기생충 | 깜포" at bounding box center [348, 286] width 79 height 8
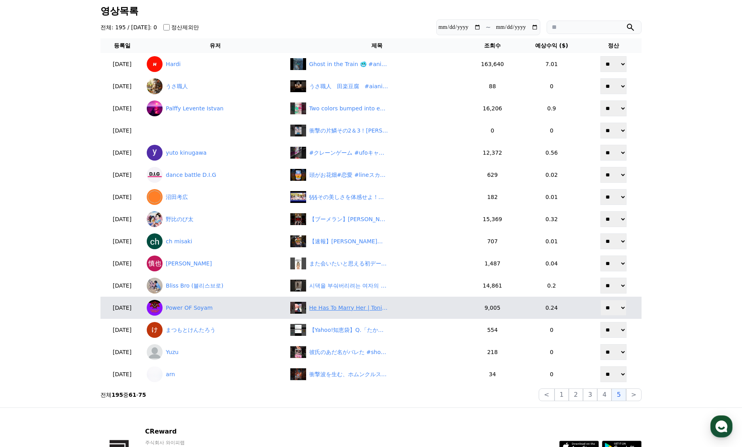
click at [351, 308] on div "He Has To Marry Her | Tonikawa | #shorts #anime #animerecap" at bounding box center [348, 308] width 79 height 8
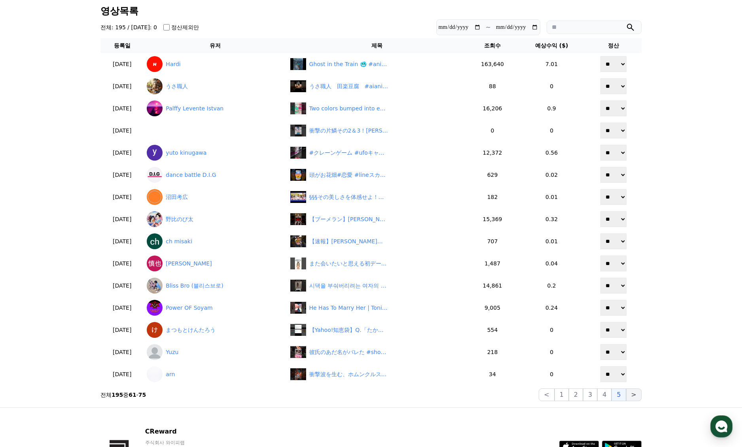
click at [631, 393] on button ">" at bounding box center [633, 394] width 15 height 13
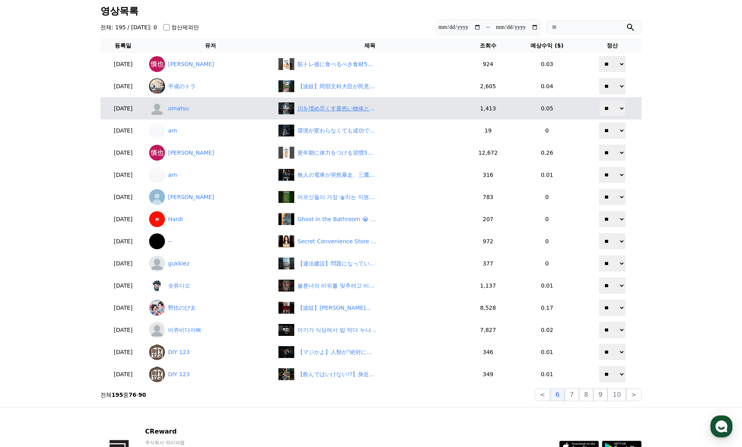
click at [330, 110] on div "川を埋め尽くす黄色い物体とは？" at bounding box center [336, 108] width 79 height 8
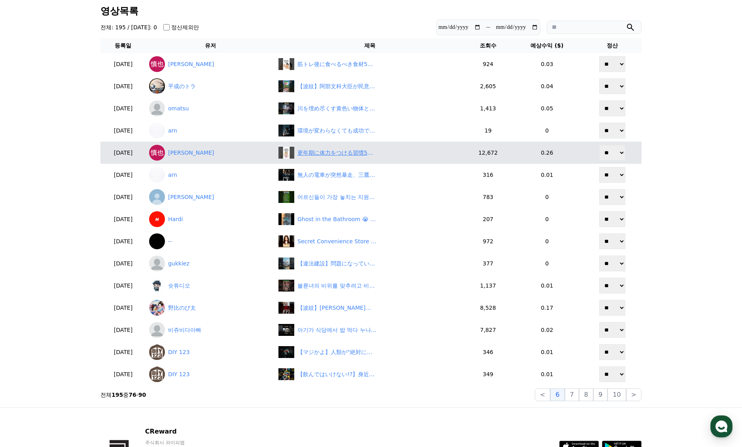
click at [314, 154] on div "更年期に体力をつける習慣5選#更年期 #健康 #健康雑学 #shorts" at bounding box center [336, 153] width 79 height 8
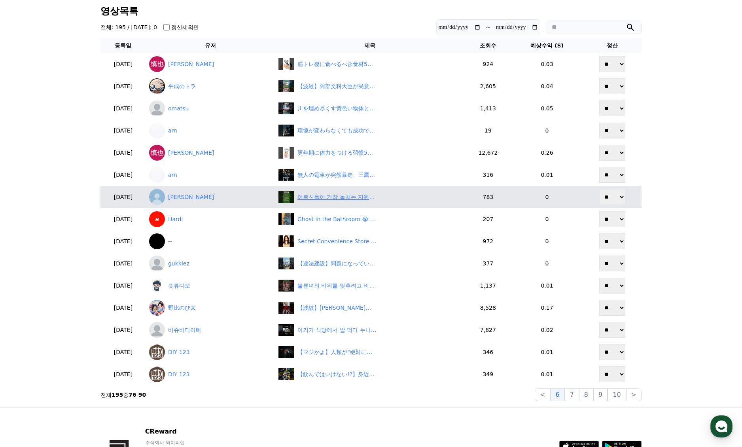
click at [321, 197] on div "어르신들이 가장 놓치는 지원금 10가지 혜택들" at bounding box center [336, 197] width 79 height 8
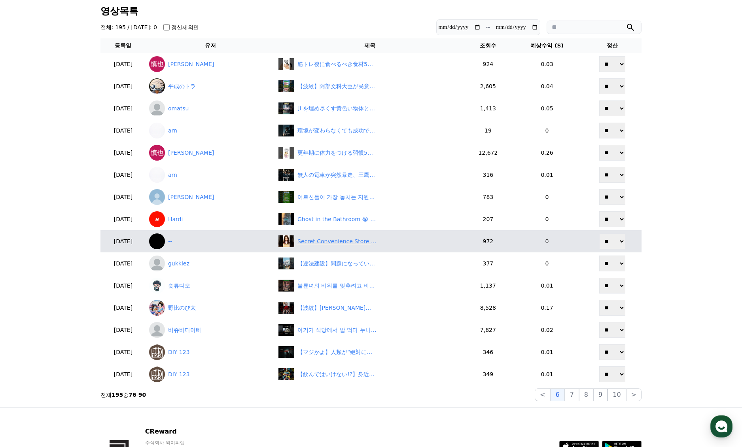
click at [329, 240] on div "Secret Convenience Store Random Box Unboxing Mukbang 🍜✨ #japanesefood #udon #먹방" at bounding box center [336, 241] width 79 height 8
click at [328, 239] on div "Secret Convenience Store Random Box Unboxing Mukbang 🍜✨ #japanesefood #udon #먹방" at bounding box center [336, 241] width 79 height 8
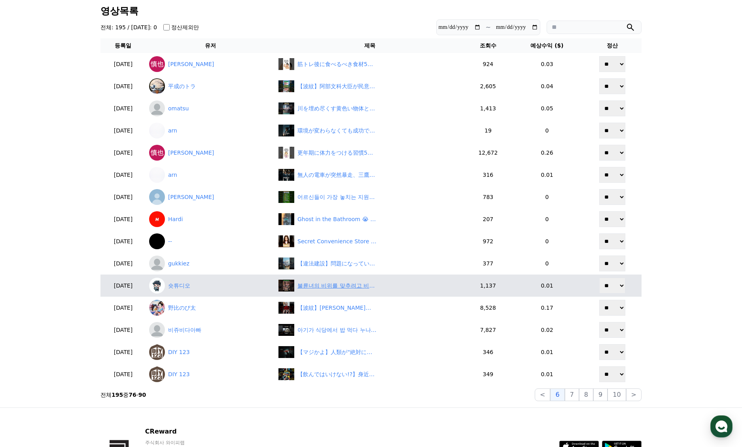
click at [323, 287] on div "불륜녀의 비위를 맞추려고 비장의 카드를 꺼내는 남편 #숏챠 #shortcha #내 남편이 나를 죽였다" at bounding box center [336, 286] width 79 height 8
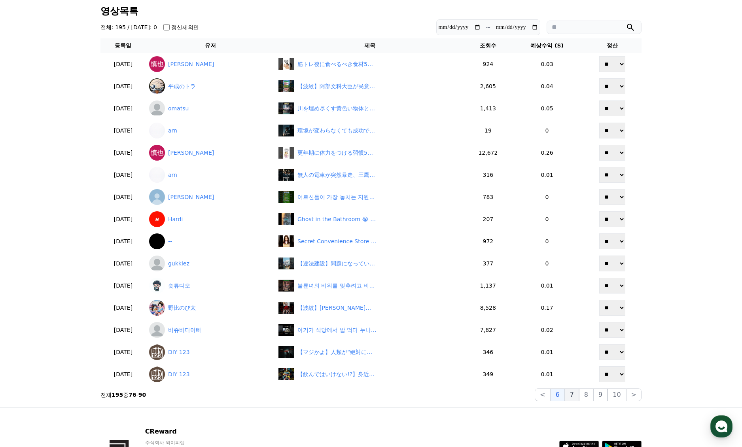
click at [578, 393] on button "7" at bounding box center [572, 394] width 14 height 13
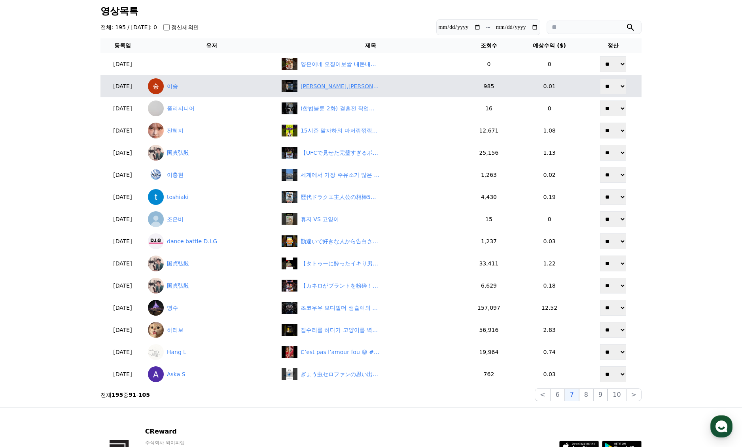
click at [352, 91] on div "공봉숙,임은정 저격! 그런데 본인 과거는?" at bounding box center [371, 86] width 178 height 12
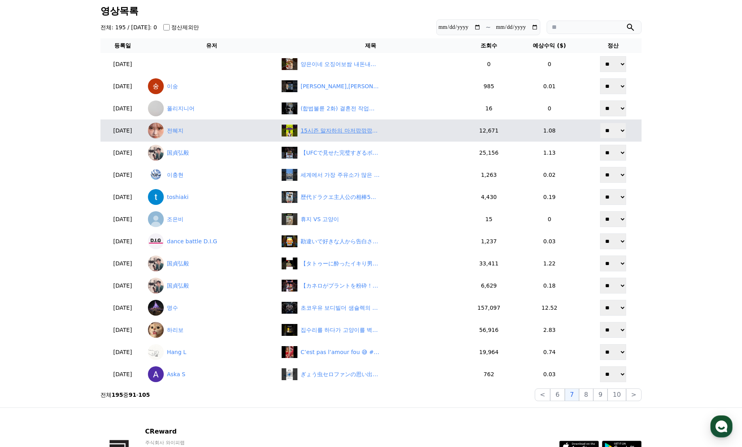
click at [337, 127] on div "15시즌 말자하의 마저깎깎깎깎 #tft #롤토체스" at bounding box center [340, 131] width 79 height 8
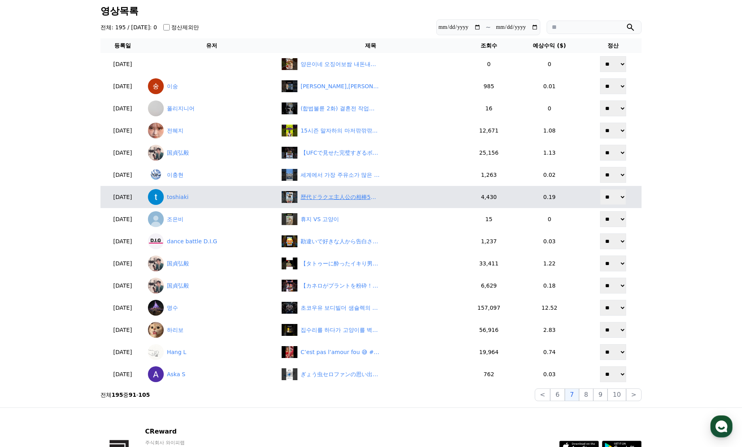
click at [329, 196] on div "歴代ドラクエ主人公の相棒5選 #ドラクエ11 #ドラクエ5 #ドラクエ6 #ドラクエ8 #dq11 #dq5 #dq8 #dq6 #主人公 #相棒 #カミュ …" at bounding box center [340, 197] width 79 height 8
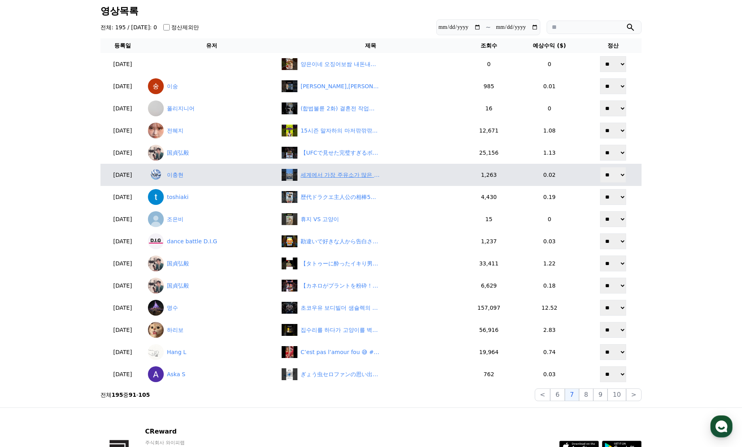
click at [335, 178] on div "세계에서 가장 주유소가 많은 나라 TOP10" at bounding box center [340, 175] width 79 height 8
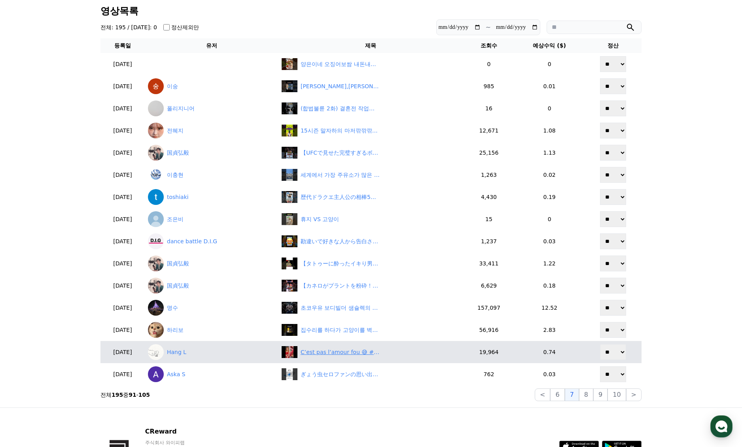
click at [332, 353] on div "C’est pas l’amour fou 😅 #amour #relation #couple #ironie #humour #drôle #quotid…" at bounding box center [340, 352] width 79 height 8
click at [187, 353] on link "Hang L" at bounding box center [211, 352] width 127 height 16
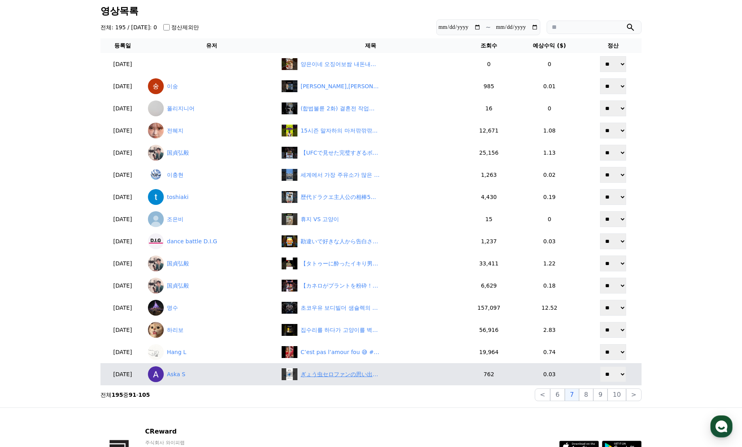
click at [345, 375] on div "ぎょう虫セロファンの思い出！共感の嵐エピソード！" at bounding box center [340, 374] width 79 height 8
click at [185, 373] on link "Aska S" at bounding box center [211, 374] width 127 height 16
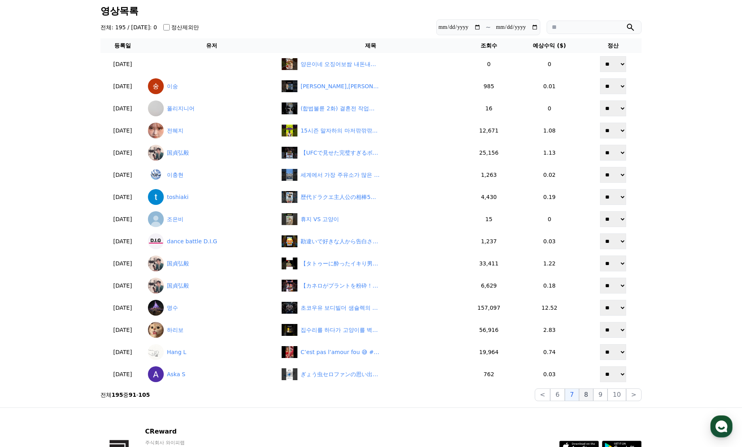
click at [590, 394] on button "8" at bounding box center [586, 394] width 14 height 13
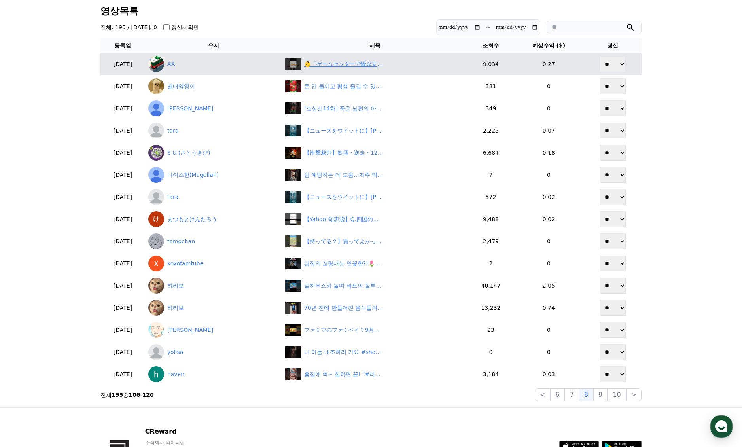
click at [354, 66] on div "👶「ゲームセンターで騒ぎすぎる親子にプロが言及」 #shorts" at bounding box center [343, 64] width 79 height 8
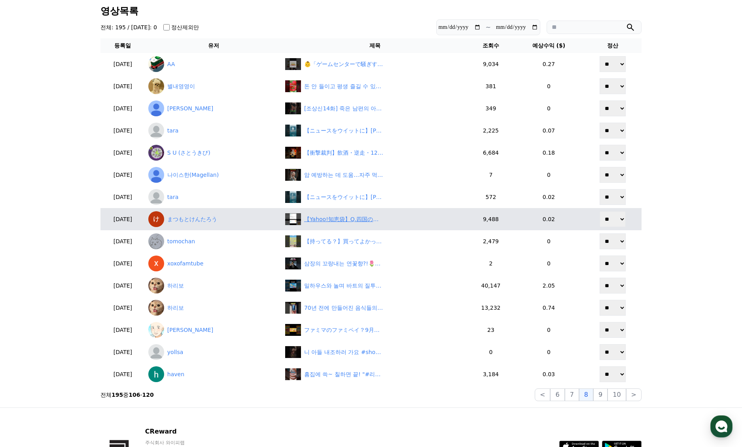
click at [346, 222] on div "【Yahoo!知恵袋】Q.四国の方！ 朝から失礼します。 四国では吐きそうになったり、吐くことを方言でなんていいますか？ エズクという地域もありますがー。#s…" at bounding box center [343, 219] width 79 height 8
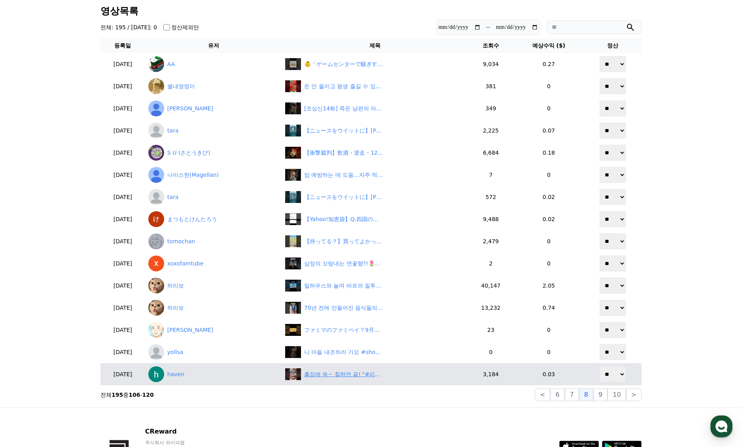
click at [355, 375] on div "흠집에 쓱~ 칠하면 끝! "#리빙꿀템 #생활꿀템#집수리템#셀프인테리어#쿠팡추천템" at bounding box center [343, 374] width 79 height 8
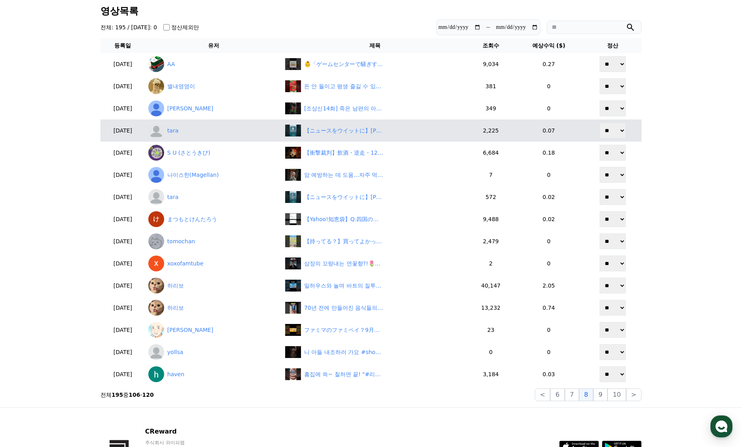
click at [602, 398] on button "9" at bounding box center [600, 394] width 14 height 13
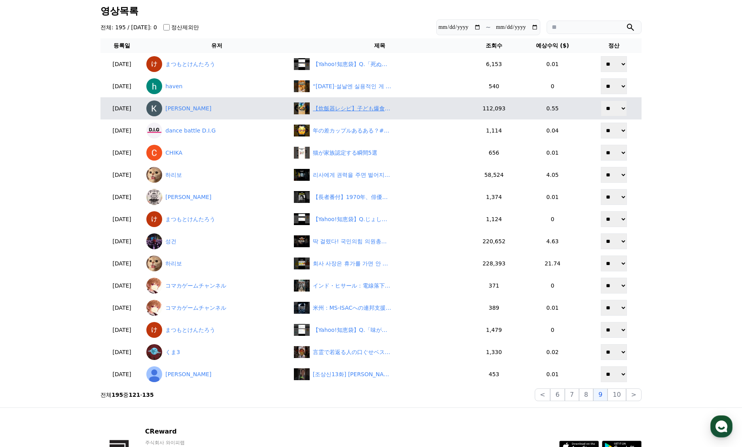
click at [346, 102] on div "【炊飯器レシピ】子ども爆食いじゃがバタ手羽中　#炊飯器レシピ #簡単レシピ #ズボラ飯 #今日の晩ごはん #料理 #料理動画 #時短レシピ #時短料理 #手羽…" at bounding box center [380, 108] width 172 height 12
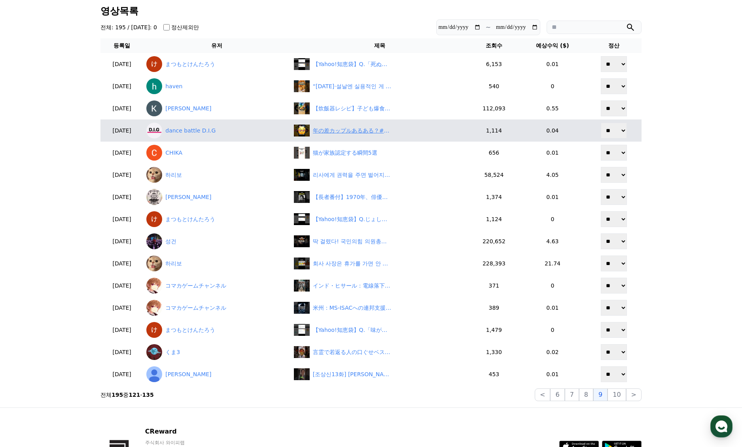
click at [341, 133] on div "年の差カップルあるある？#恋愛 #lineスカッと #カップル #別れ話" at bounding box center [352, 131] width 79 height 8
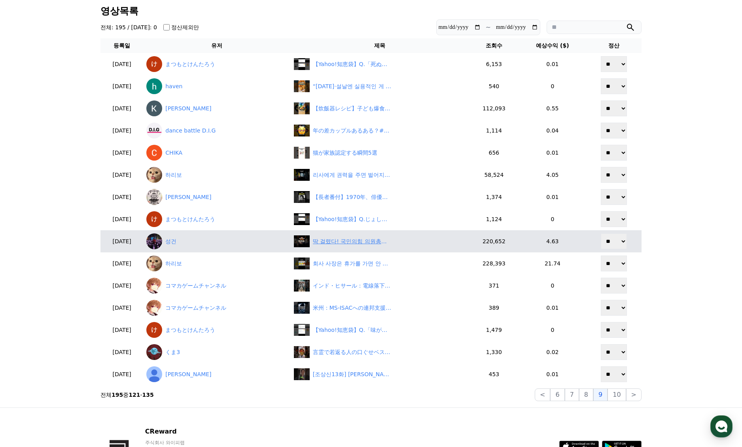
click at [360, 242] on div "딱 걸렸다! 국민의힘 의원총회 사찰 현장 적발" at bounding box center [352, 241] width 79 height 8
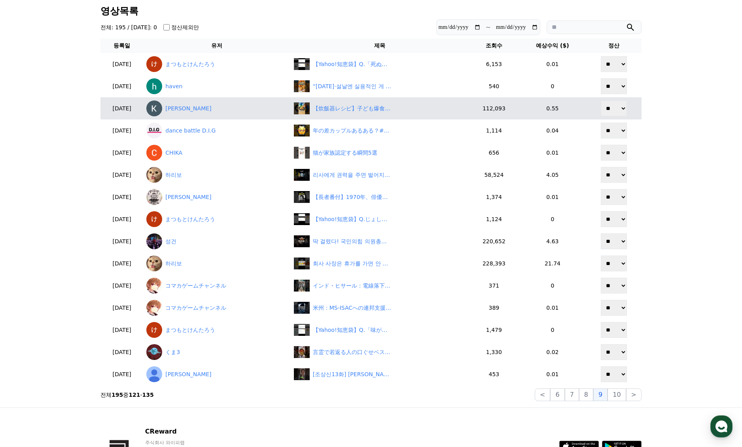
click at [352, 116] on td "【炊飯器レシピ】子ども爆食いじゃがバタ手羽中　#炊飯器レシピ #簡単レシピ #ズボラ飯 #今日の晩ごはん #料理 #料理動画 #時短レシピ #時短料理 #手羽…" at bounding box center [380, 108] width 178 height 22
click at [352, 111] on div "【炊飯器レシピ】子ども爆食いじゃがバタ手羽中　#炊飯器レシピ #簡単レシピ #ズボラ飯 #今日の晩ごはん #料理 #料理動画 #時短レシピ #時短料理 #手羽…" at bounding box center [352, 108] width 79 height 8
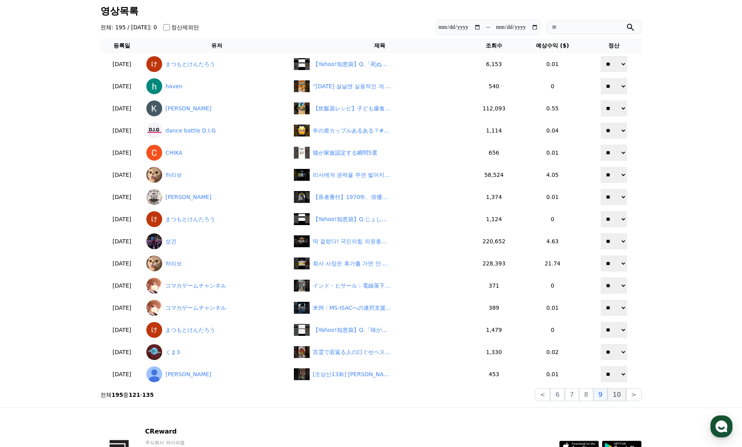
click at [613, 399] on button "10" at bounding box center [616, 394] width 18 height 13
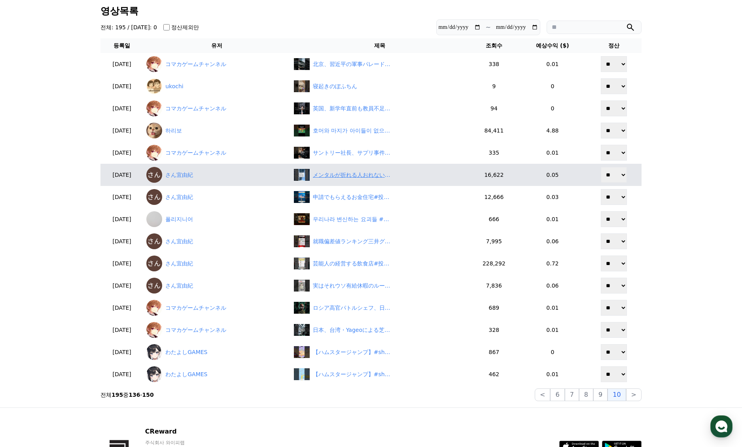
click at [339, 176] on div "メンタルが折れる人おれない人の違い#投資#転職#貯金" at bounding box center [352, 175] width 79 height 8
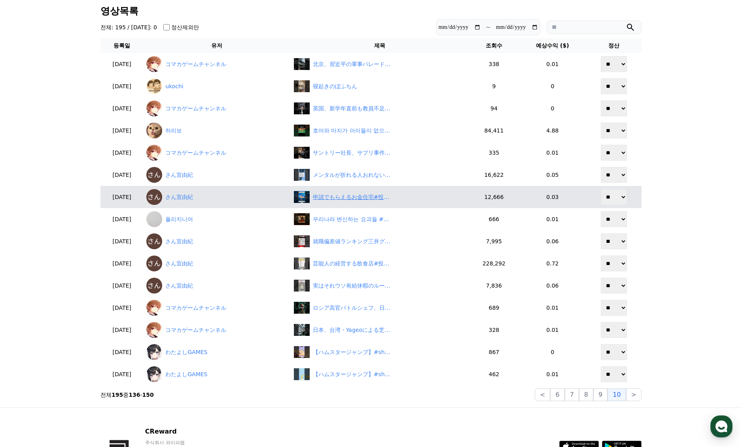
click at [364, 201] on div "申請でもらえるお金住宅#投資#転職#貯金" at bounding box center [352, 197] width 79 height 8
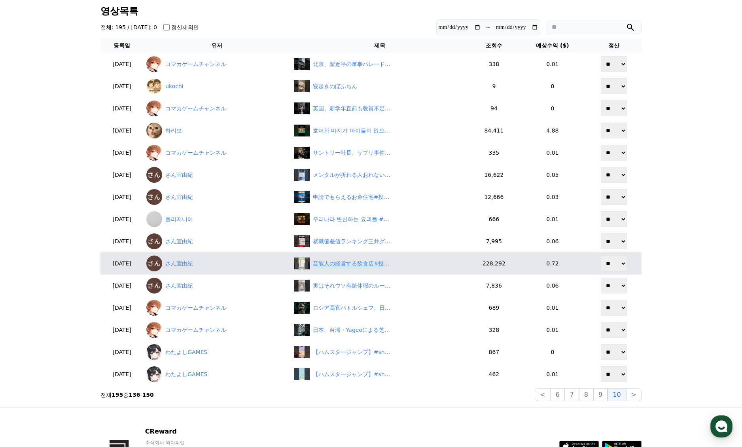
click at [361, 264] on div "芸能人の経営する飲食店#投資#転職#貯金" at bounding box center [352, 263] width 79 height 8
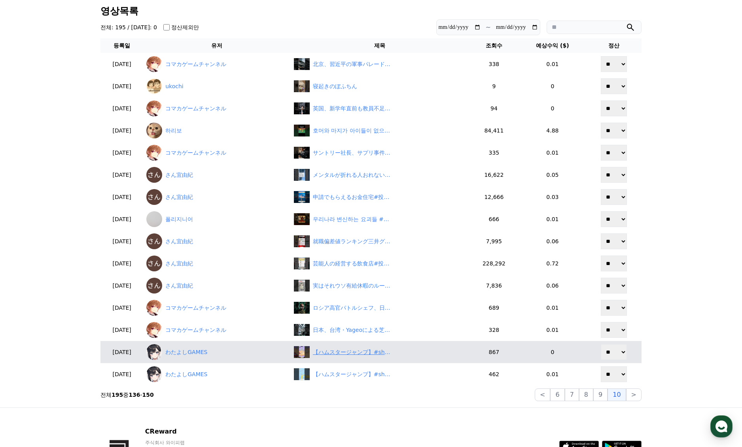
click at [367, 352] on div "【ハムスタージャンプ】#shorts #スマホゲーム" at bounding box center [352, 352] width 79 height 8
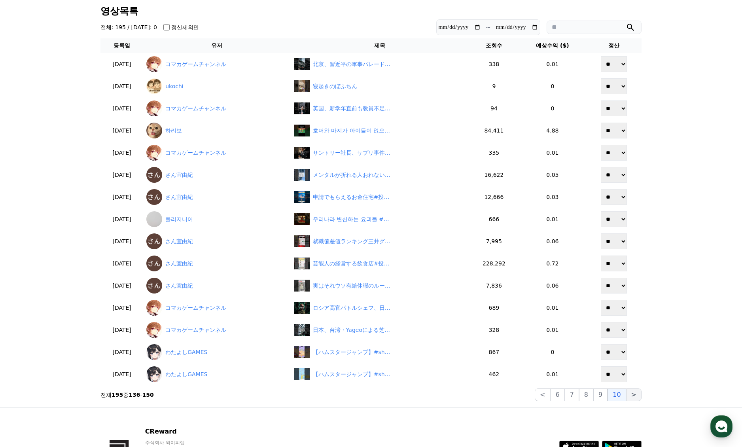
click at [632, 393] on button ">" at bounding box center [633, 394] width 15 height 13
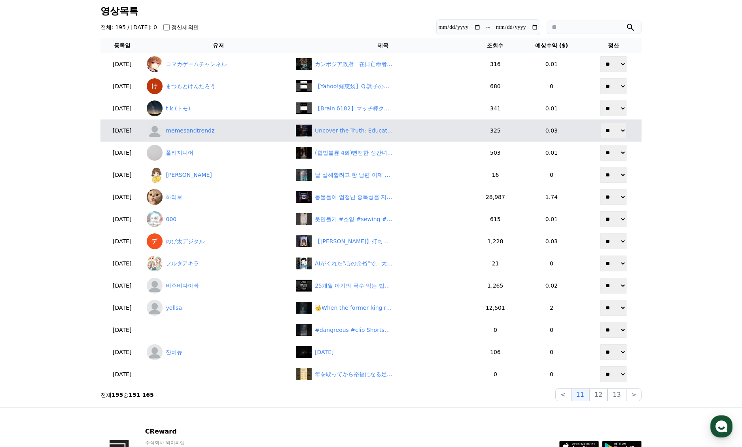
click at [361, 131] on div "Uncover the Truth: Education to Stop Israeli Influence on US Politics #shorts" at bounding box center [354, 131] width 79 height 8
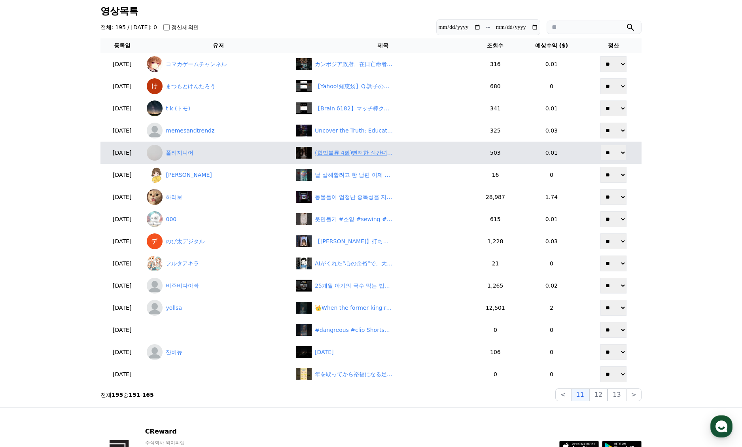
click at [364, 156] on div "(합법불륜 4화)뻔뻔한 상간녀 이혼할 수 없는 부인 #합법불륜 #레디액션" at bounding box center [354, 153] width 79 height 8
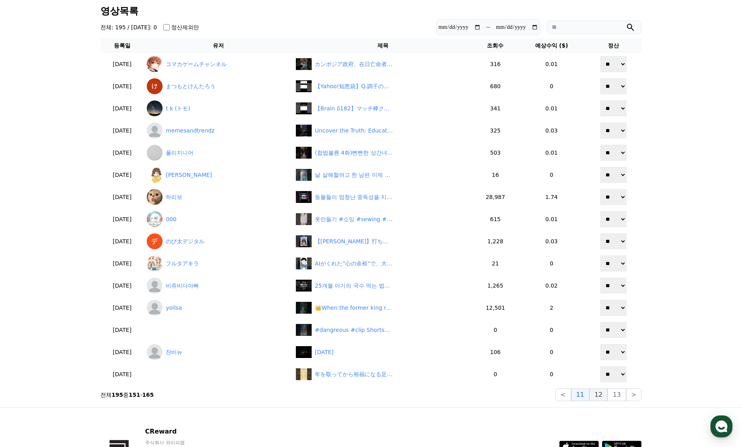
click at [602, 394] on button "12" at bounding box center [598, 394] width 18 height 13
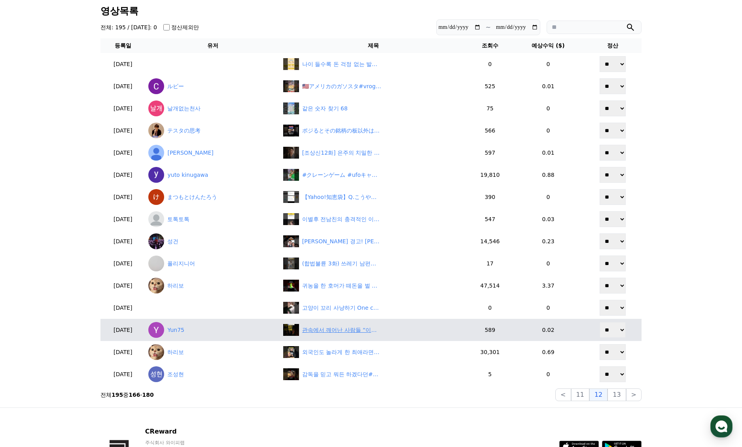
click at [342, 332] on div "관속에서 깨어난 사람들 “이건 실화임 ㄷㄷ”" at bounding box center [341, 330] width 79 height 8
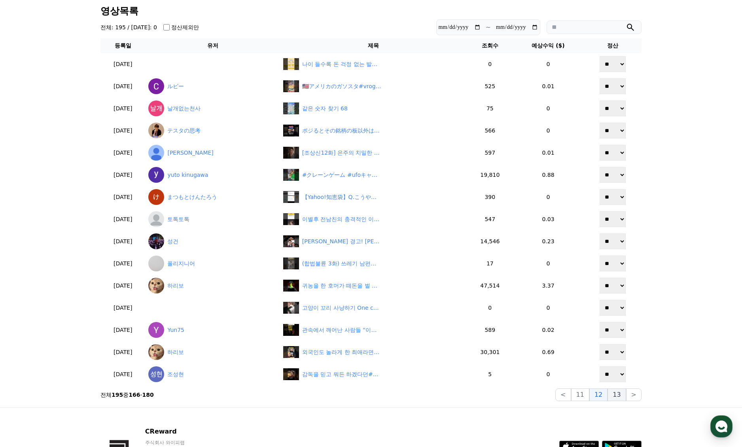
click at [618, 397] on button "13" at bounding box center [616, 394] width 18 height 13
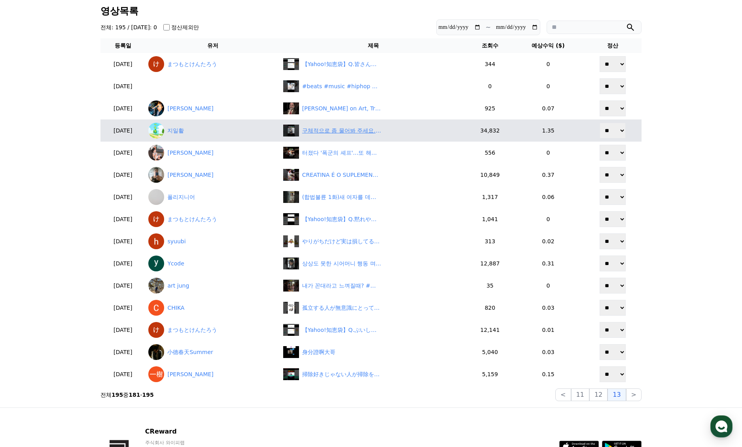
click at [355, 131] on div "구체적으로 좀 물어봐 주세요... 질문 하청 ㅋㅋ #매불쇼 #최욱 #정영진 #레이양 #신기루 #김기혁 #박휘순" at bounding box center [341, 131] width 79 height 8
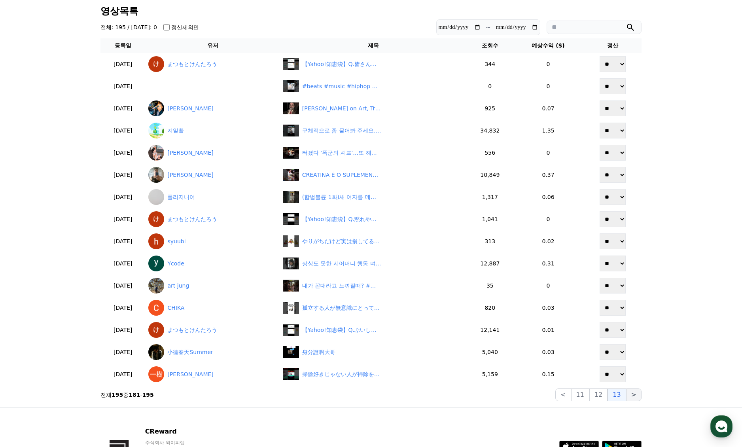
click at [632, 397] on button ">" at bounding box center [633, 394] width 15 height 13
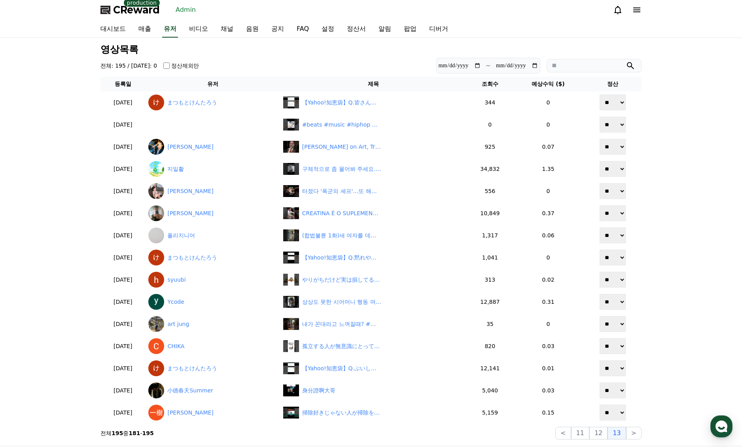
scroll to position [0, 0]
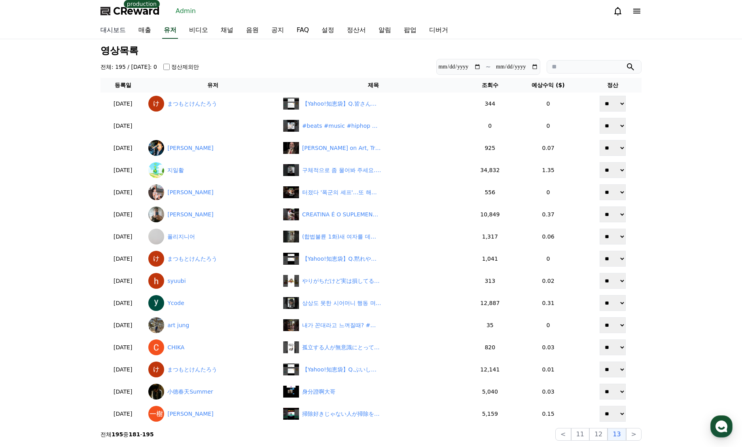
click at [118, 31] on link "대시보드" at bounding box center [113, 30] width 38 height 17
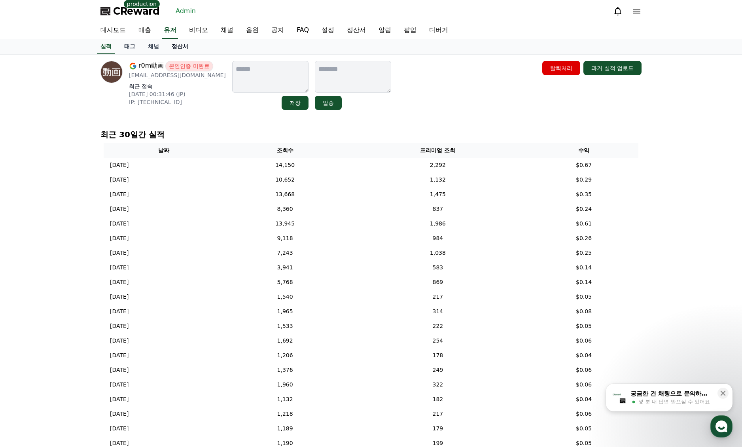
click at [174, 47] on link "정산서" at bounding box center [179, 46] width 29 height 15
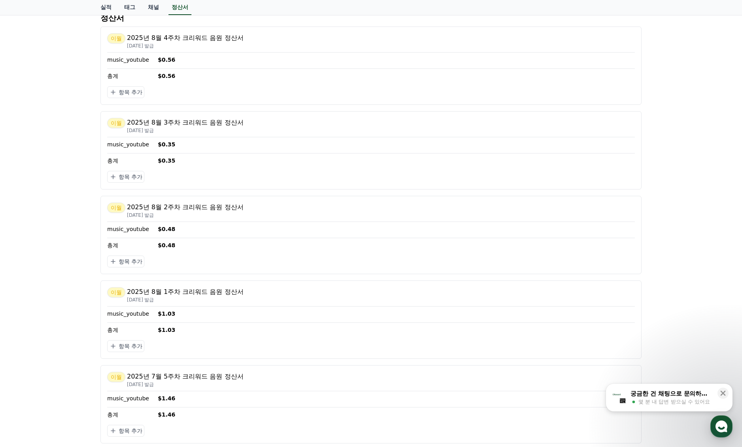
scroll to position [158, 0]
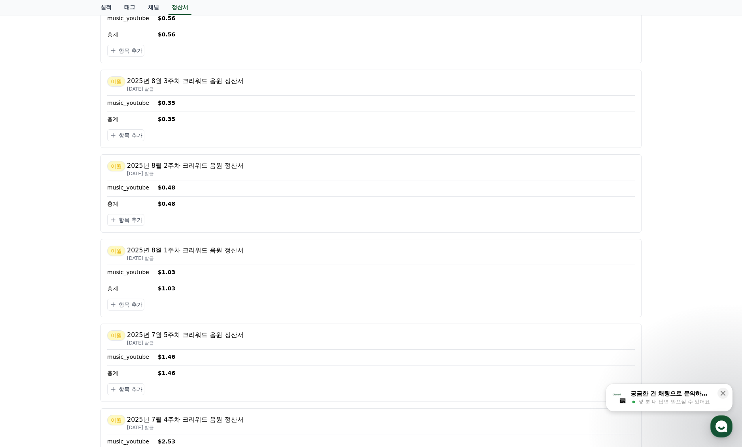
click at [407, 146] on div "[DATE]년 8월 3주차 크리워드 음원 정산서 [DATE] 발급 music_youtube $0.35 총계 $0.35 항목 추가" at bounding box center [370, 109] width 541 height 78
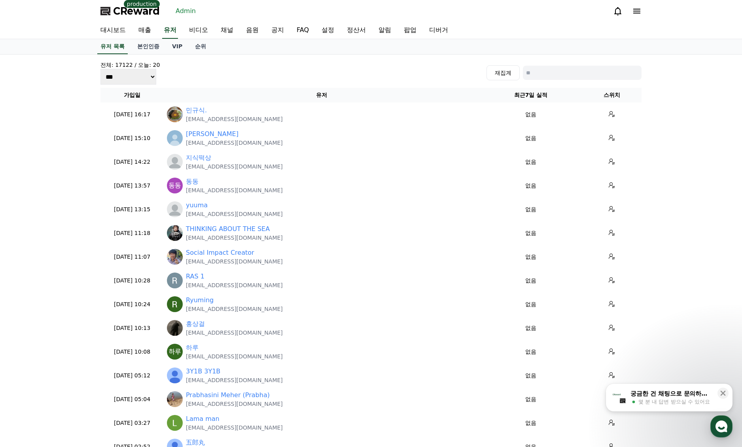
click at [562, 76] on input at bounding box center [582, 73] width 119 height 14
paste input "**********"
type input "**********"
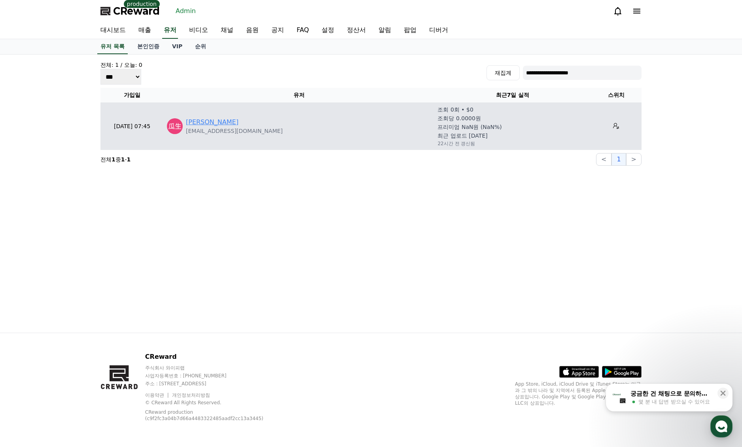
click at [212, 120] on link "[PERSON_NAME]" at bounding box center [212, 121] width 53 height 9
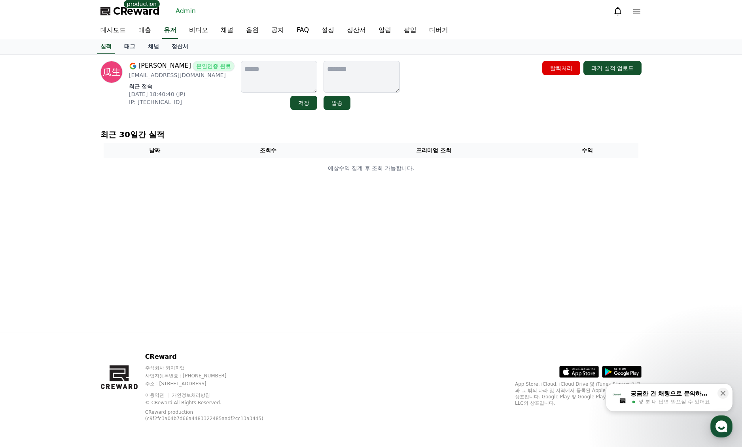
click at [149, 43] on link "채널" at bounding box center [154, 46] width 24 height 15
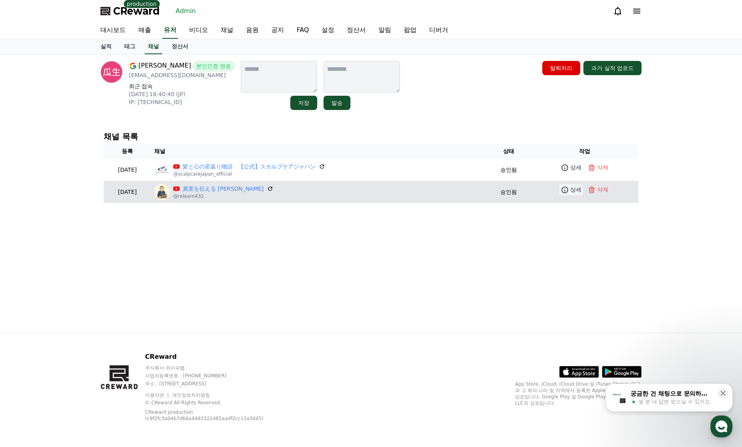
click at [565, 190] on icon at bounding box center [565, 190] width 8 height 8
click at [226, 185] on link "真実を伝える [PERSON_NAME]" at bounding box center [223, 189] width 81 height 8
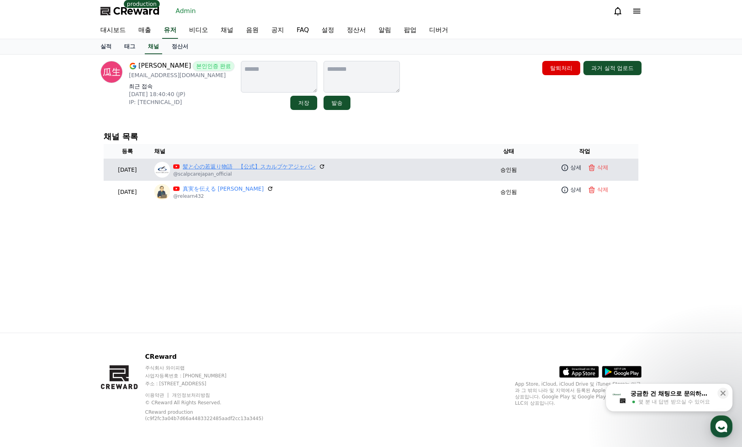
click at [276, 165] on link "髪と心の若返り物語　【公式】スカルプケアジャパン" at bounding box center [249, 167] width 133 height 8
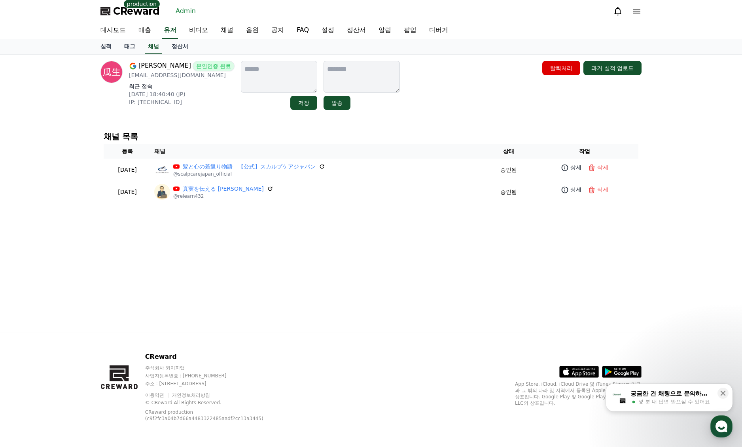
click at [195, 14] on link "Admin" at bounding box center [185, 11] width 26 height 13
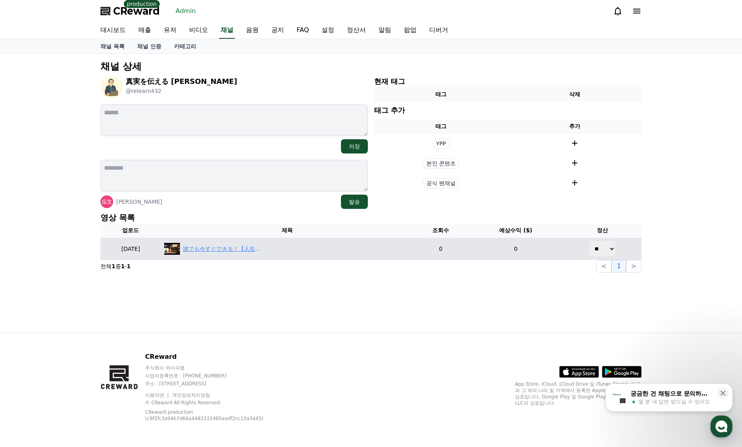
click at [237, 248] on div "誰でも今すぐできる！【人生逆転の発想と法則】 #願望実現 #自己啓発 #マインドセット #思考 #感謝" at bounding box center [222, 249] width 79 height 8
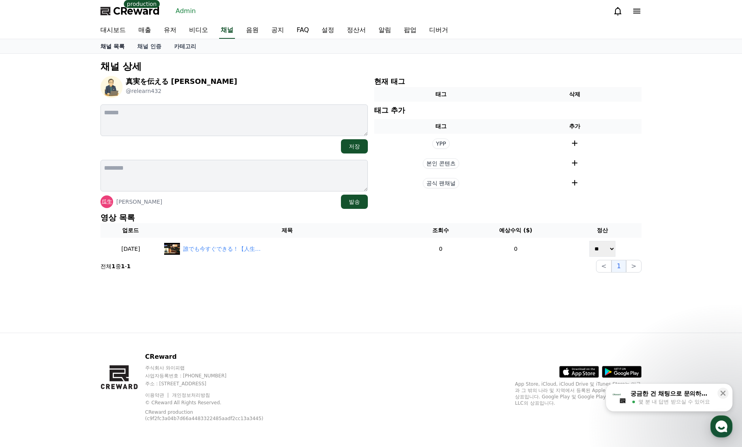
click at [118, 46] on link "채널 목록" at bounding box center [112, 46] width 37 height 14
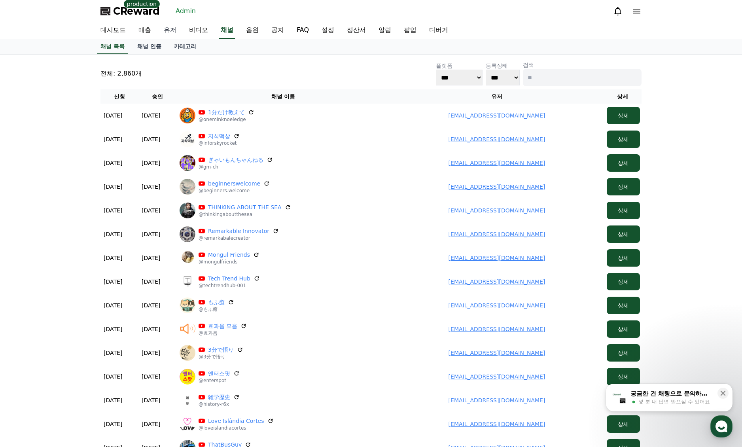
click at [163, 30] on link "유저" at bounding box center [169, 30] width 25 height 17
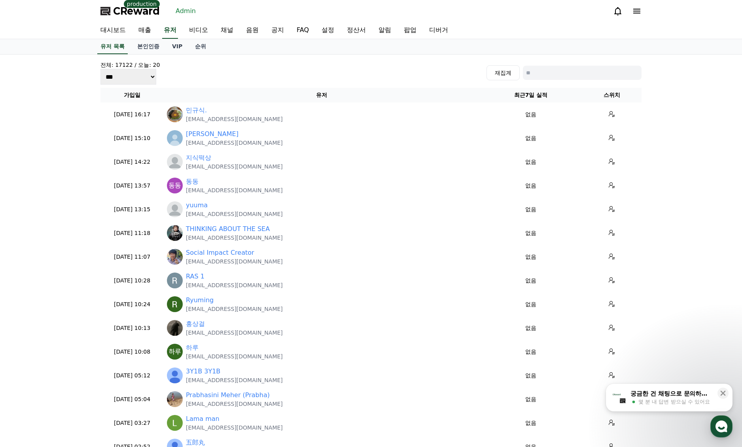
click at [612, 77] on input at bounding box center [582, 73] width 119 height 14
paste input "**********"
type input "**********"
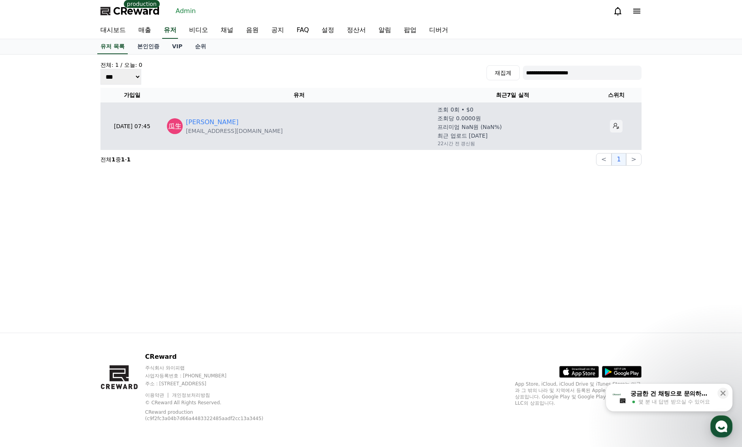
click at [613, 129] on icon at bounding box center [616, 126] width 6 height 6
